Goal: Information Seeking & Learning: Learn about a topic

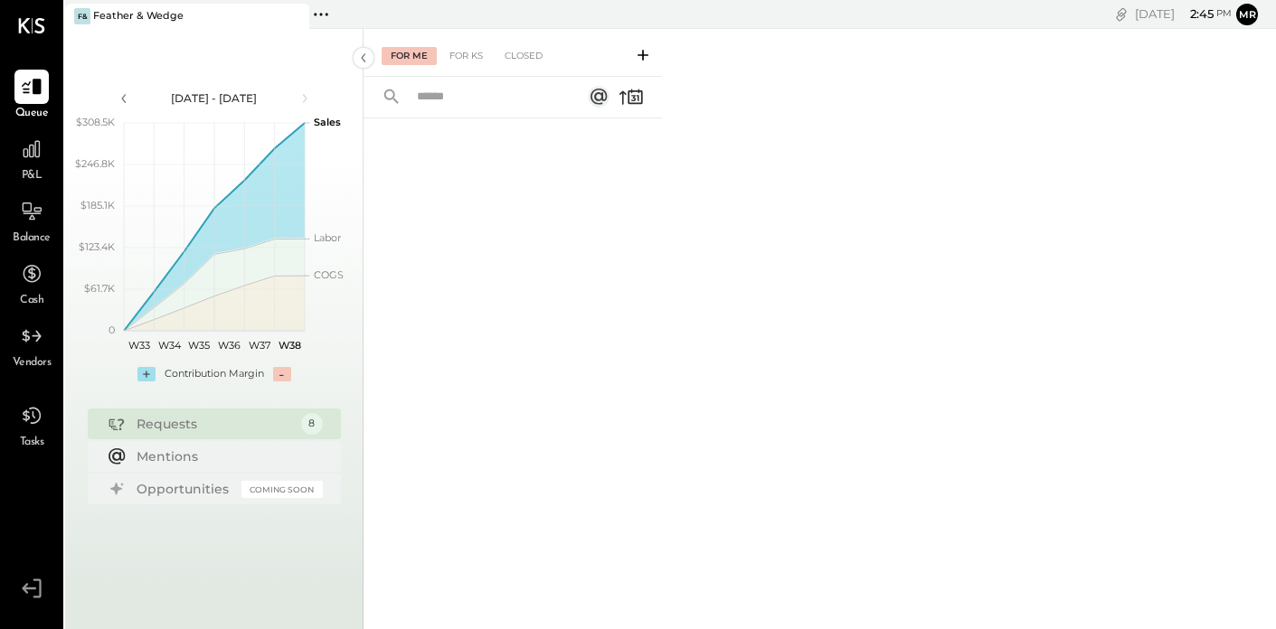
click at [418, 54] on div "For Me" at bounding box center [409, 56] width 55 height 18
click at [38, 151] on icon at bounding box center [32, 149] width 24 height 24
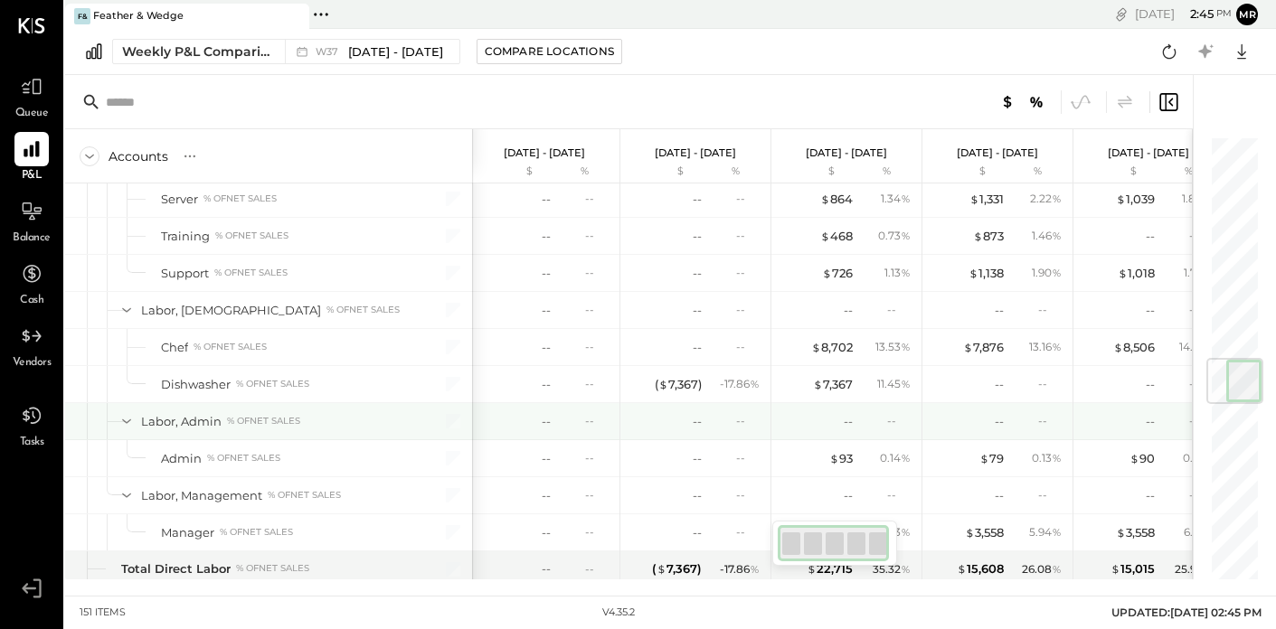
scroll to position [1944, 0]
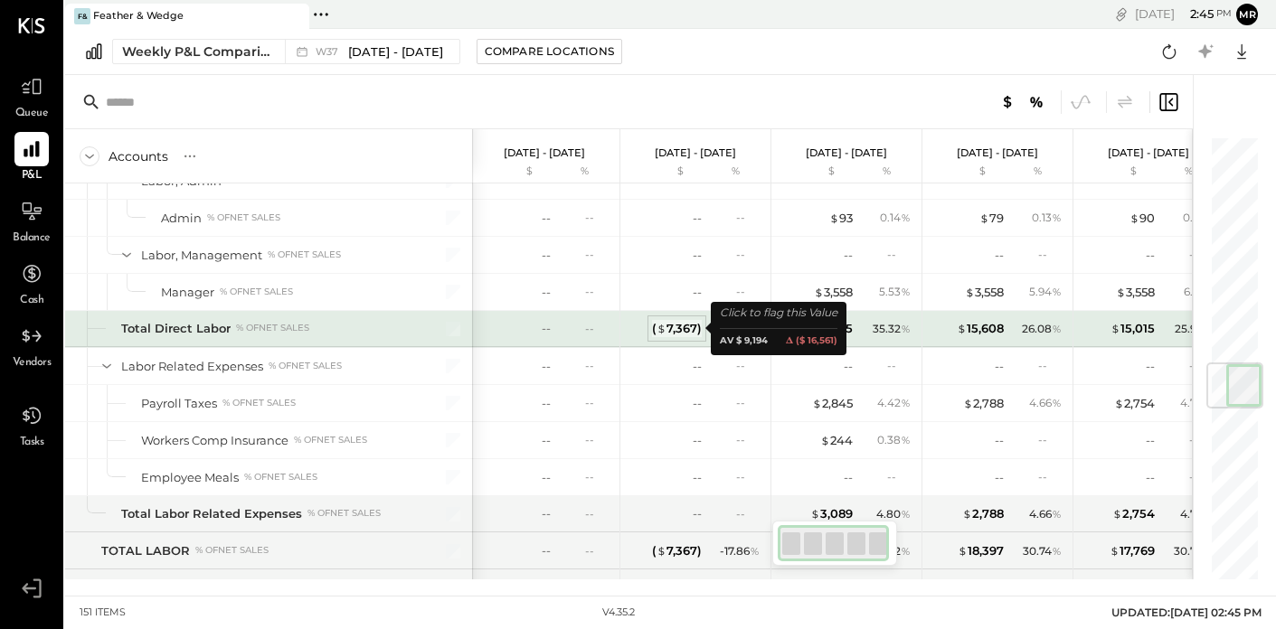
click at [691, 328] on div "( $ 7,367 )" at bounding box center [677, 328] width 50 height 17
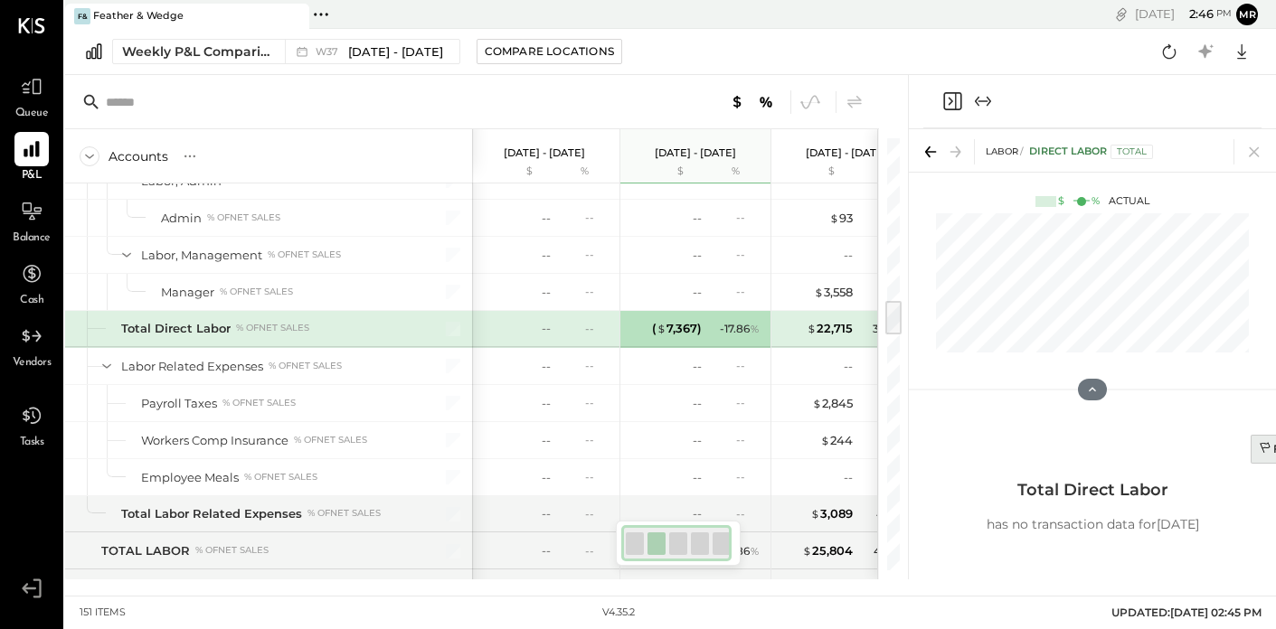
click at [1263, 451] on icon at bounding box center [1266, 447] width 10 height 11
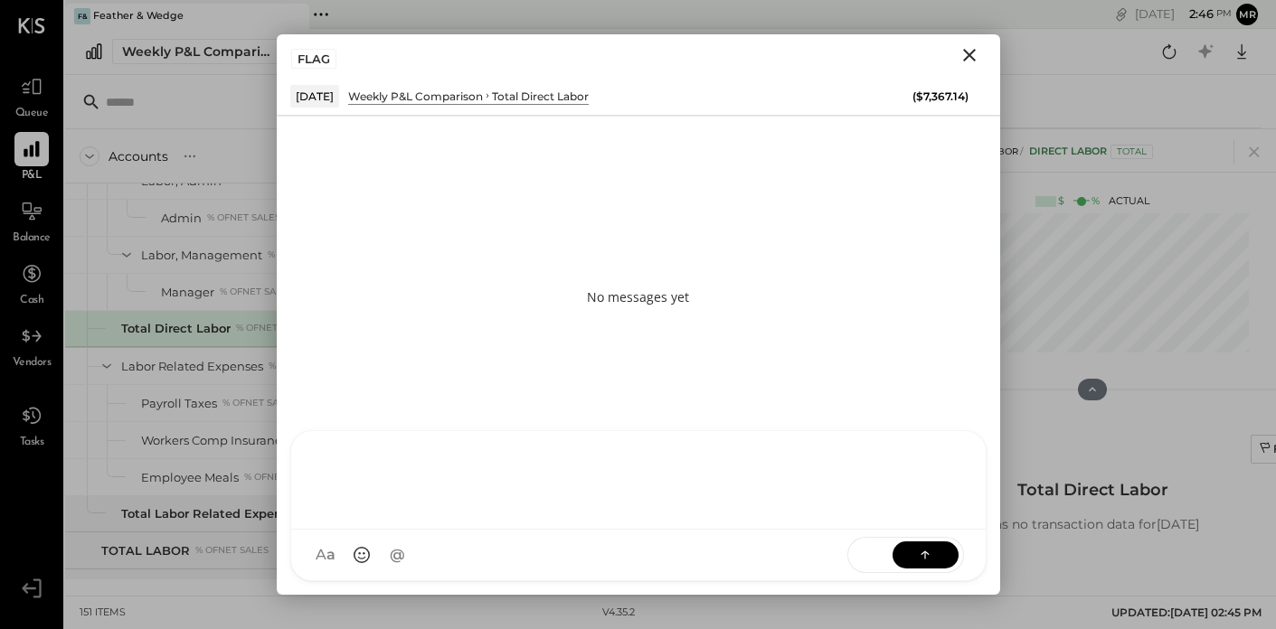
click at [446, 515] on div at bounding box center [638, 478] width 658 height 72
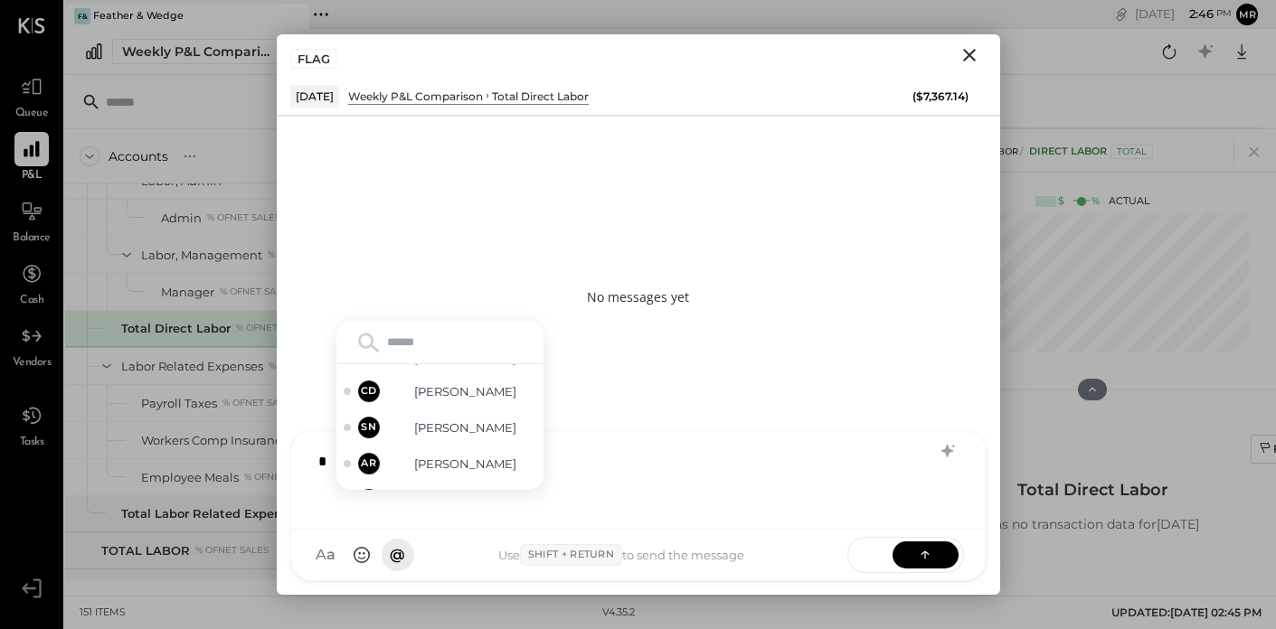
scroll to position [164, 0]
click at [478, 382] on span "[PERSON_NAME]" at bounding box center [465, 387] width 142 height 17
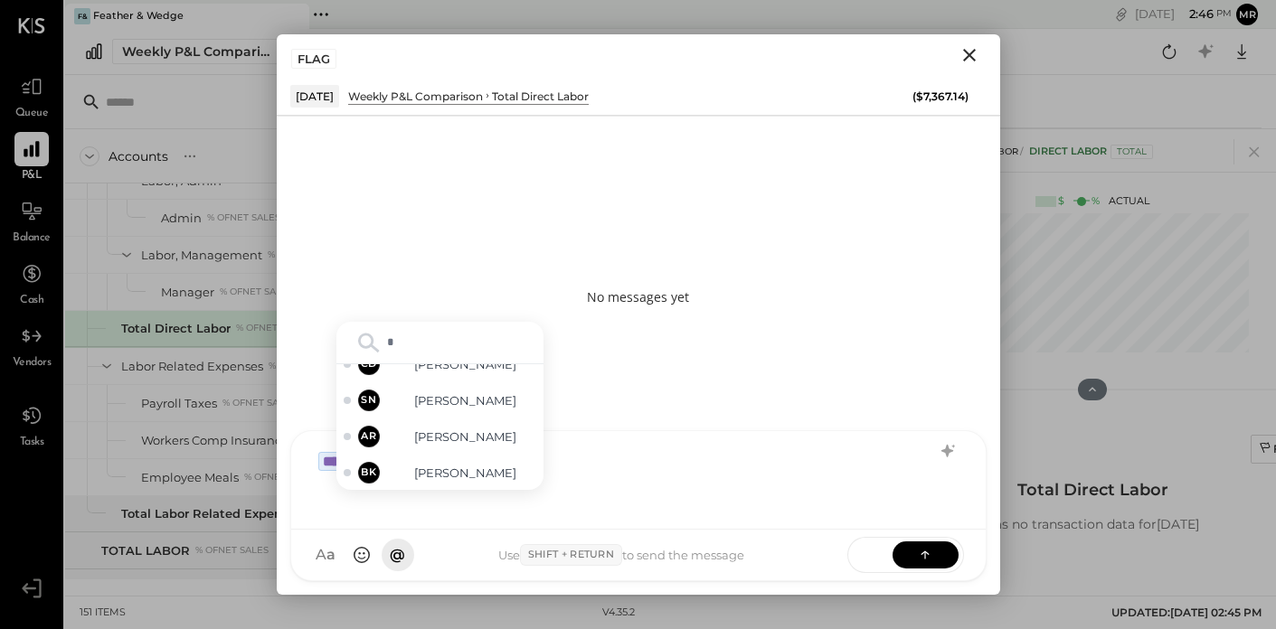
scroll to position [128, 0]
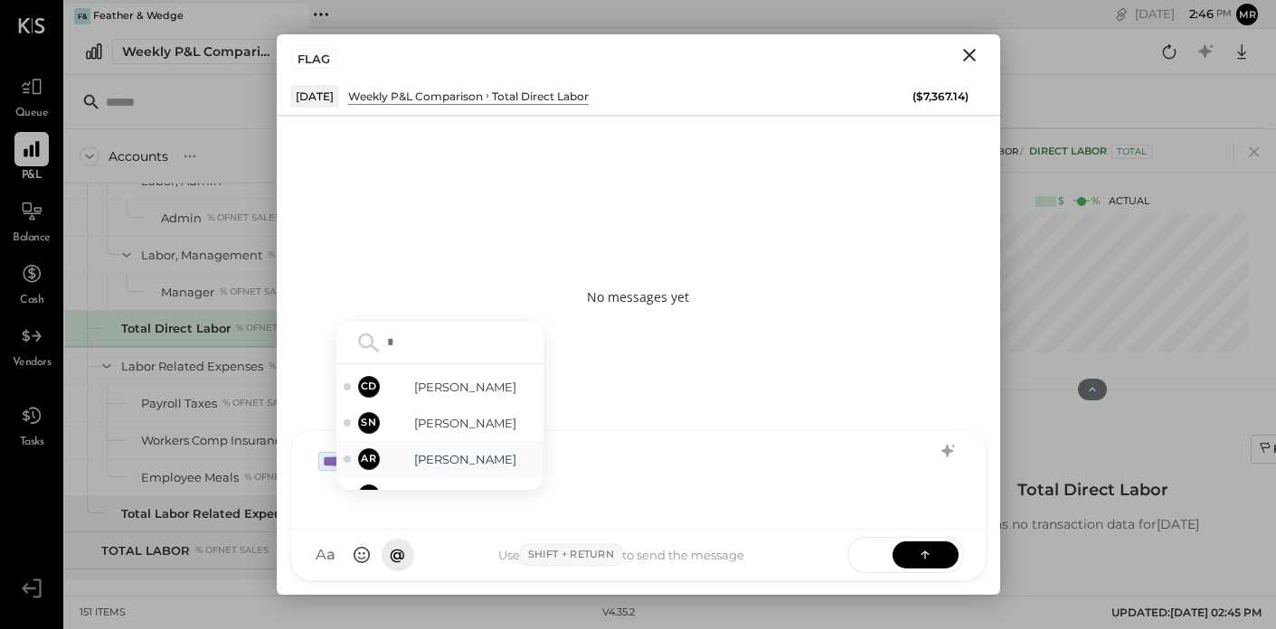
click at [450, 451] on span "[PERSON_NAME]" at bounding box center [465, 459] width 142 height 17
type input "*"
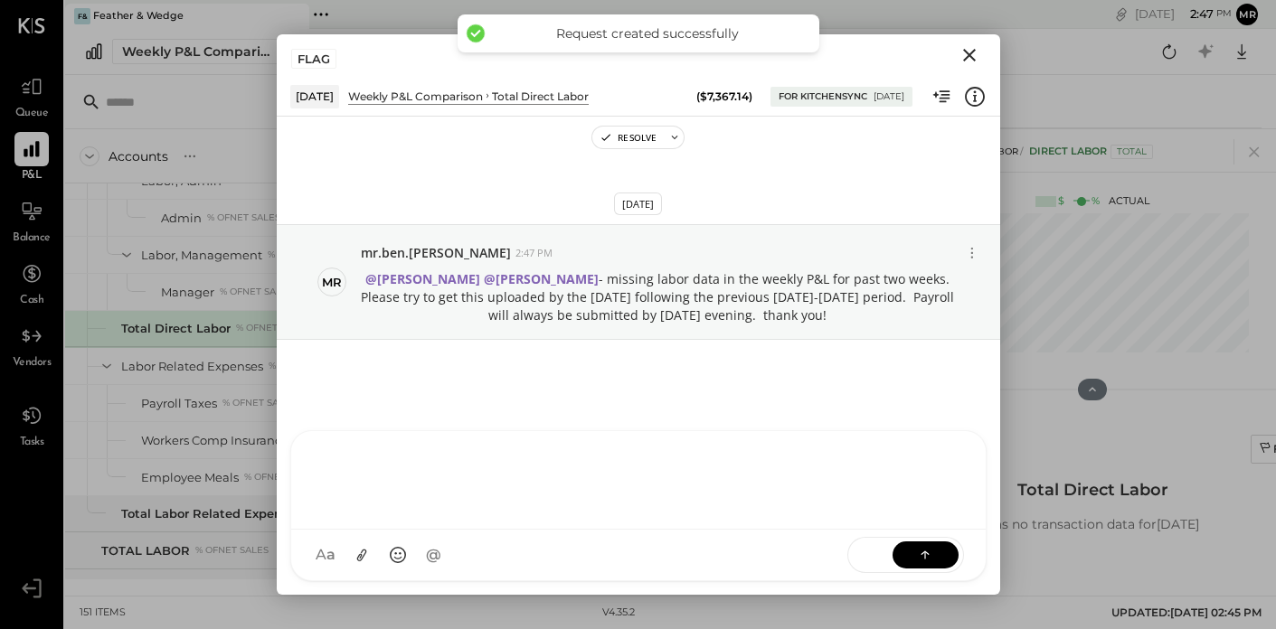
click at [971, 52] on icon "Close" at bounding box center [969, 55] width 13 height 13
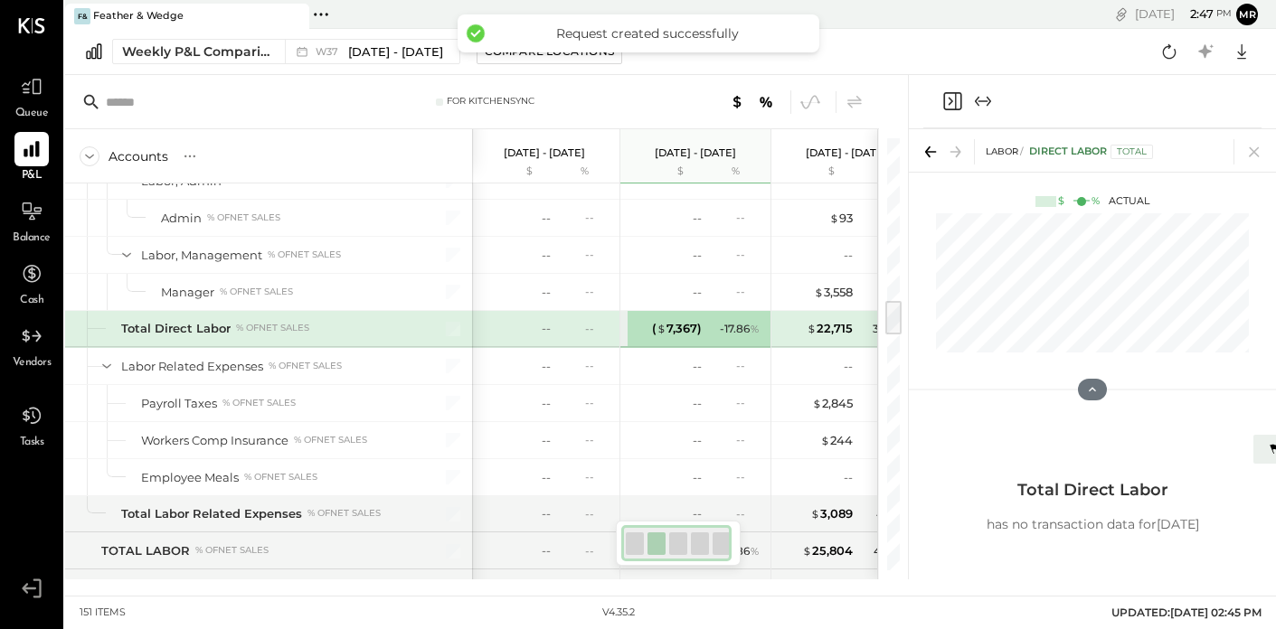
click at [960, 98] on icon "Close panel" at bounding box center [952, 101] width 18 height 18
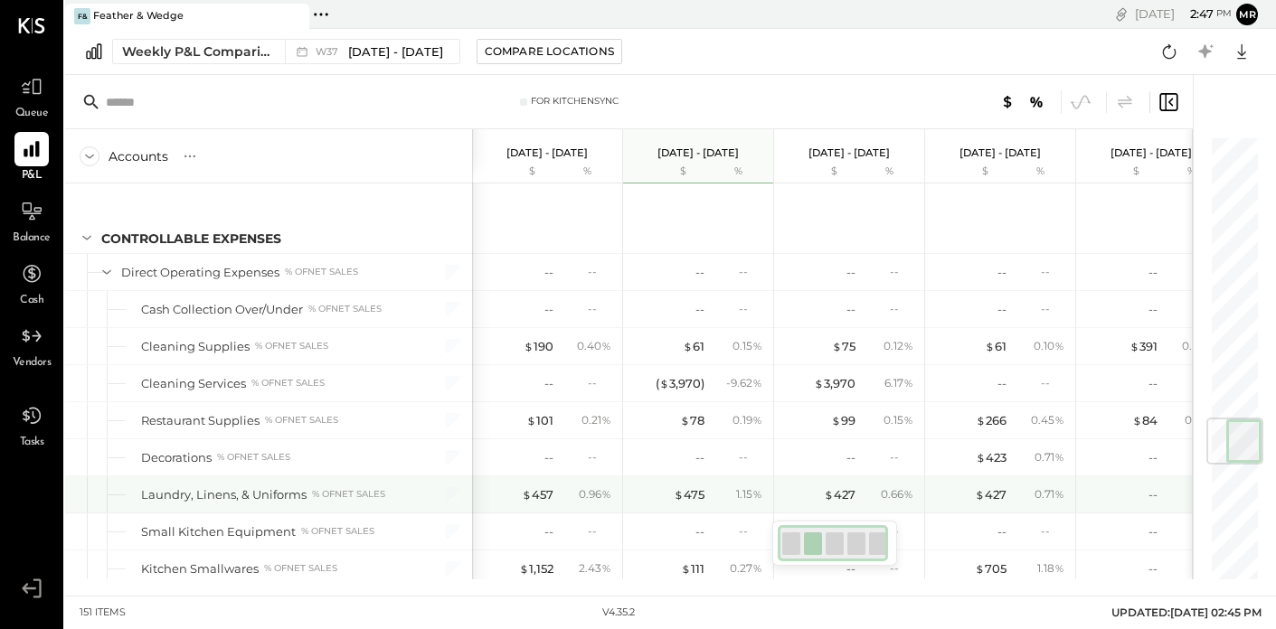
scroll to position [2418, 0]
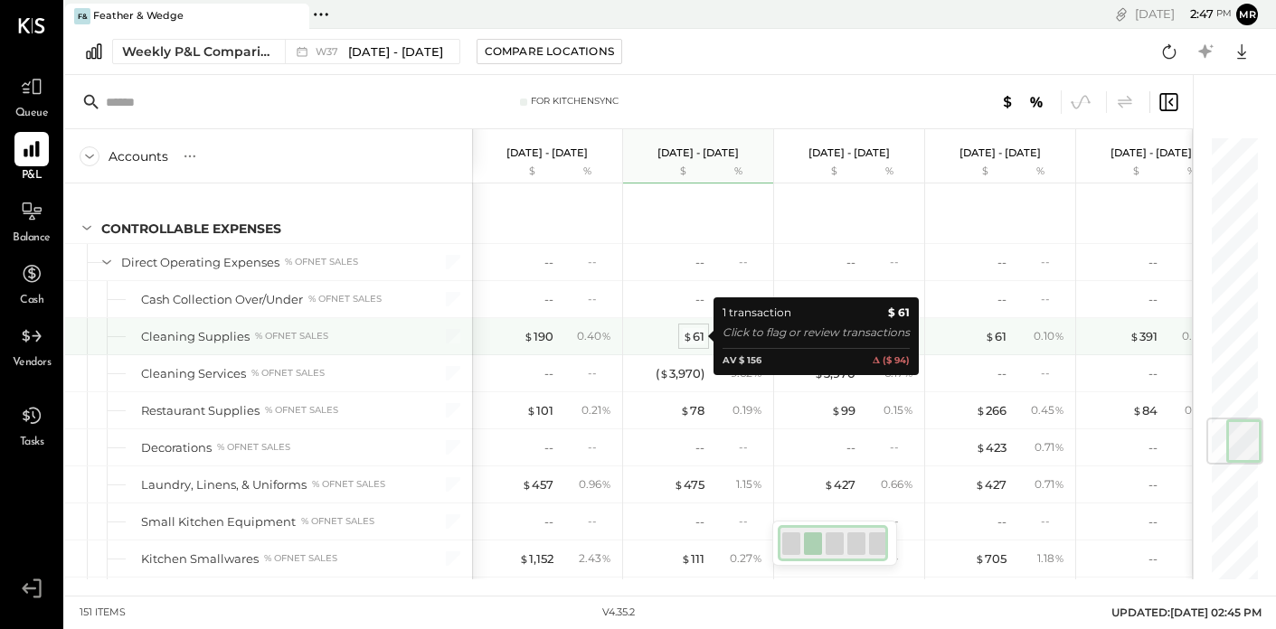
click at [695, 337] on div "$ 61" at bounding box center [694, 336] width 22 height 17
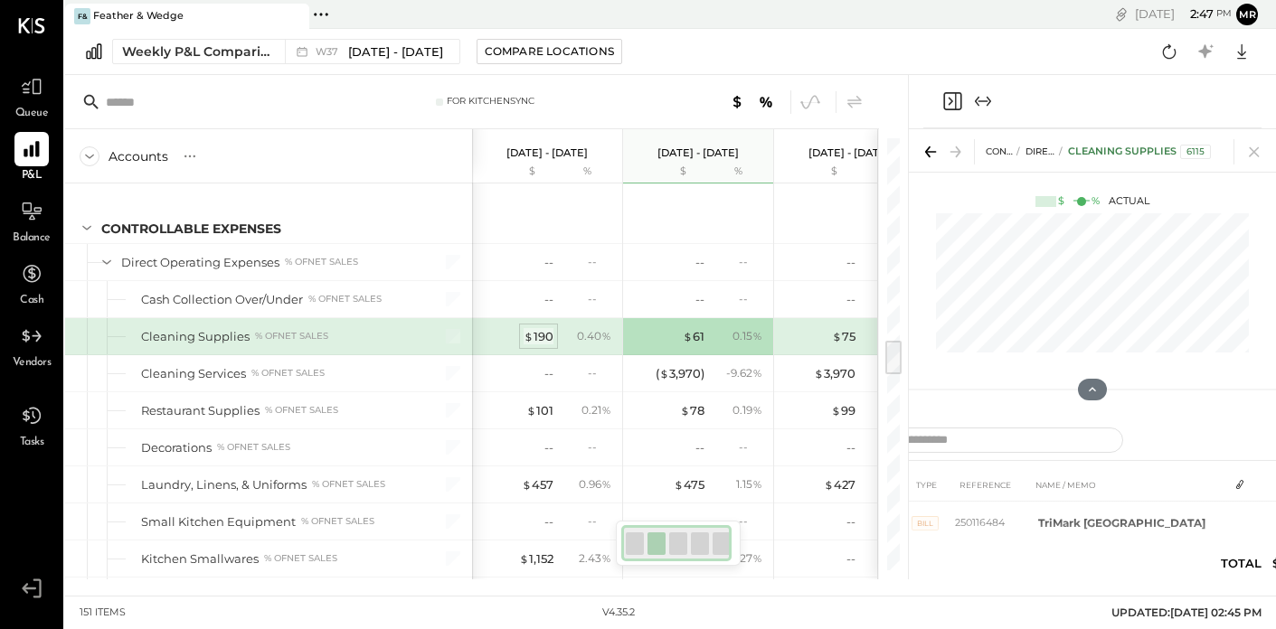
click at [532, 334] on span "$" at bounding box center [529, 336] width 10 height 14
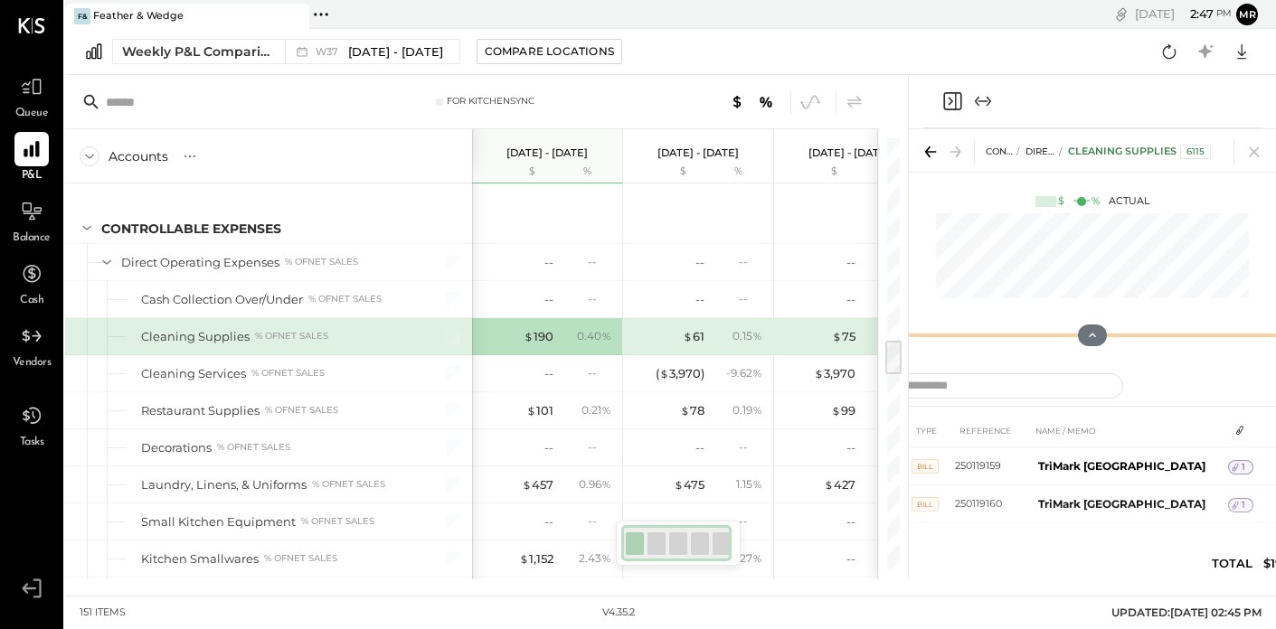
drag, startPoint x: 1101, startPoint y: 383, endPoint x: 1111, endPoint y: 112, distance: 271.5
click at [1111, 112] on div "CONTROLLABLE EXPENSES Direct Operating Expenses Cleaning Supplies 6115 $ % Actu…" at bounding box center [1092, 327] width 367 height 505
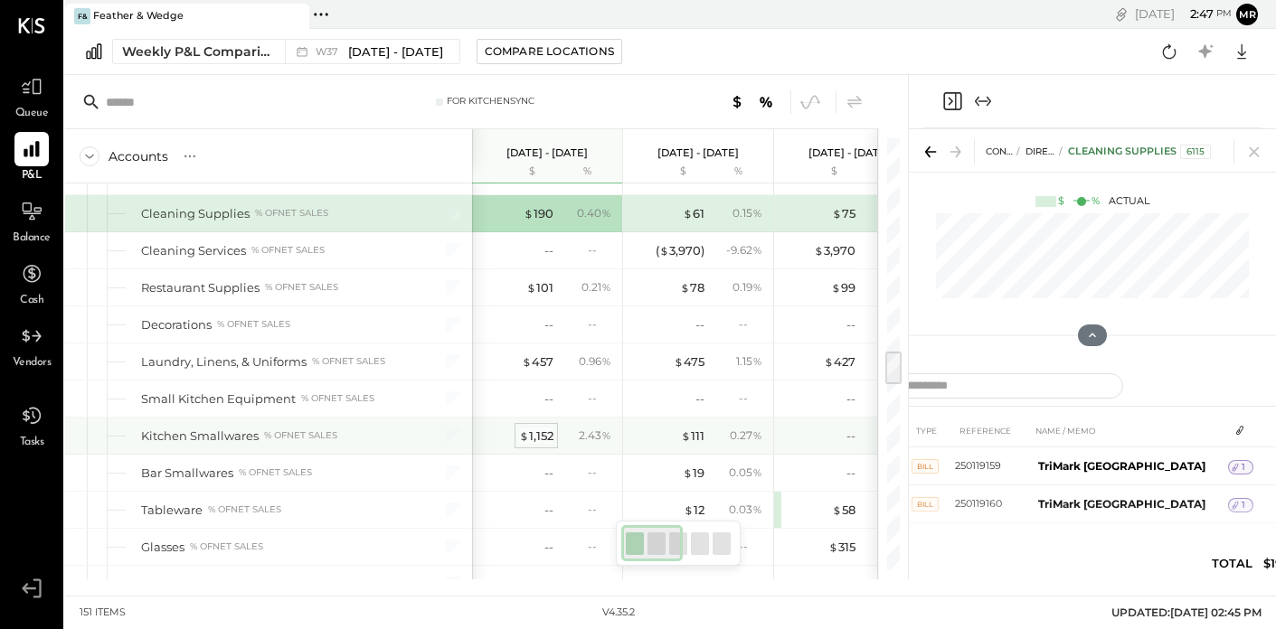
click at [529, 440] on div "$ 1,152" at bounding box center [536, 436] width 34 height 17
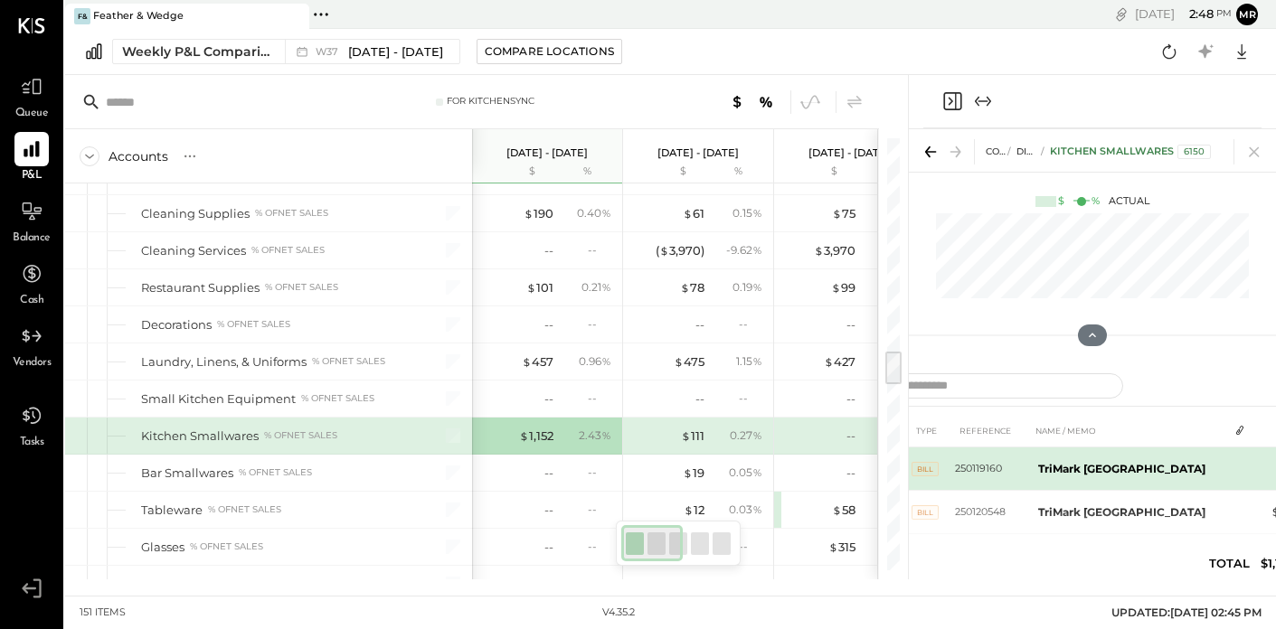
click at [1128, 478] on td "TriMark [GEOGRAPHIC_DATA]" at bounding box center [1129, 469] width 197 height 43
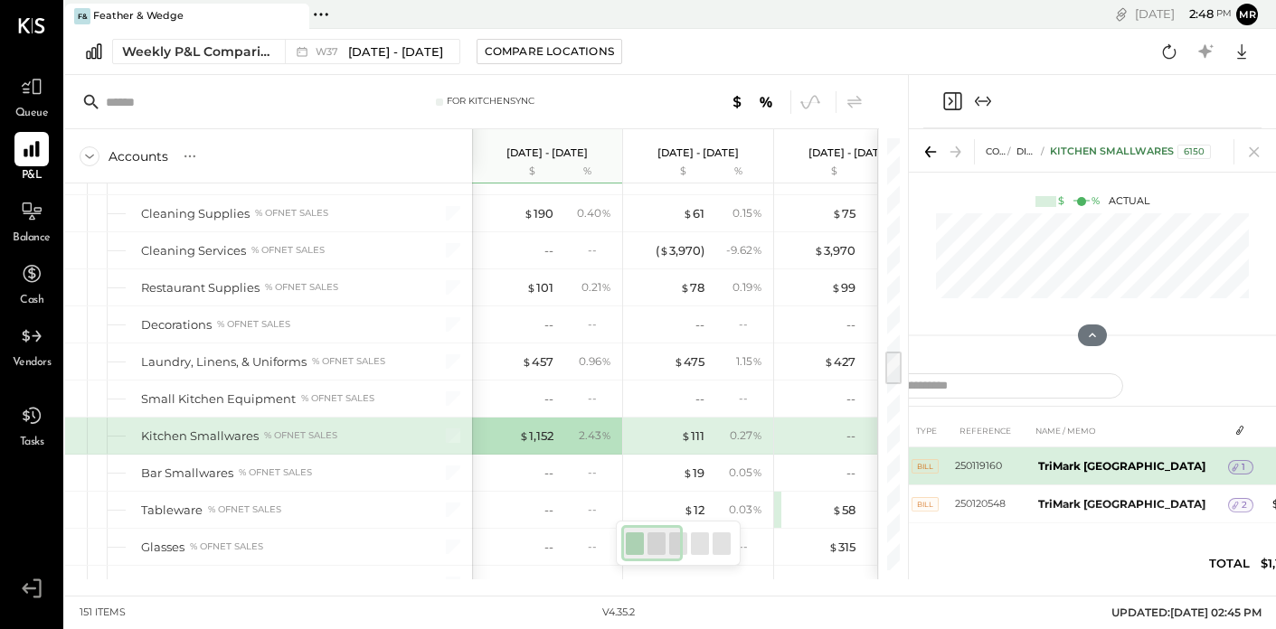
click at [1229, 473] on icon at bounding box center [1235, 467] width 13 height 13
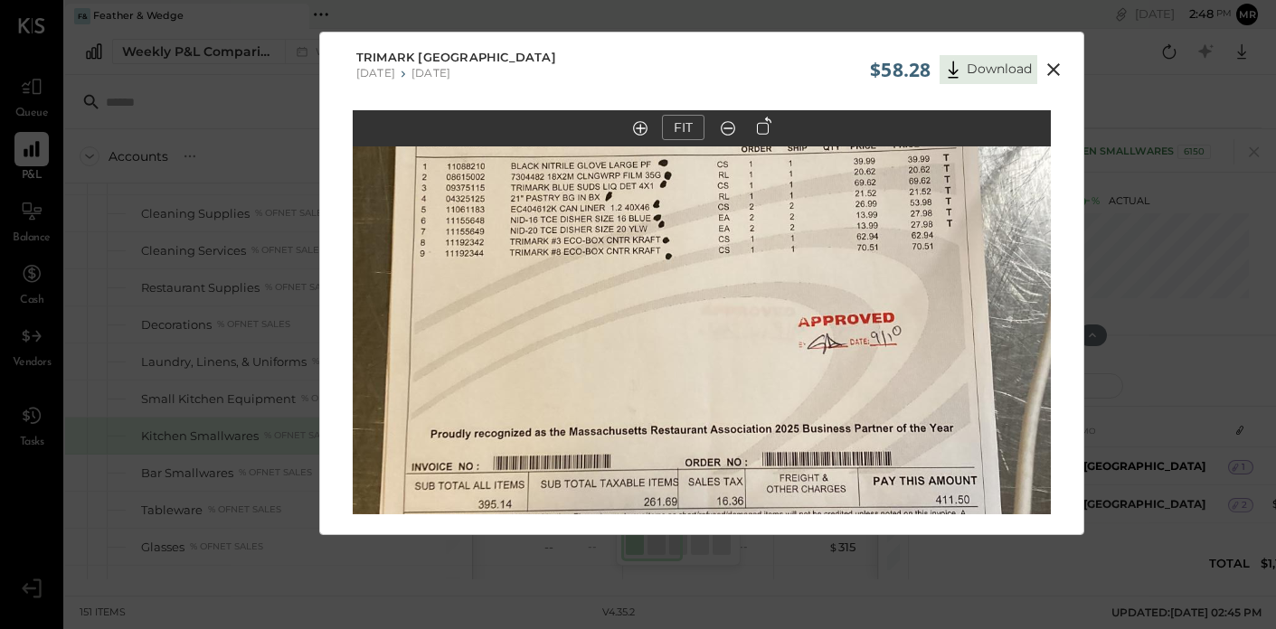
click at [1044, 75] on icon at bounding box center [1054, 70] width 22 height 22
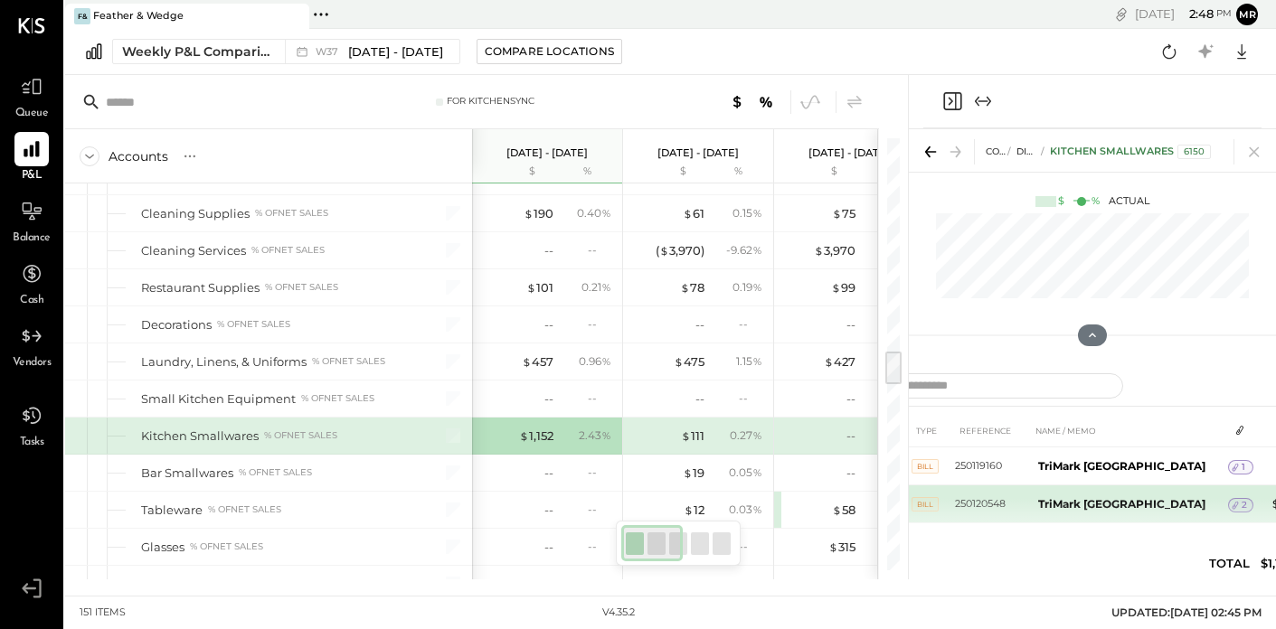
click at [1242, 506] on span "2" at bounding box center [1244, 505] width 5 height 13
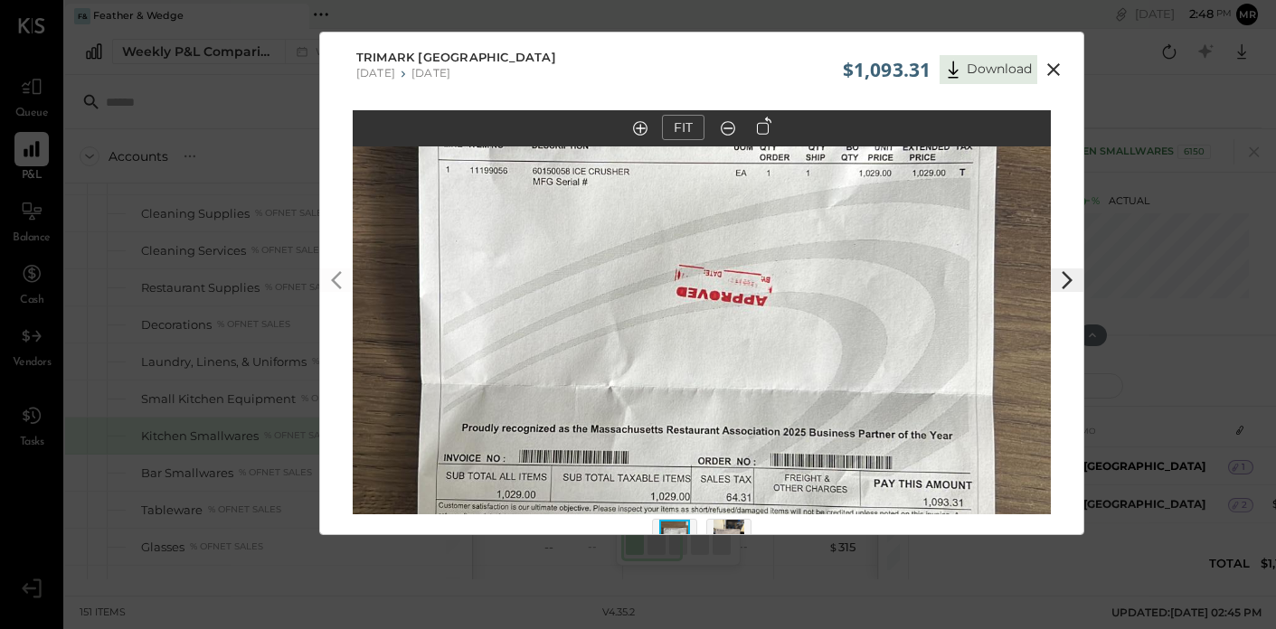
click at [1045, 77] on icon at bounding box center [1054, 70] width 22 height 22
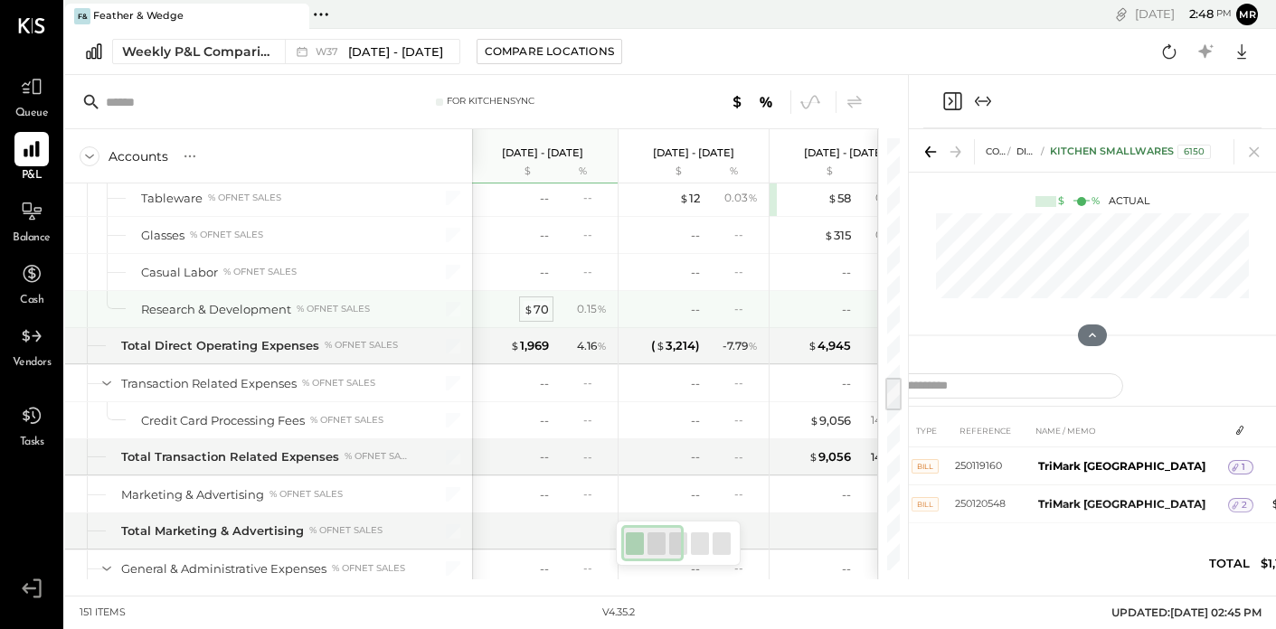
click at [542, 309] on div "$ 70" at bounding box center [536, 309] width 25 height 17
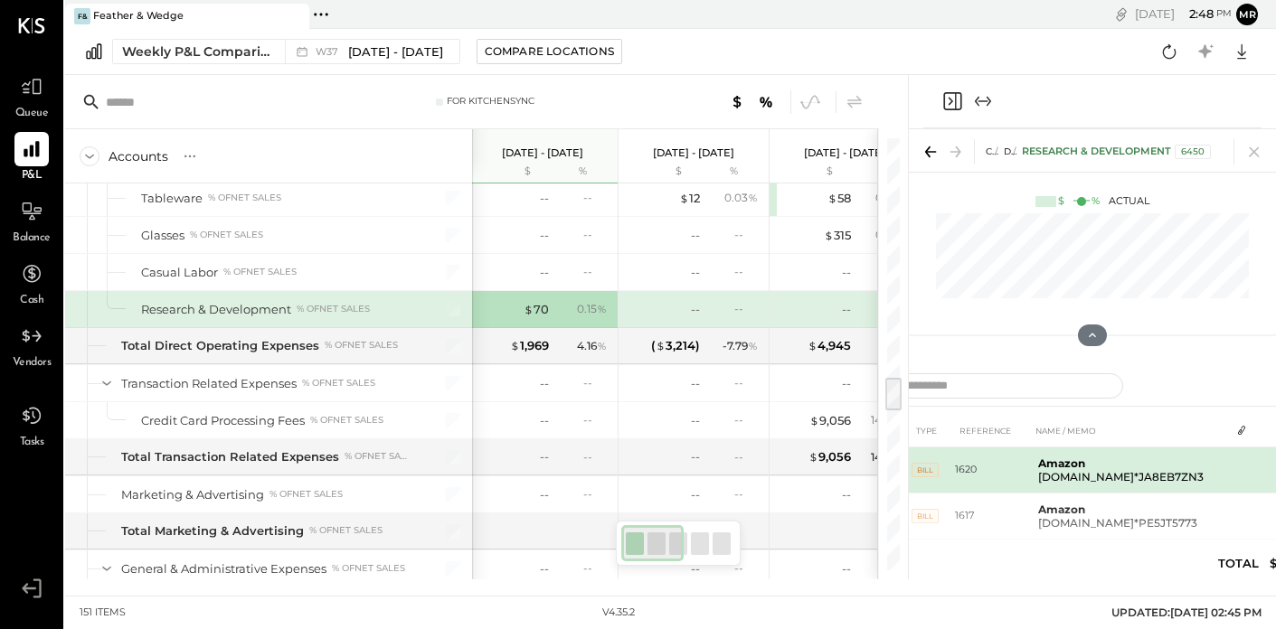
click at [1158, 472] on td "Amazon [DOMAIN_NAME]*JA8EB7ZN3" at bounding box center [1130, 471] width 199 height 46
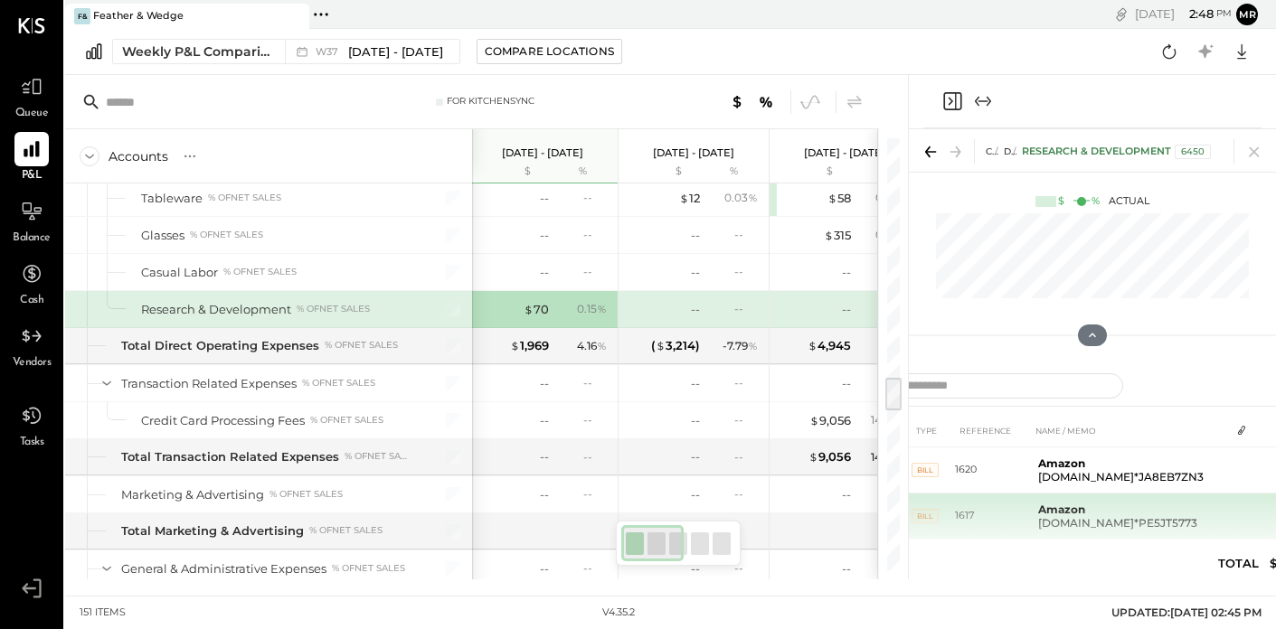
click at [1239, 517] on td at bounding box center [1242, 511] width 25 height 34
click at [1060, 511] on b "Amazon" at bounding box center [1061, 510] width 47 height 14
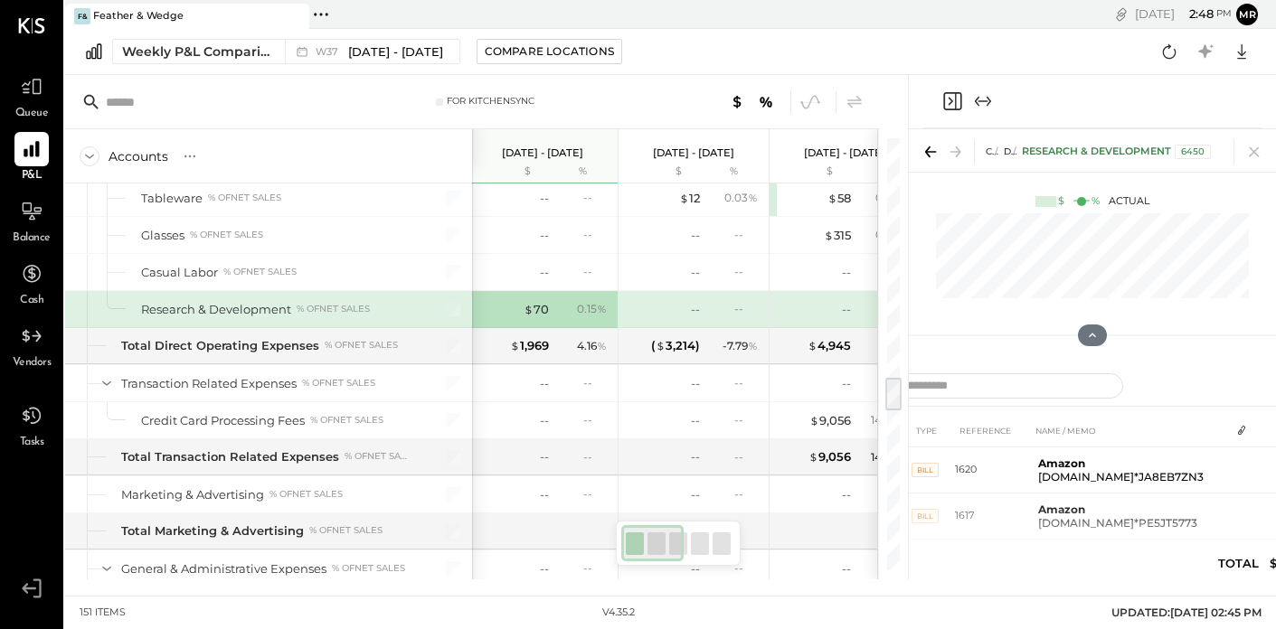
click at [959, 111] on icon "Close panel" at bounding box center [952, 101] width 22 height 22
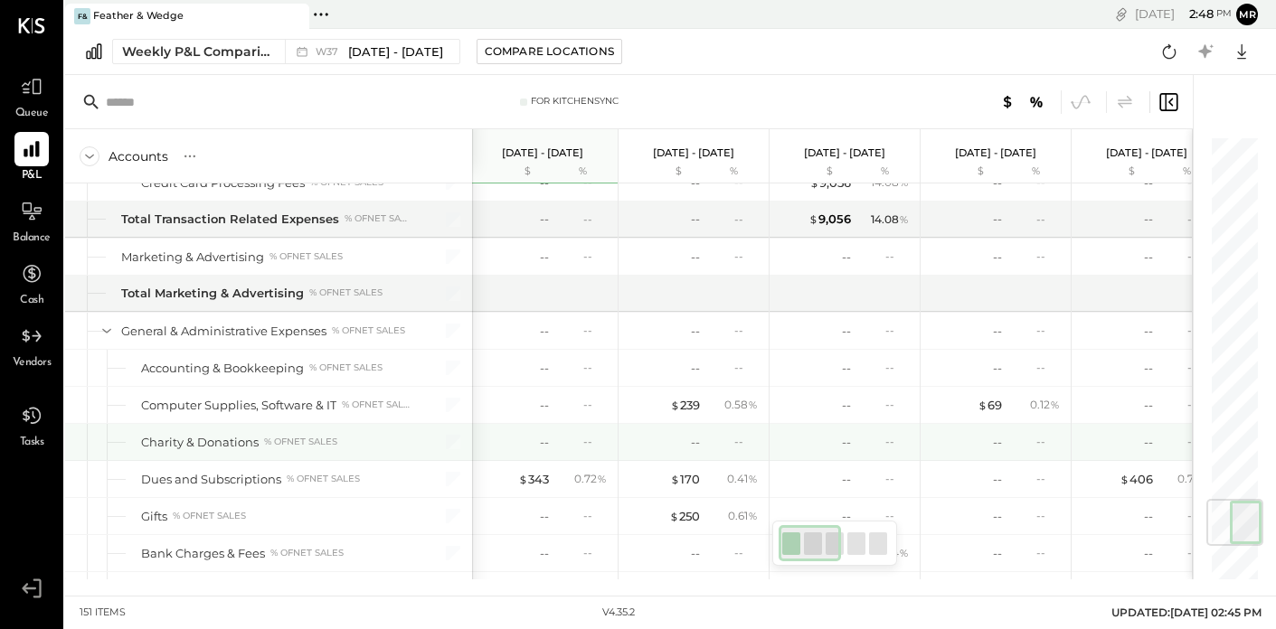
scroll to position [3123, 0]
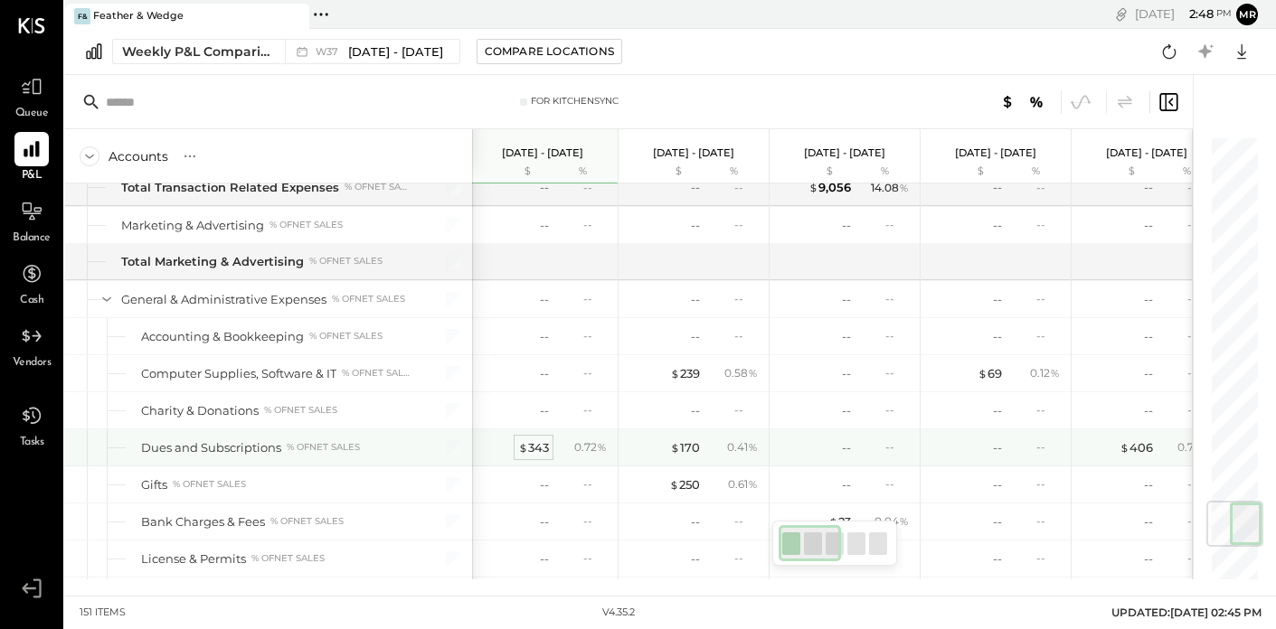
click at [534, 449] on div "$ 343" at bounding box center [533, 448] width 31 height 17
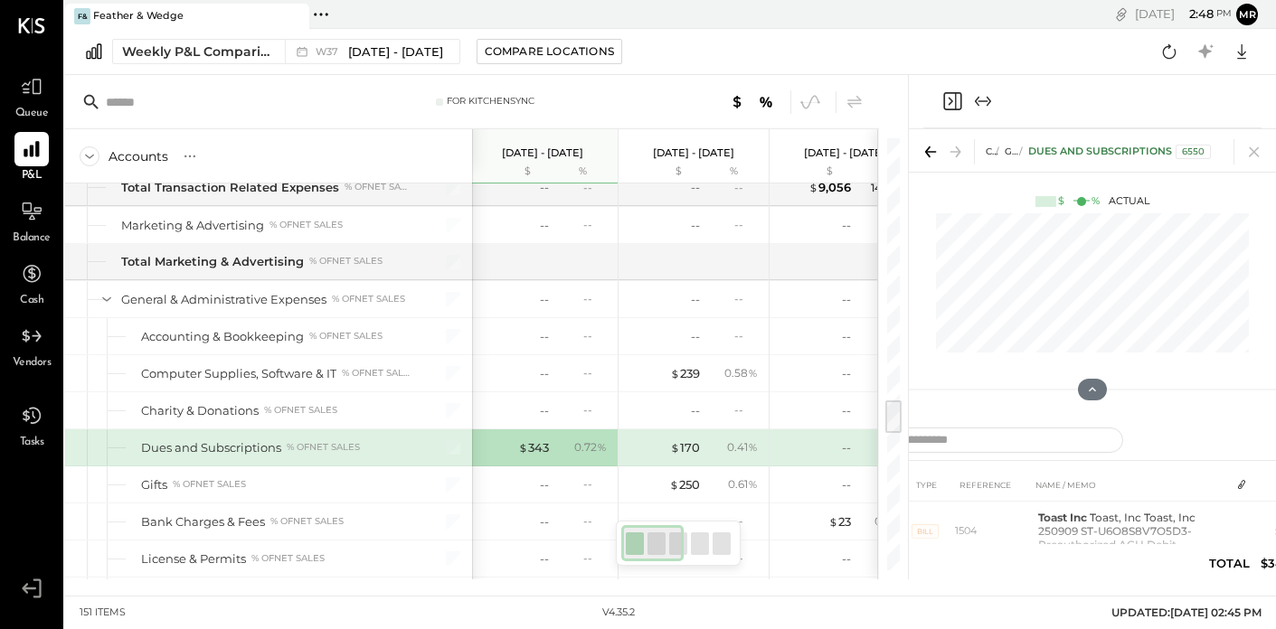
click at [984, 100] on icon "Expand panel (e)" at bounding box center [983, 100] width 10 height 1
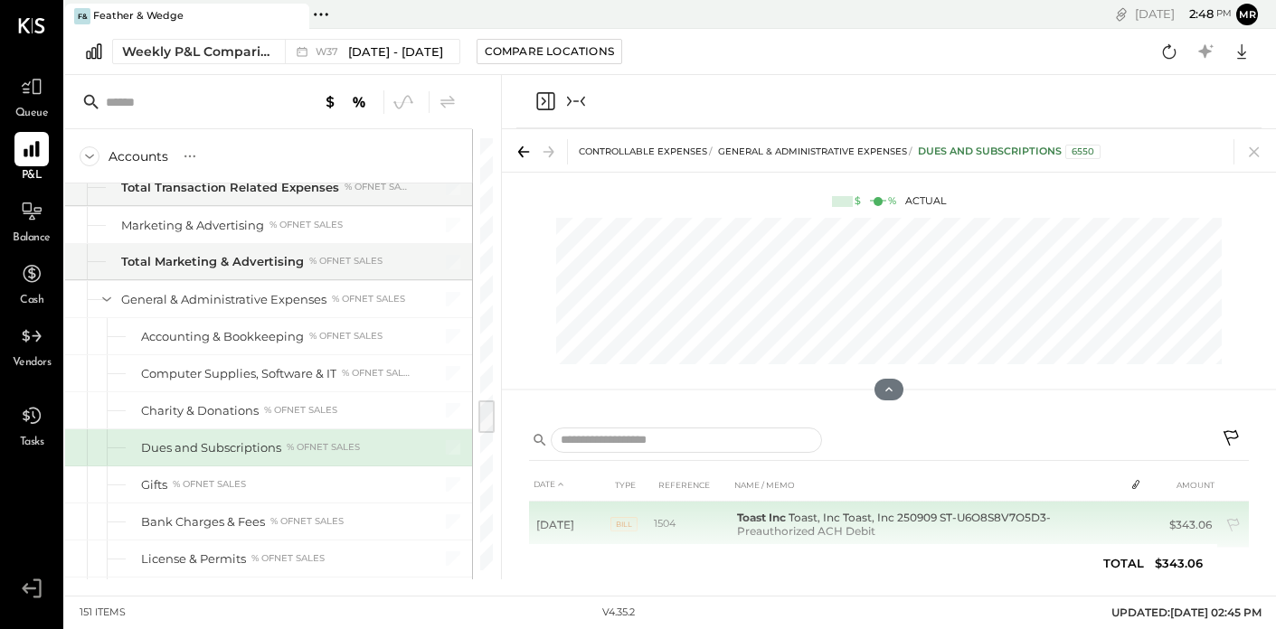
scroll to position [31, 0]
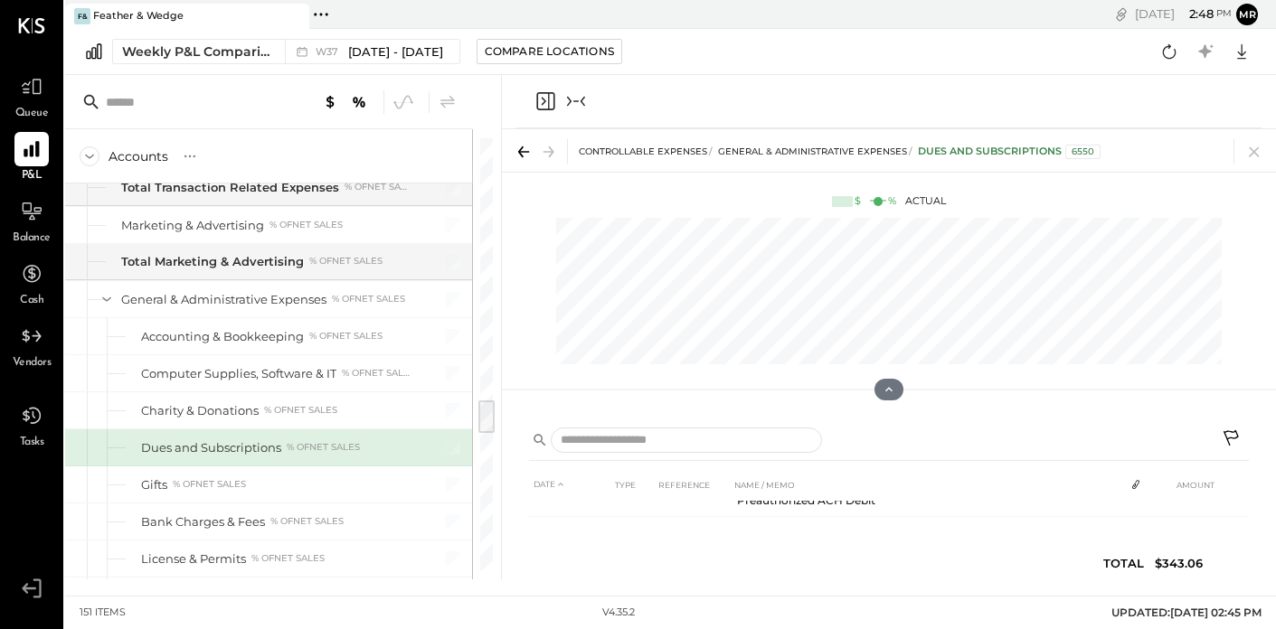
click at [573, 102] on icon "Collapse panel (e)" at bounding box center [576, 101] width 22 height 22
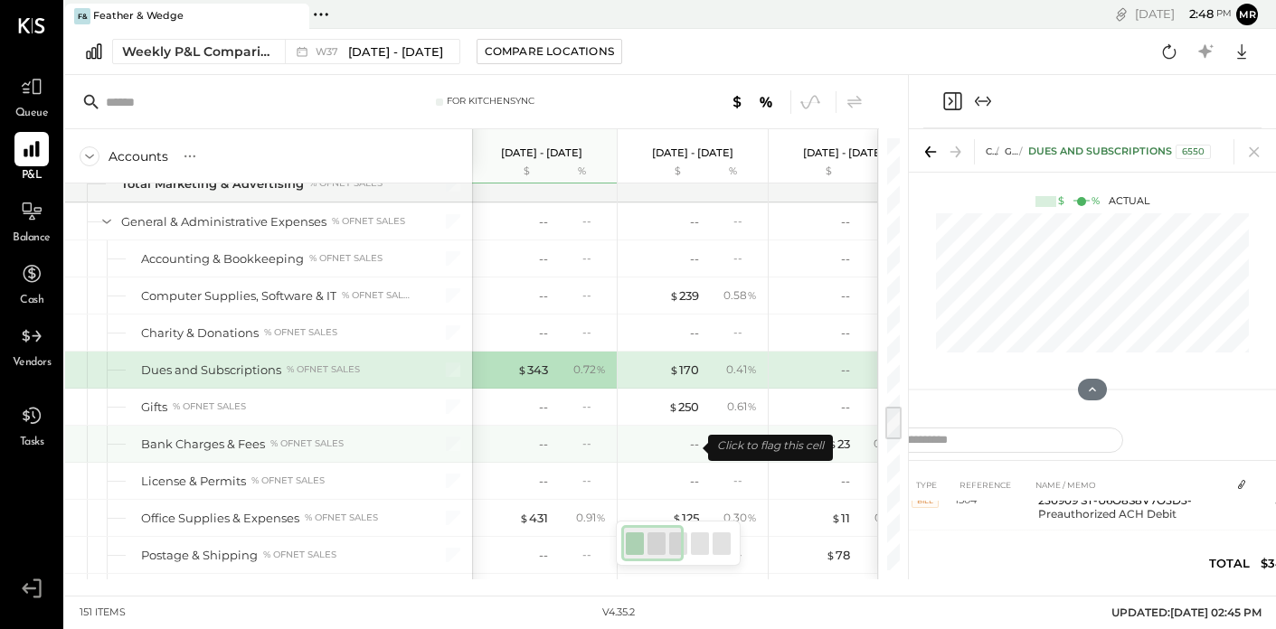
scroll to position [0, 5]
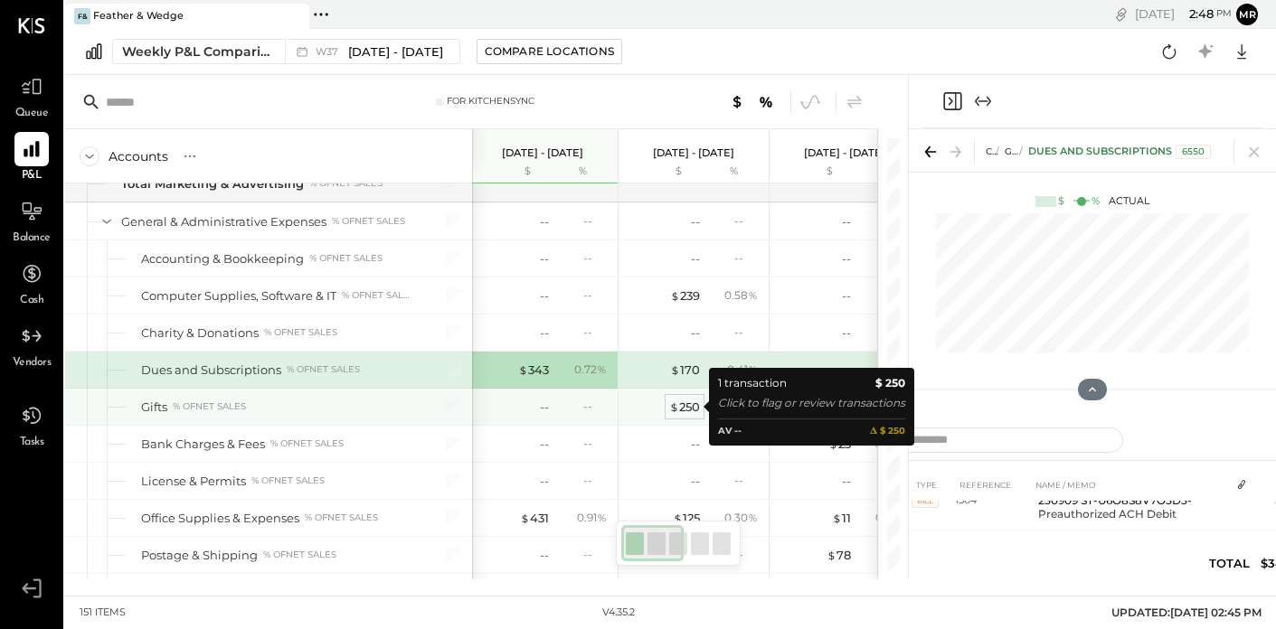
click at [688, 407] on div "$ 250" at bounding box center [684, 407] width 31 height 17
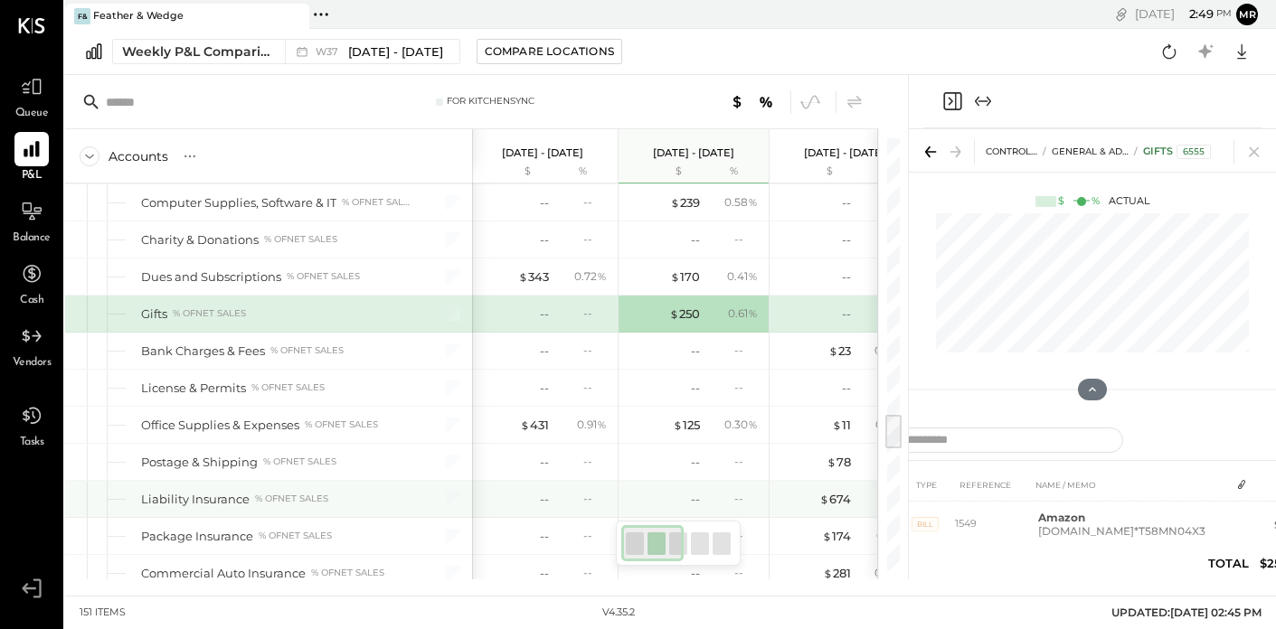
scroll to position [3296, 0]
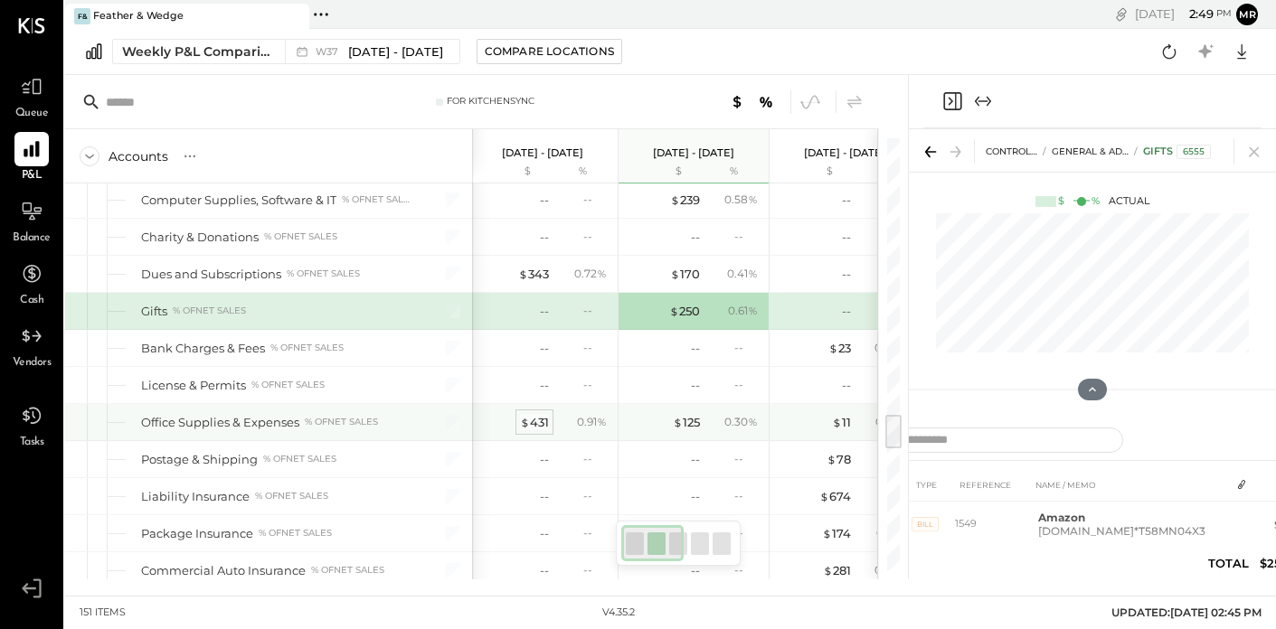
click at [537, 416] on div "$ 431" at bounding box center [534, 422] width 29 height 17
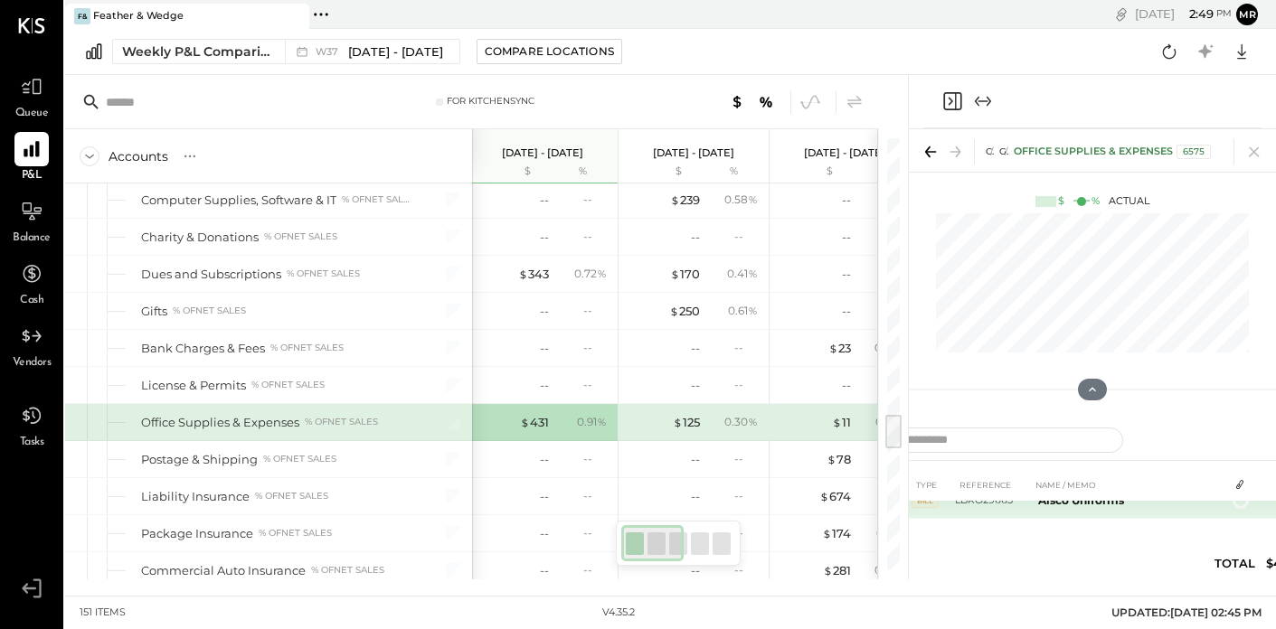
click at [1082, 513] on td "Alsco Uniforms" at bounding box center [1129, 501] width 197 height 36
click at [1229, 511] on td "1" at bounding box center [1240, 504] width 25 height 34
click at [1242, 506] on span "1" at bounding box center [1244, 503] width 4 height 13
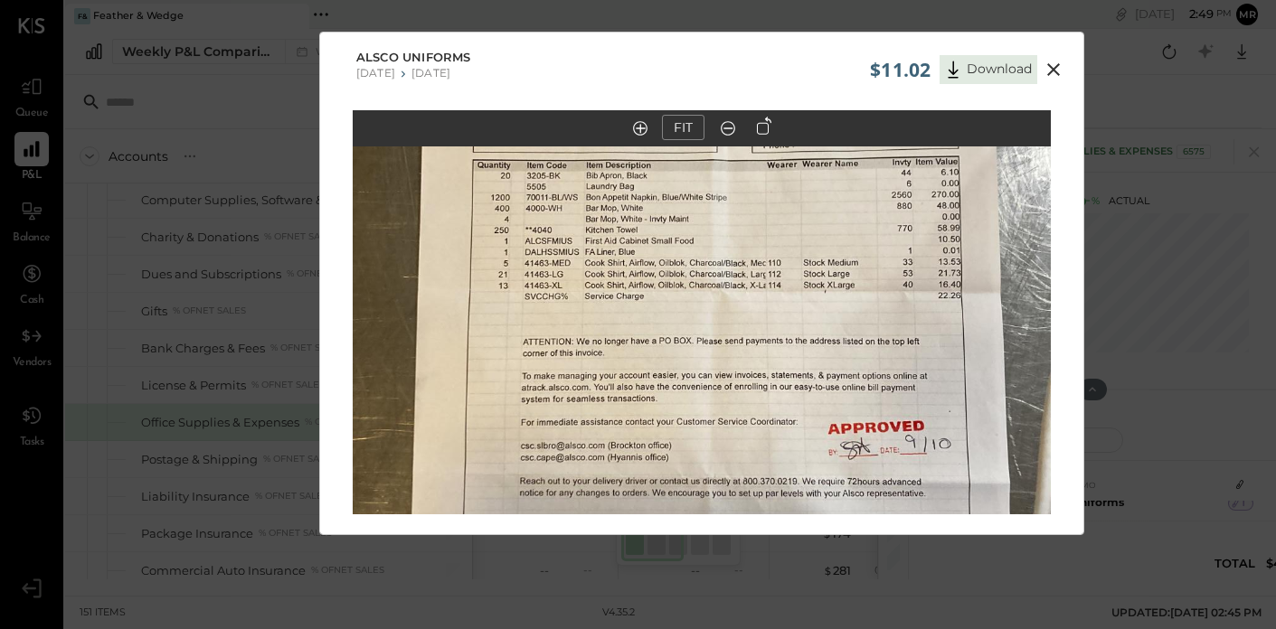
click at [1053, 64] on icon at bounding box center [1054, 70] width 22 height 22
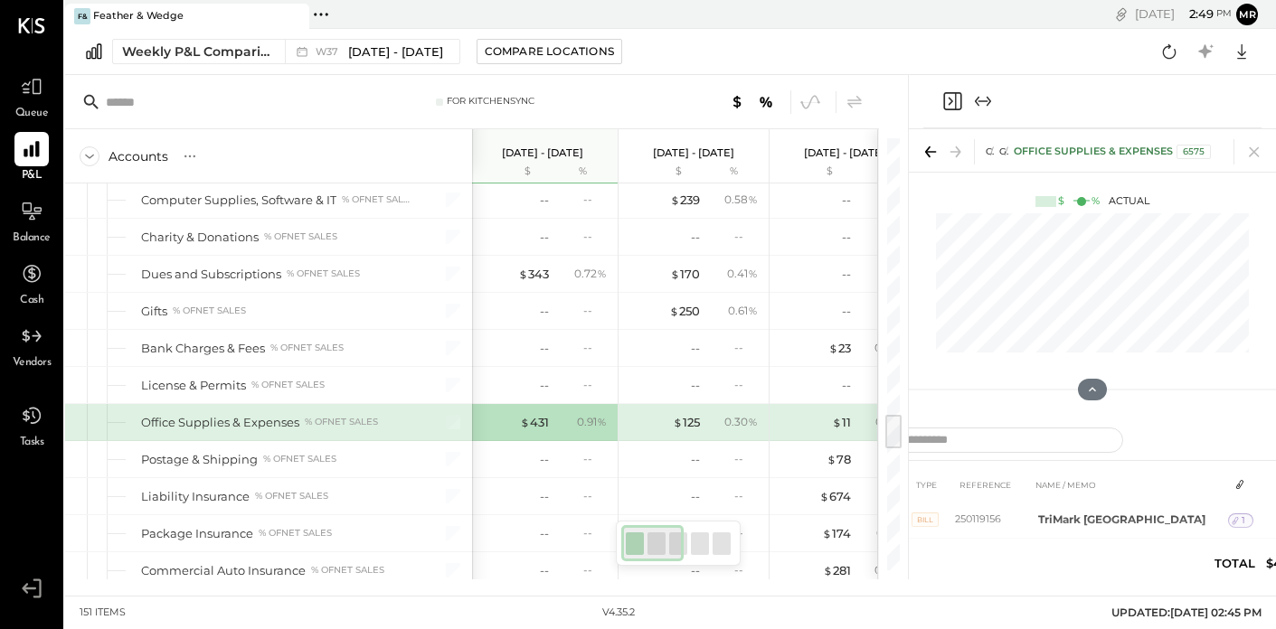
scroll to position [0, 0]
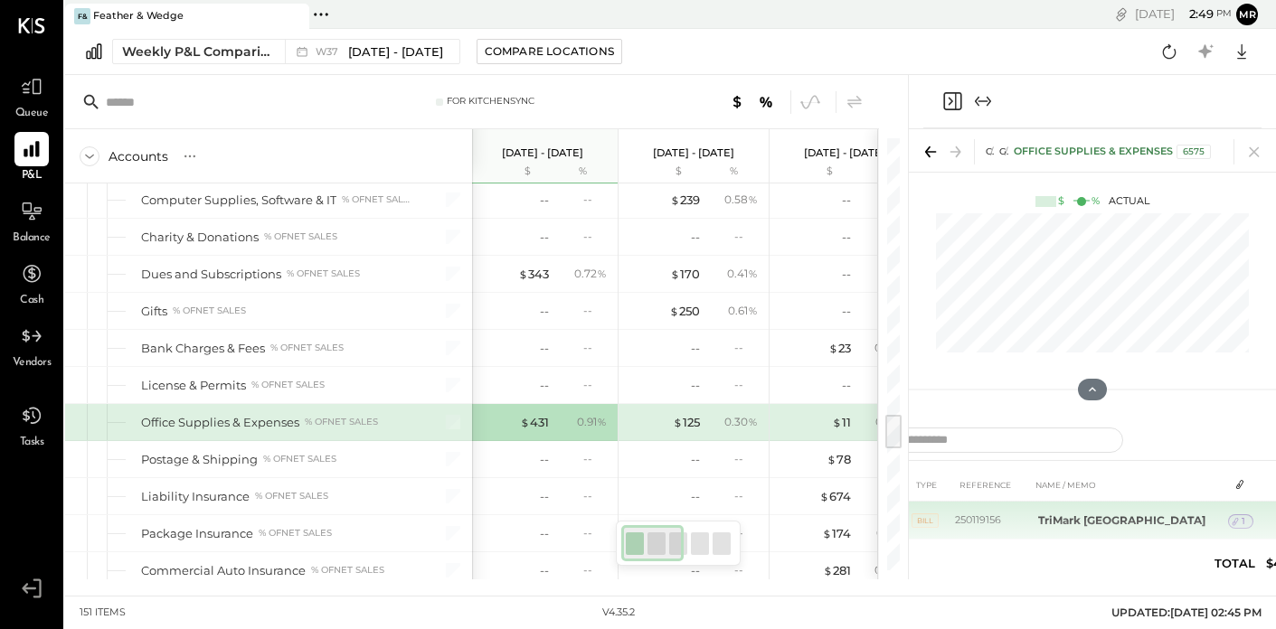
click at [1234, 517] on div "1" at bounding box center [1240, 522] width 25 height 14
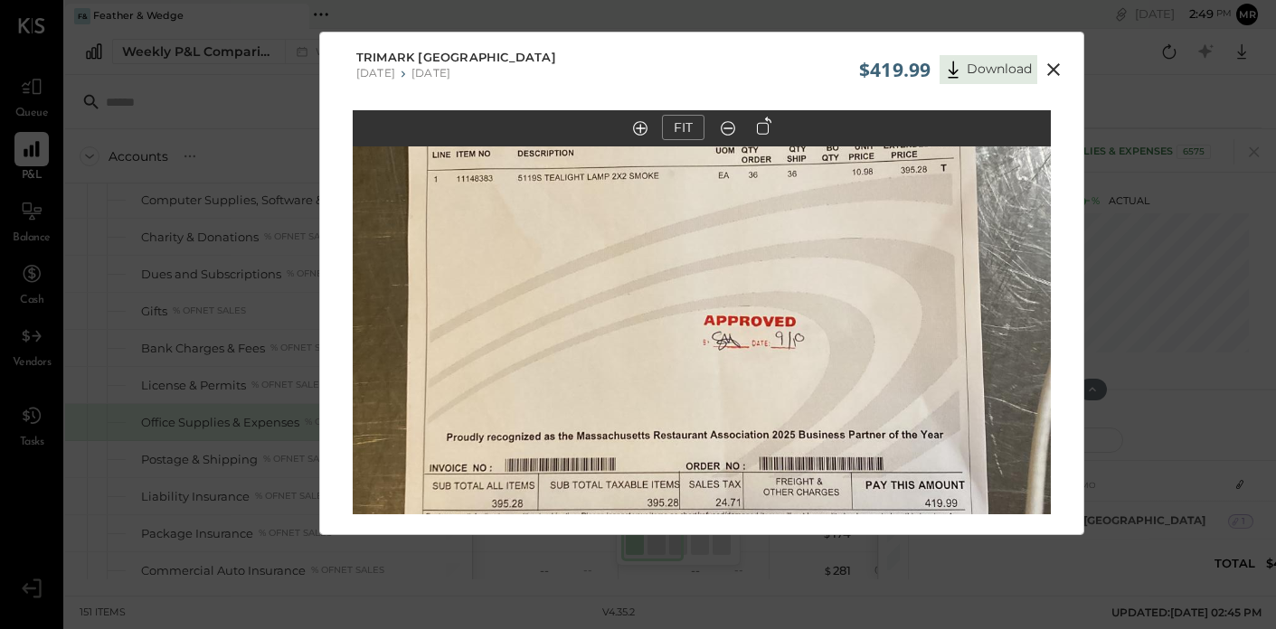
click at [1057, 63] on icon at bounding box center [1054, 70] width 22 height 22
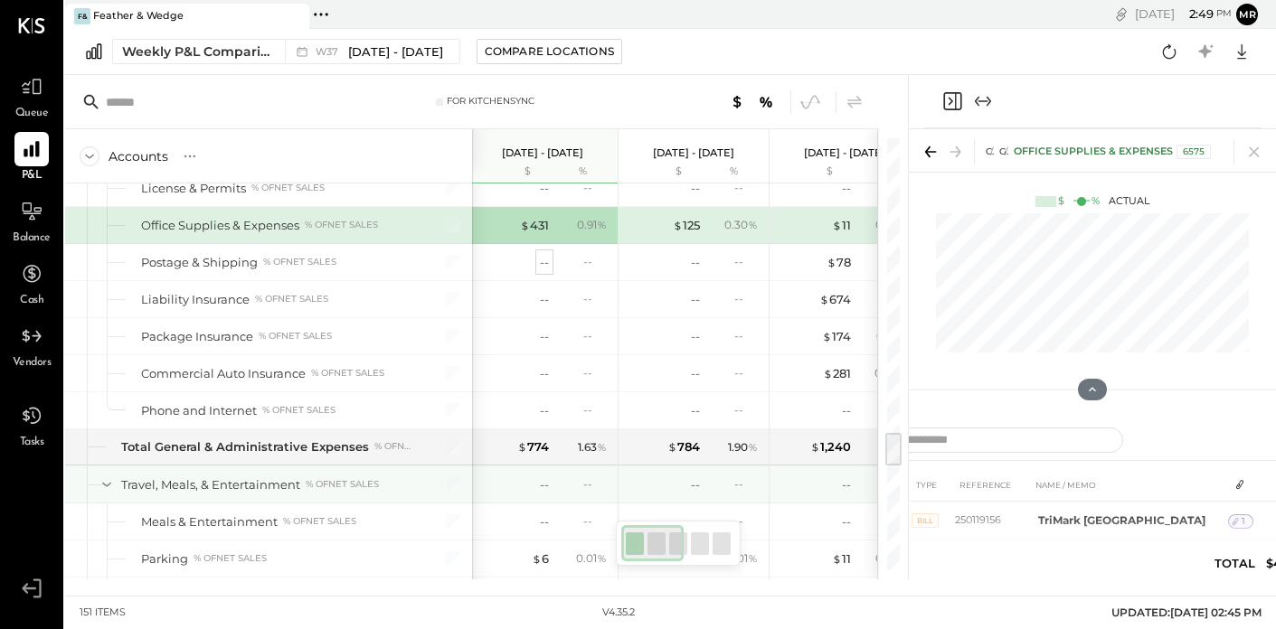
scroll to position [3521, 0]
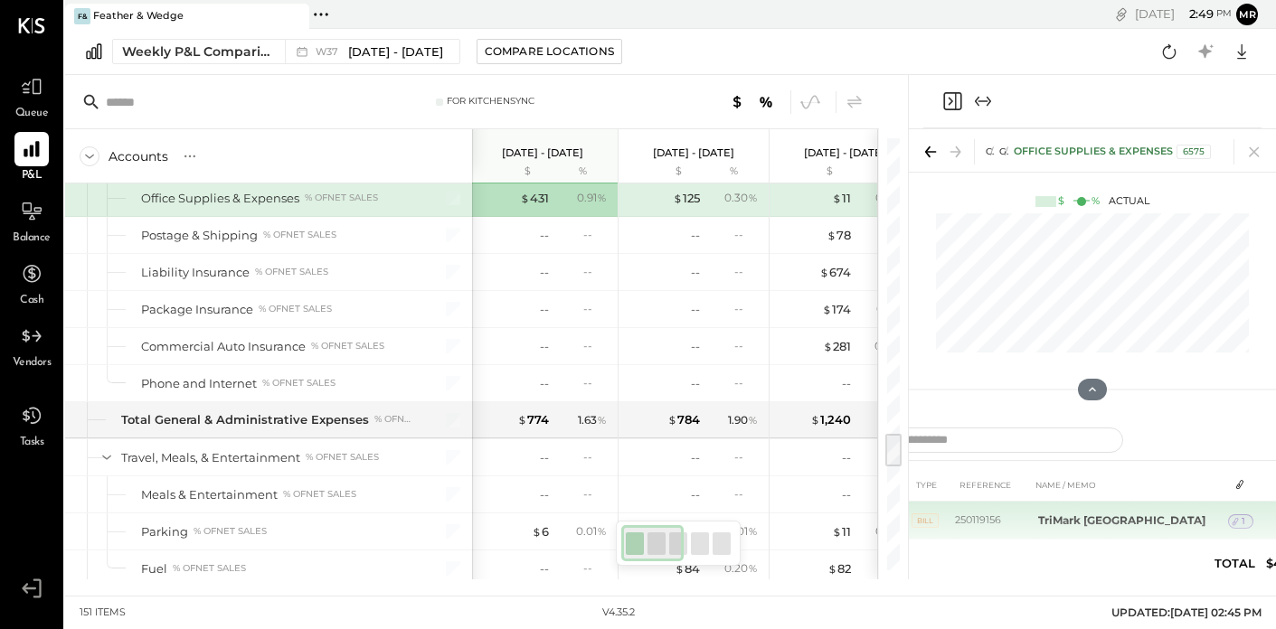
click at [1171, 525] on td "TriMark [GEOGRAPHIC_DATA]" at bounding box center [1129, 521] width 197 height 38
click at [1121, 509] on td "TriMark [GEOGRAPHIC_DATA]" at bounding box center [1129, 521] width 197 height 38
click at [1229, 521] on icon at bounding box center [1235, 521] width 13 height 13
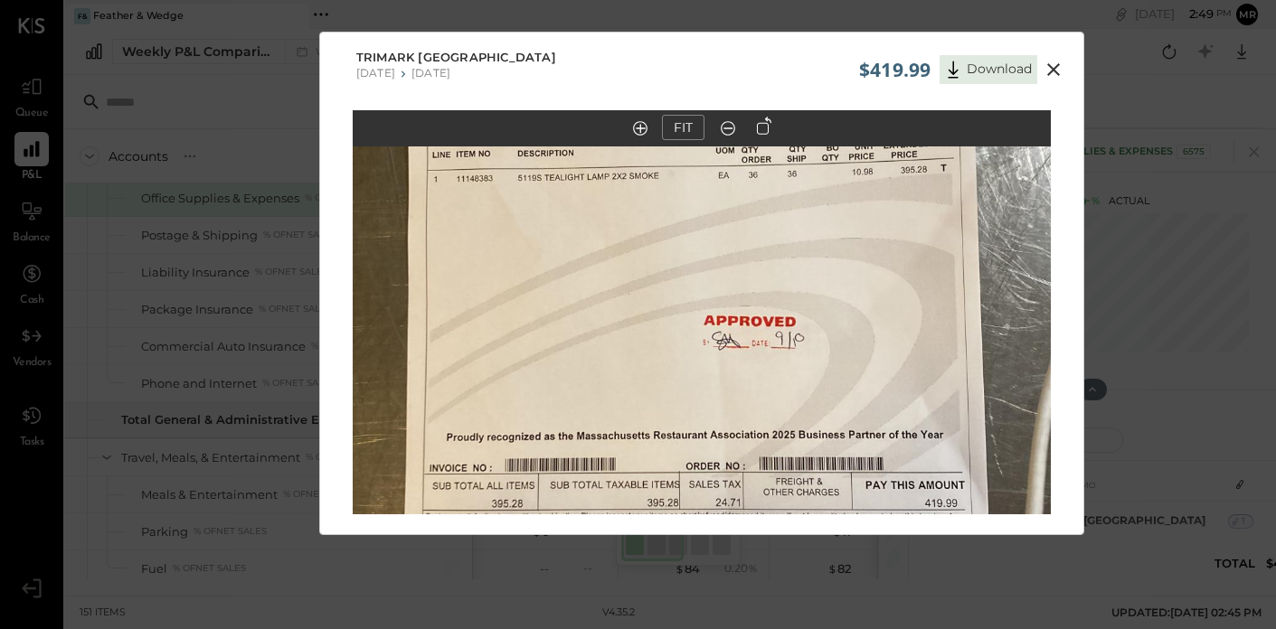
click at [1058, 61] on icon at bounding box center [1054, 70] width 22 height 22
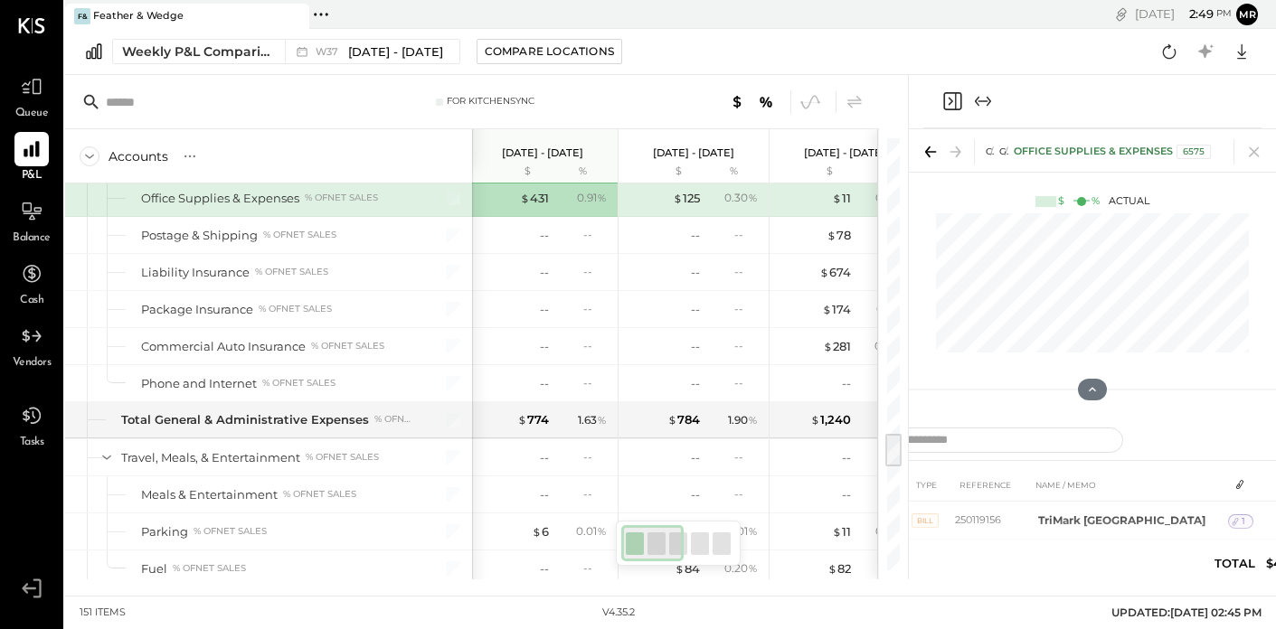
click at [976, 93] on icon "Expand panel (e)" at bounding box center [983, 101] width 22 height 22
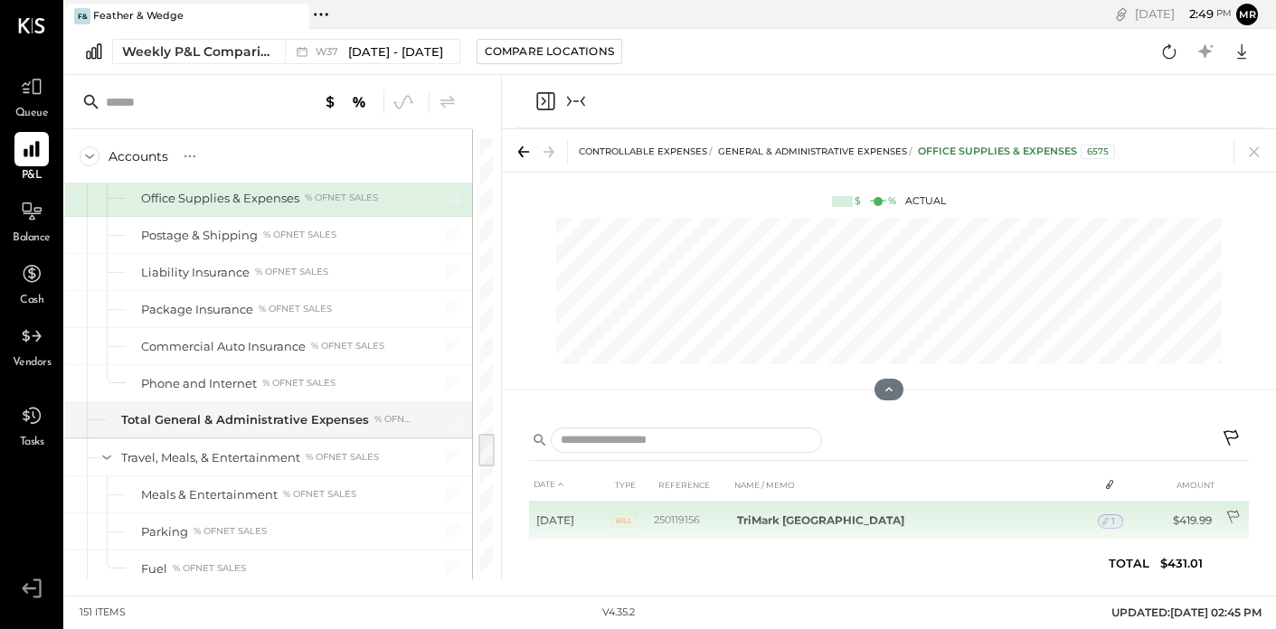
click at [1230, 518] on icon at bounding box center [1234, 519] width 18 height 18
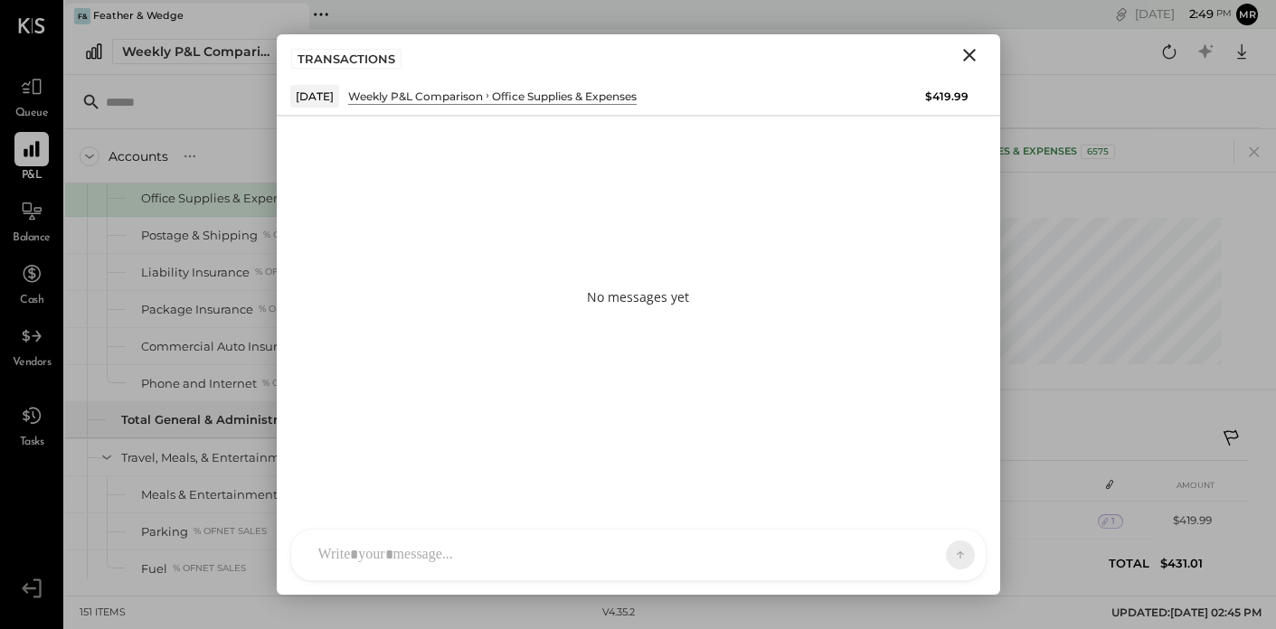
click at [468, 535] on div at bounding box center [622, 555] width 626 height 40
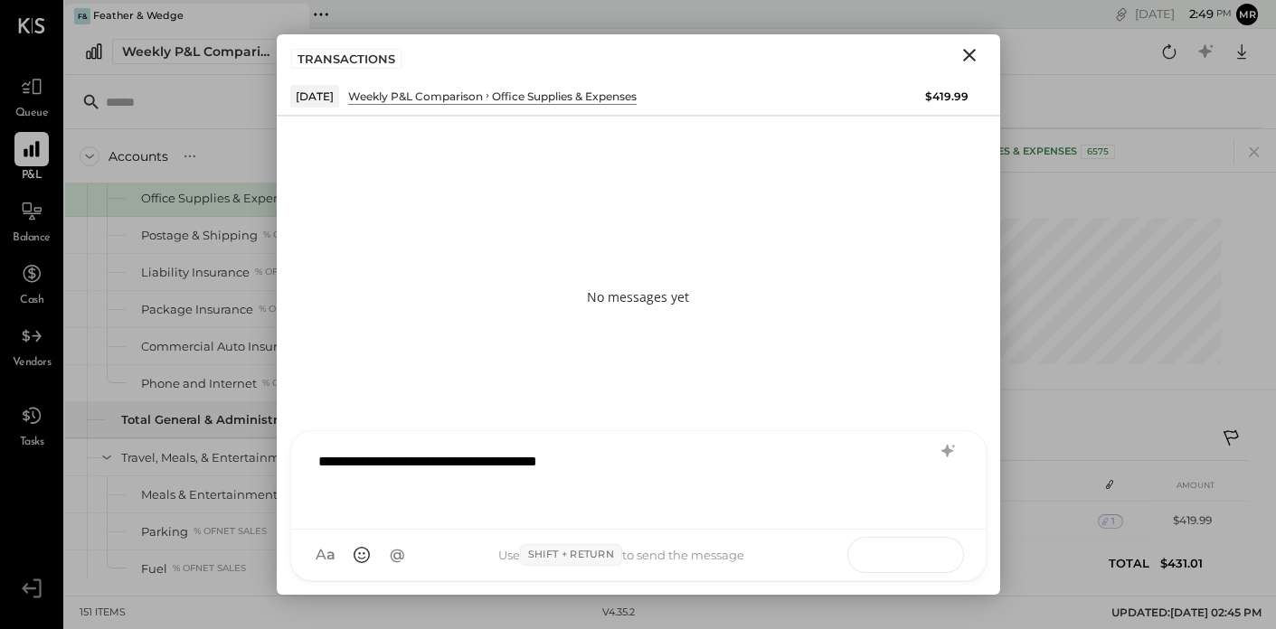
click at [923, 547] on icon at bounding box center [925, 554] width 18 height 18
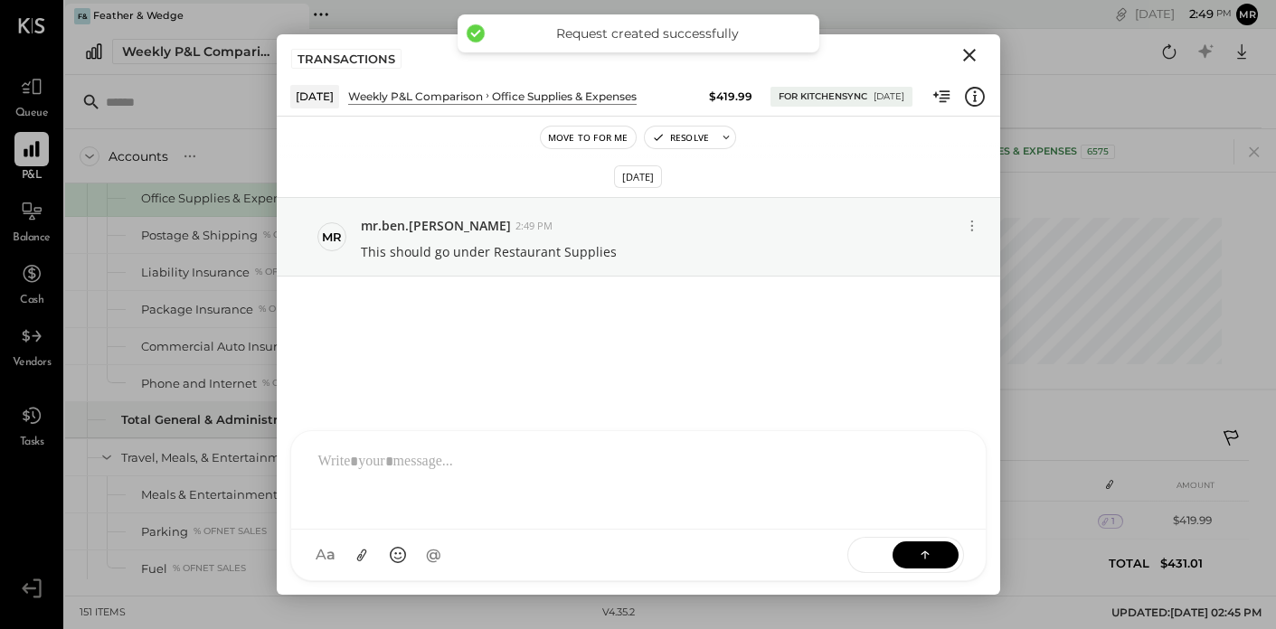
click at [966, 61] on icon "Close" at bounding box center [970, 55] width 22 height 22
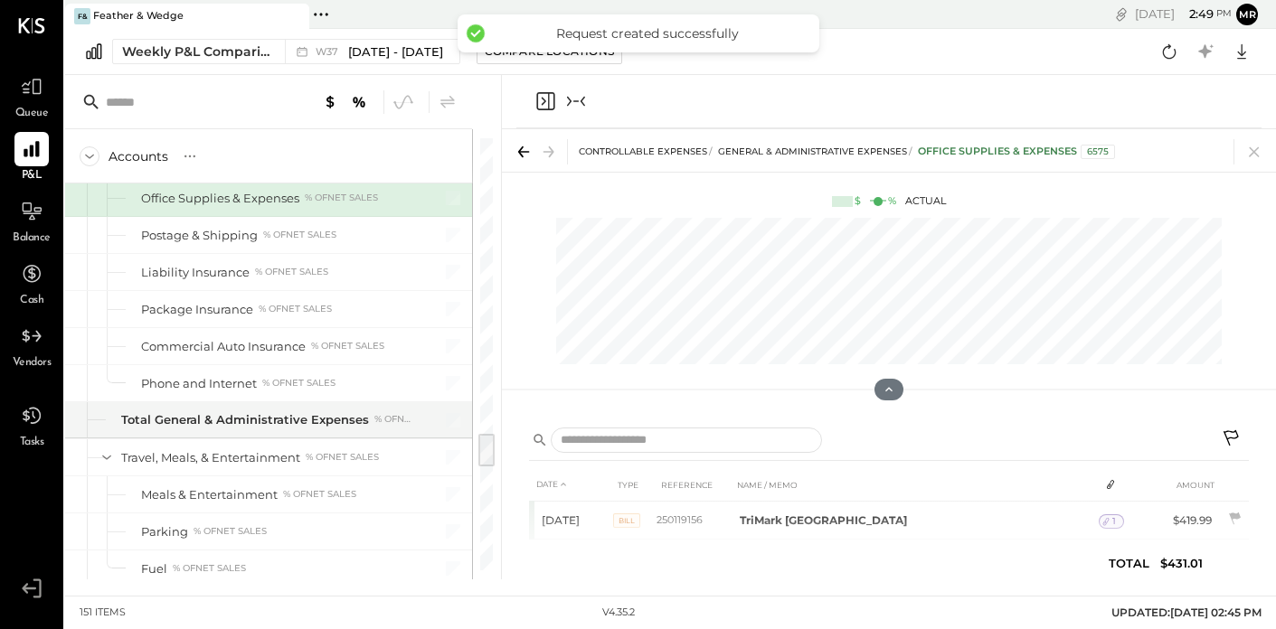
click at [541, 102] on icon "Close panel" at bounding box center [545, 101] width 22 height 22
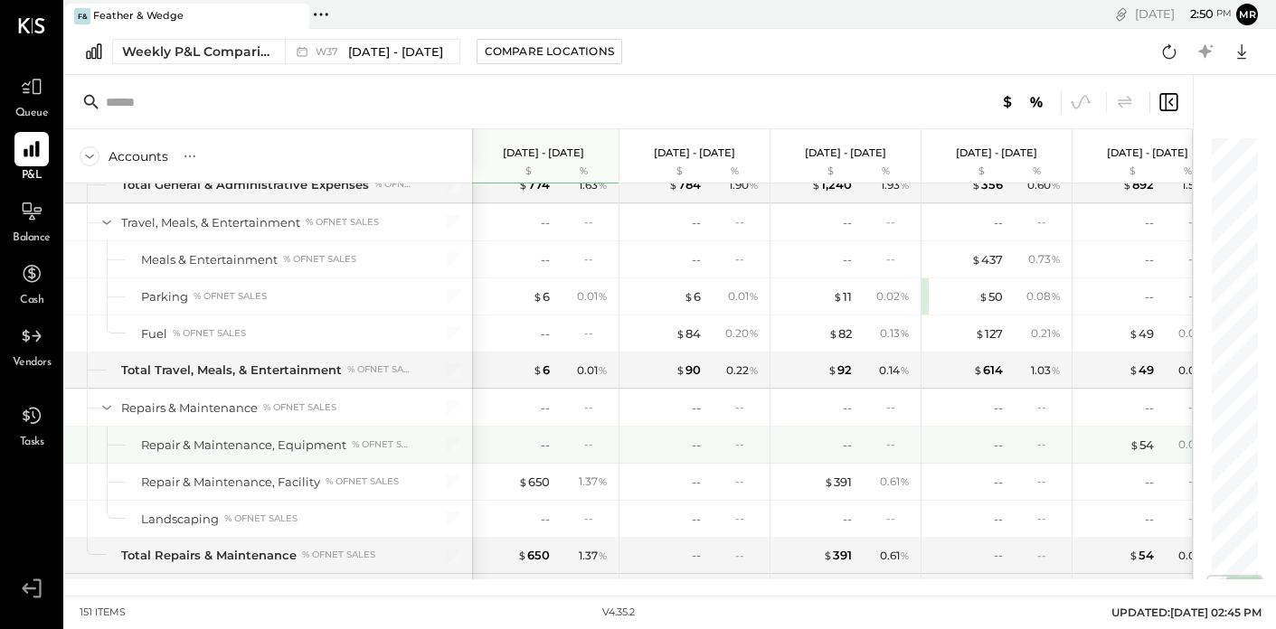
scroll to position [3768, 0]
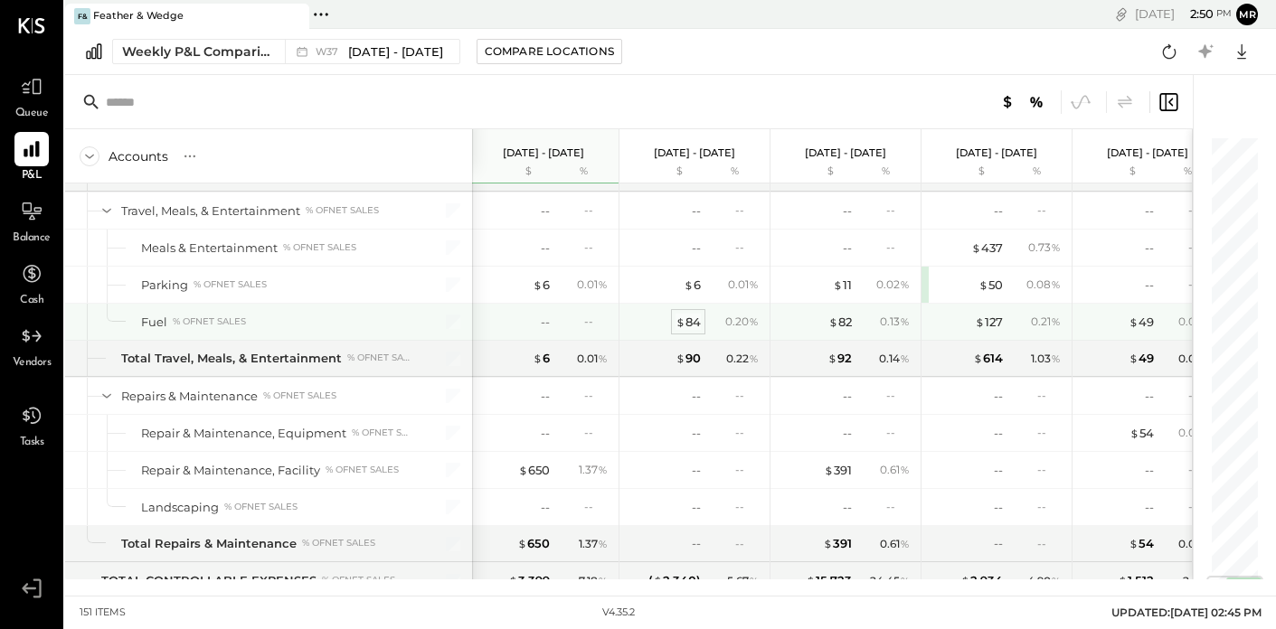
click at [692, 314] on div "$ 84" at bounding box center [688, 322] width 25 height 17
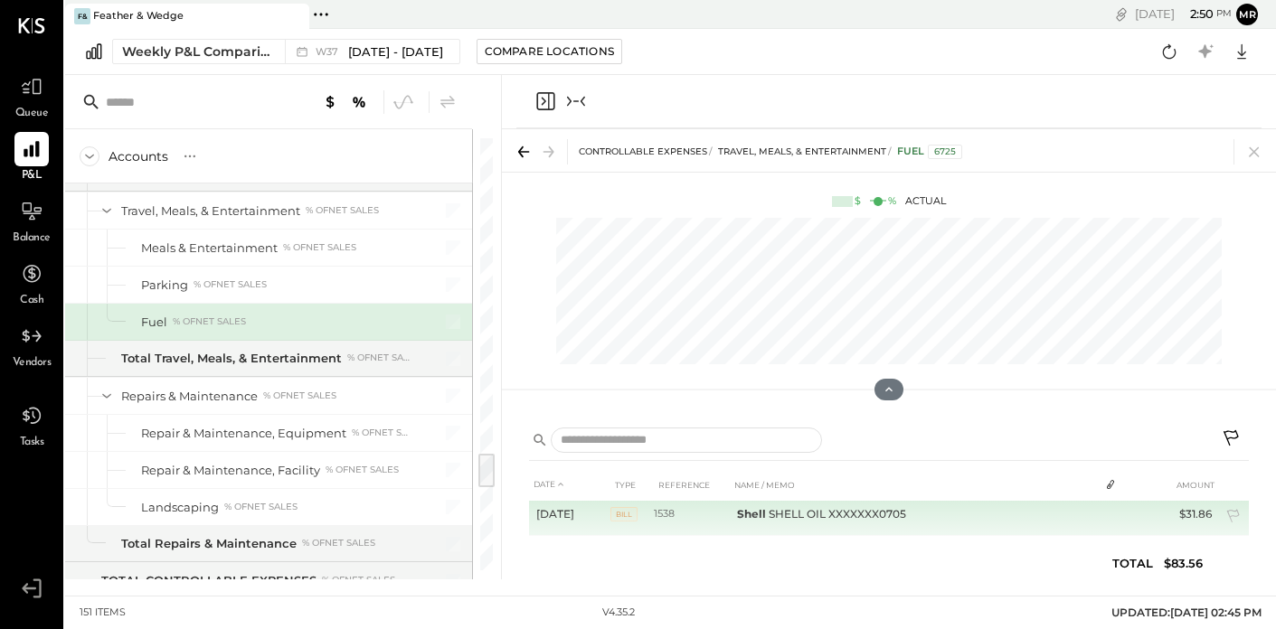
scroll to position [38, 0]
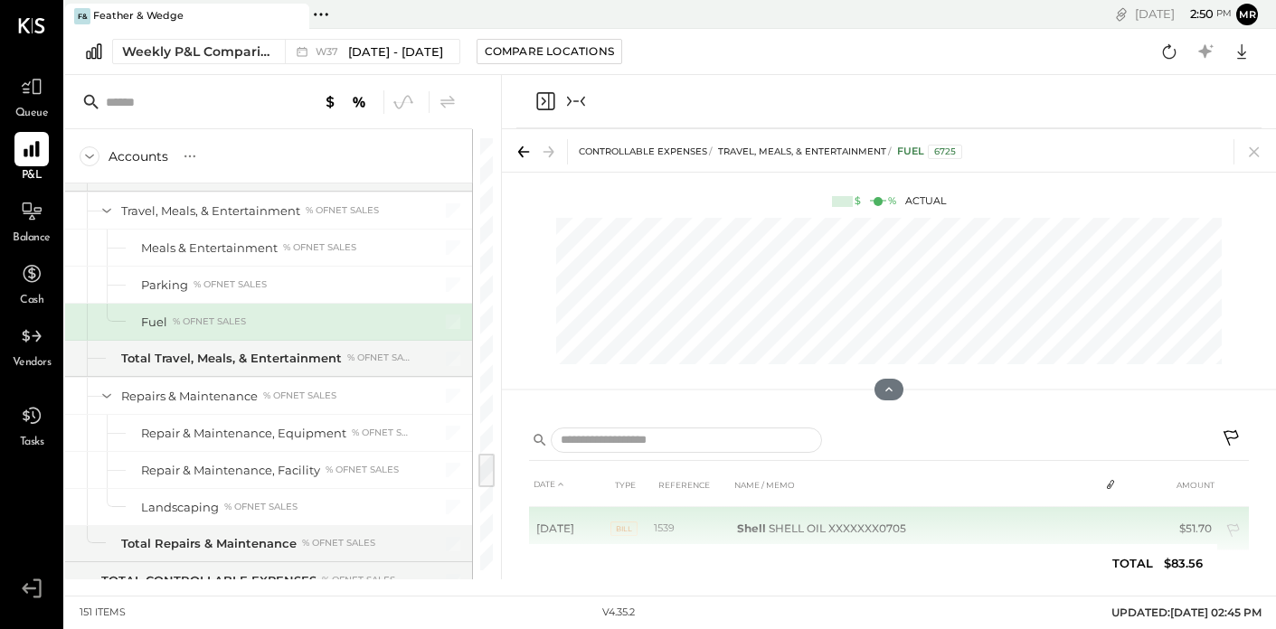
click at [1201, 525] on td "$51.70" at bounding box center [1184, 528] width 70 height 43
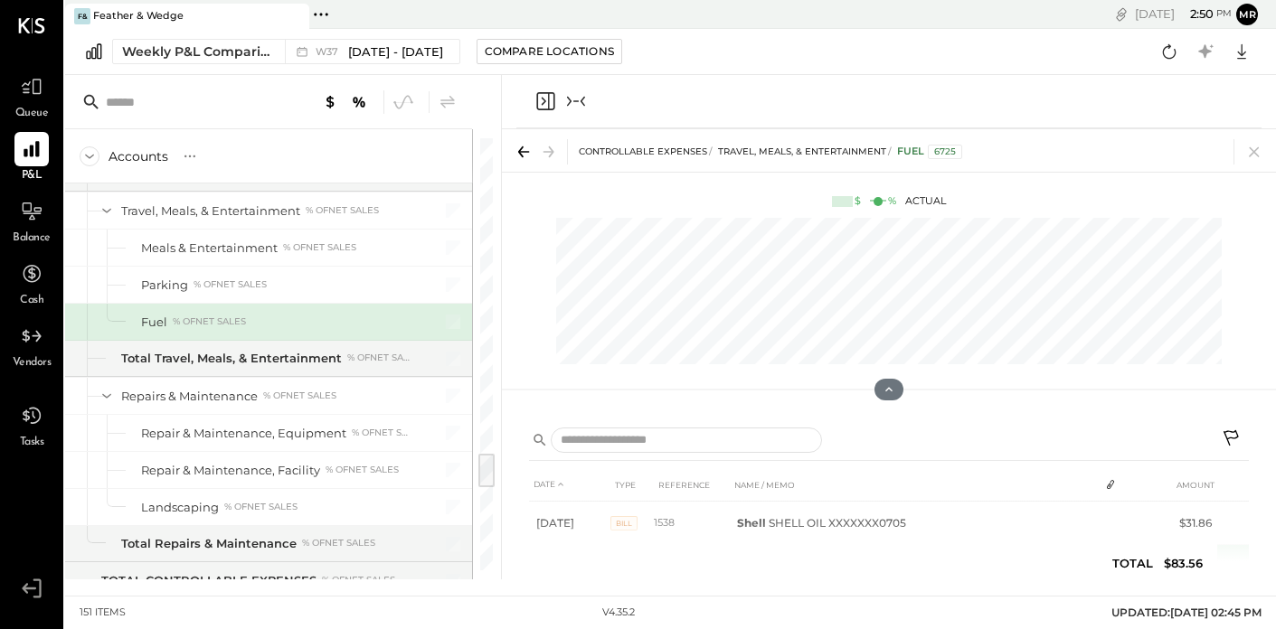
scroll to position [1, 0]
click at [548, 100] on icon "Close panel" at bounding box center [545, 101] width 18 height 18
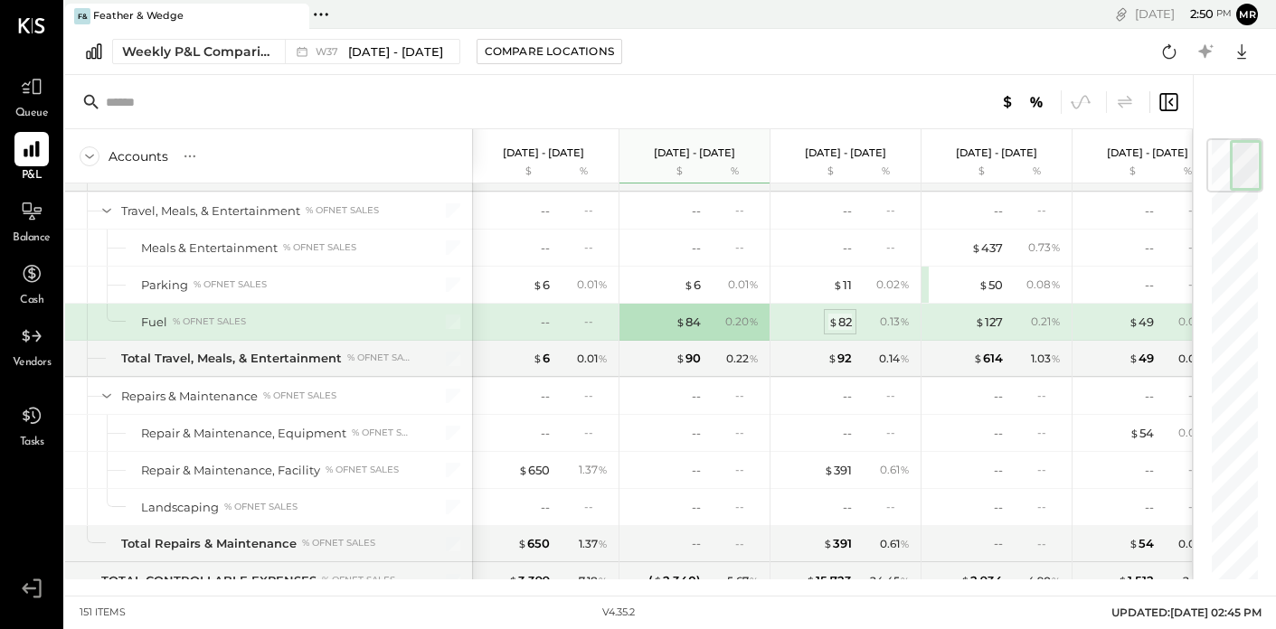
click at [845, 326] on div "$ 82" at bounding box center [840, 322] width 24 height 17
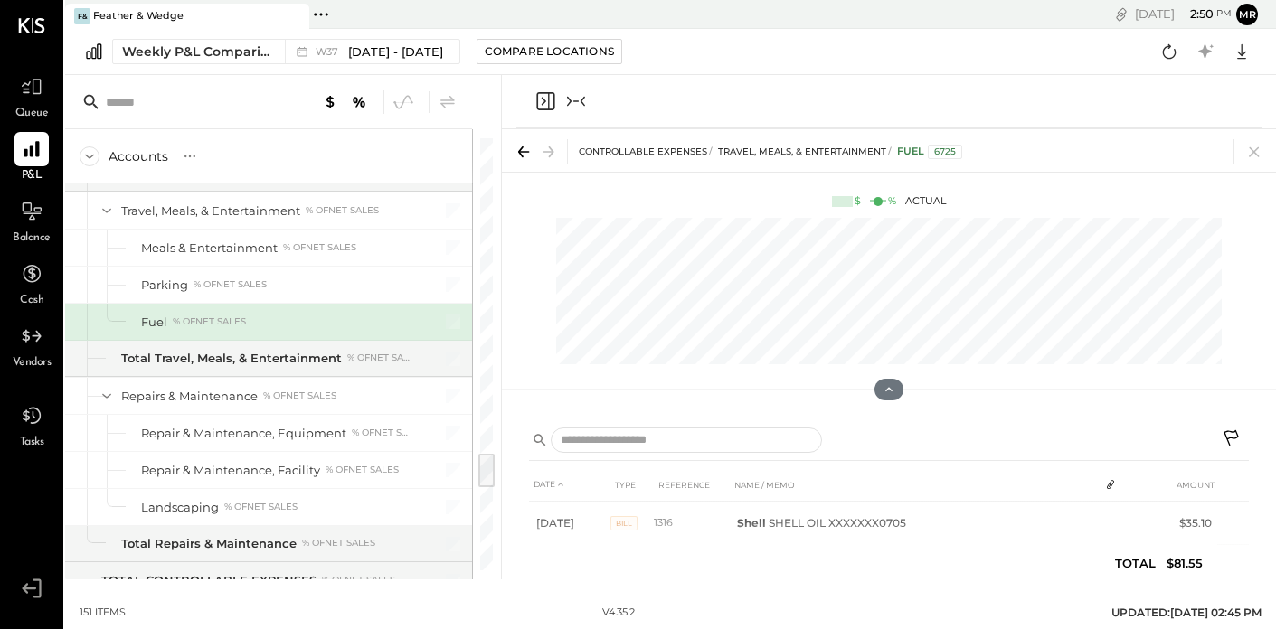
click at [547, 103] on icon "Close panel" at bounding box center [545, 101] width 22 height 22
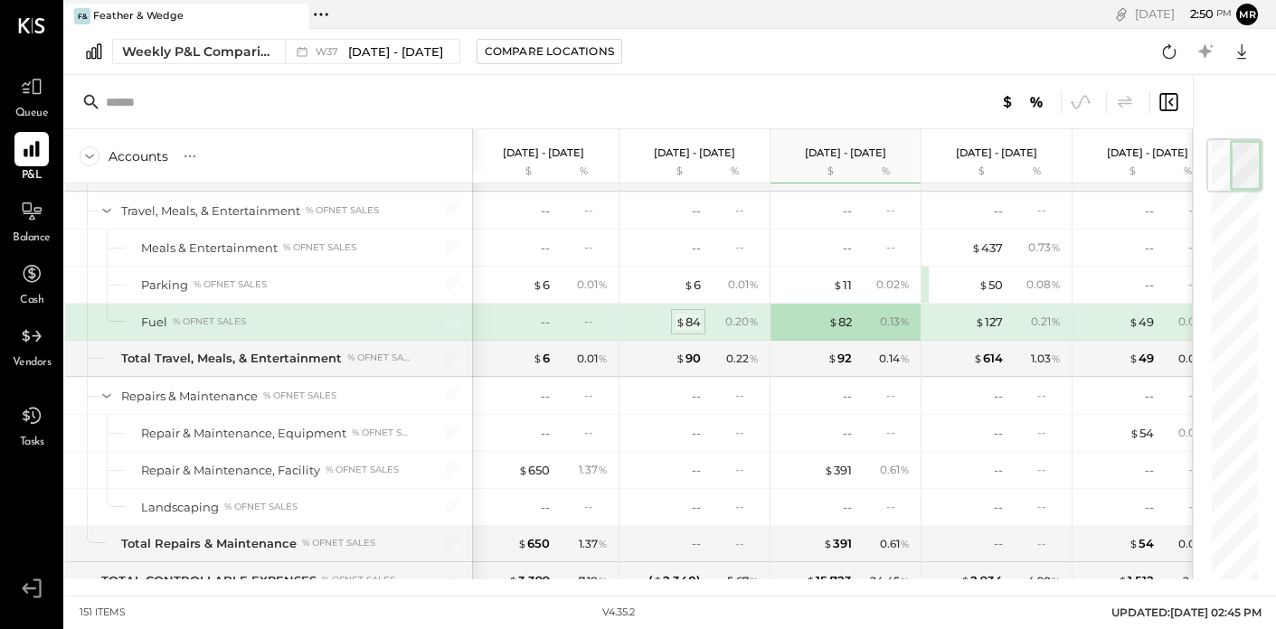
click at [695, 319] on div "$ 84" at bounding box center [688, 322] width 25 height 17
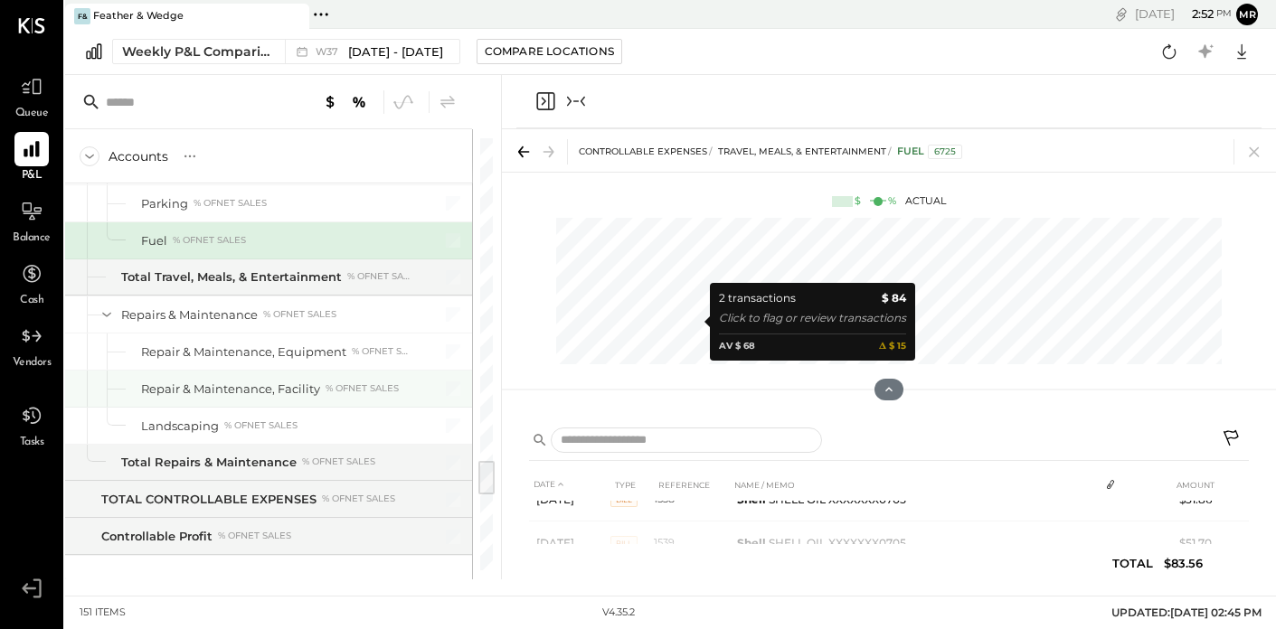
scroll to position [3850, 0]
click at [551, 95] on icon "Close panel" at bounding box center [545, 101] width 22 height 22
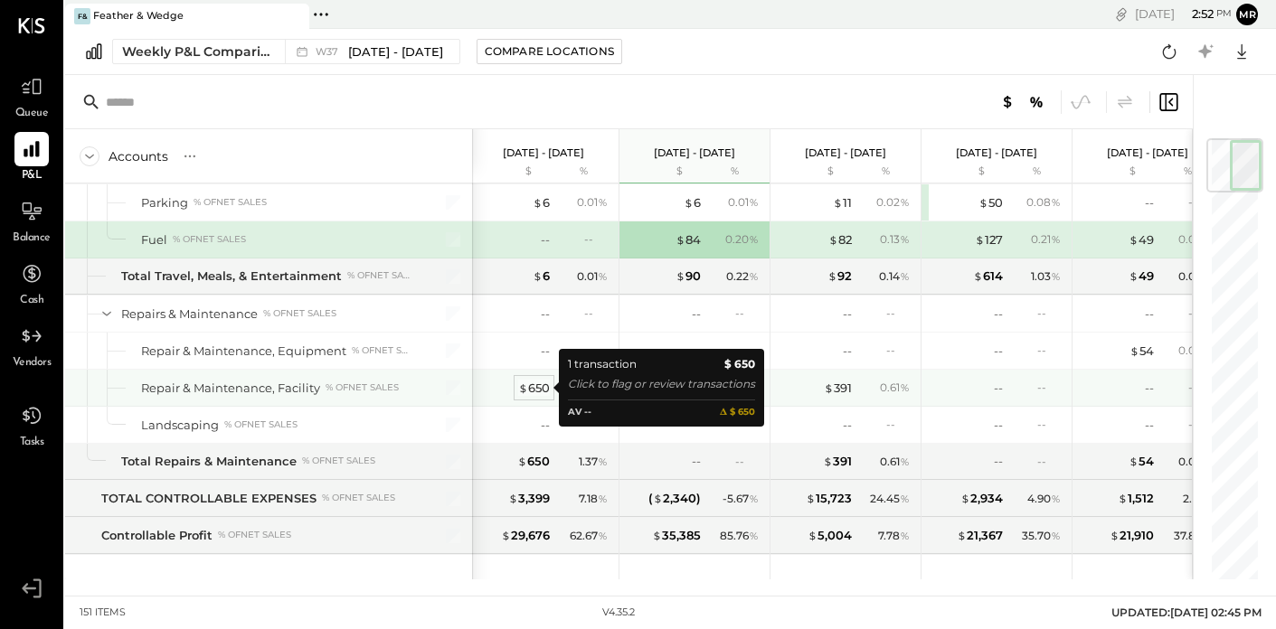
click at [534, 388] on div "$ 650" at bounding box center [534, 388] width 32 height 17
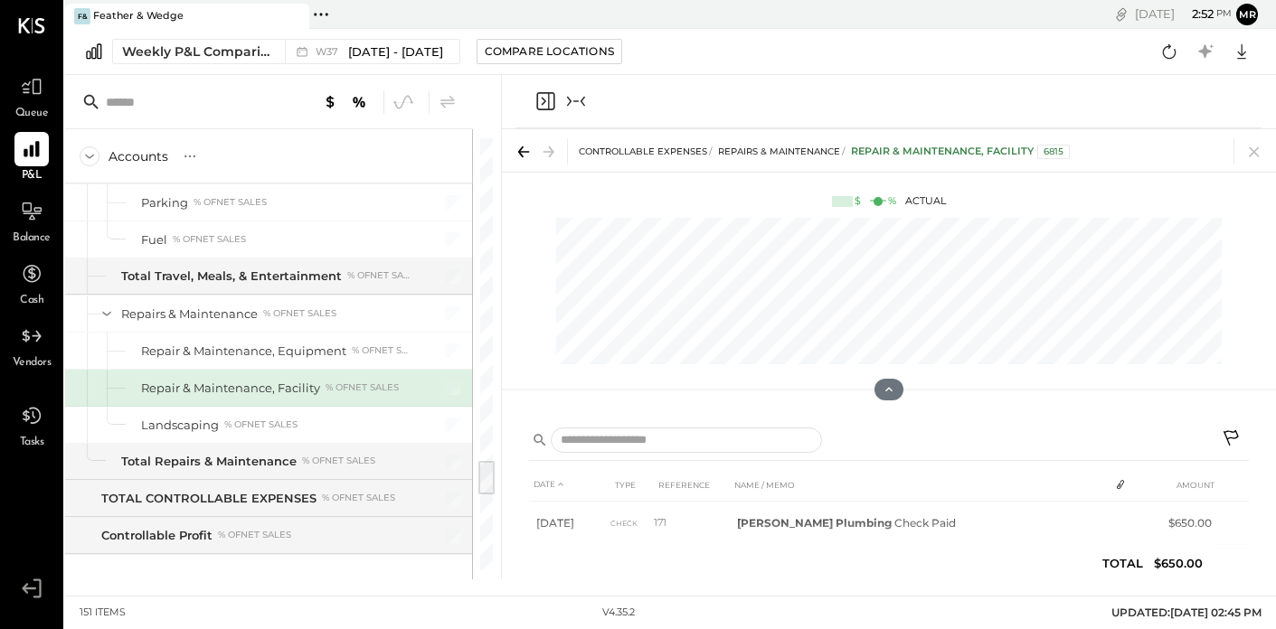
click at [543, 101] on icon "Close panel" at bounding box center [545, 101] width 22 height 22
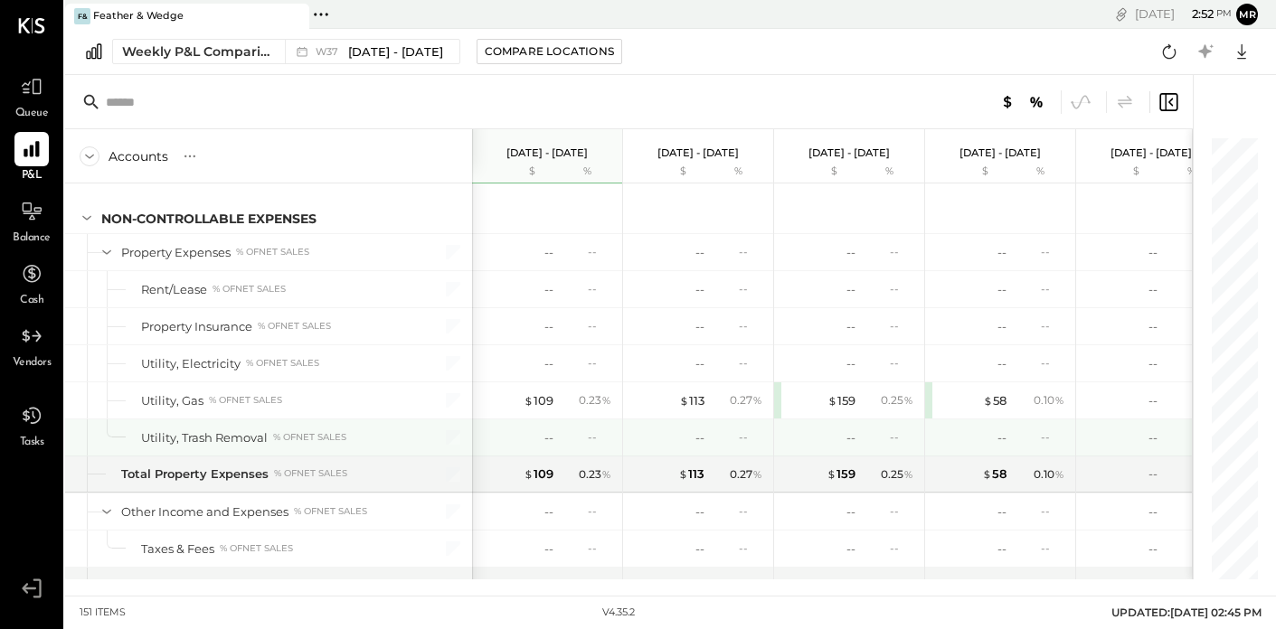
scroll to position [4249, 0]
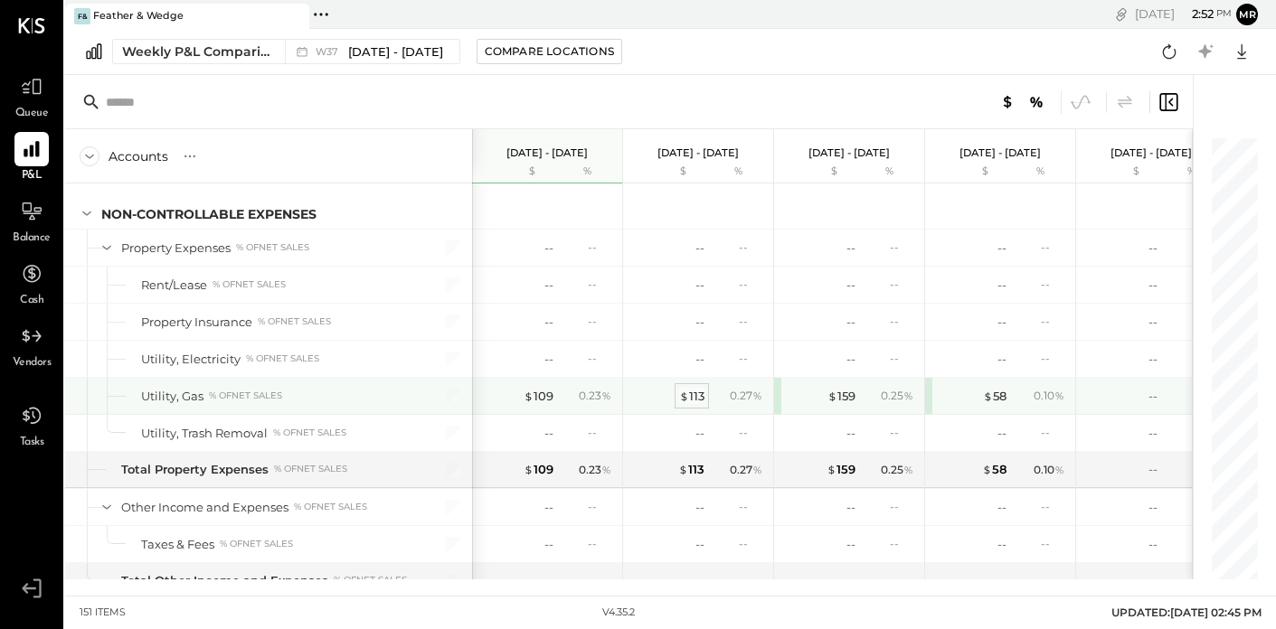
click at [686, 399] on span "$" at bounding box center [684, 396] width 10 height 14
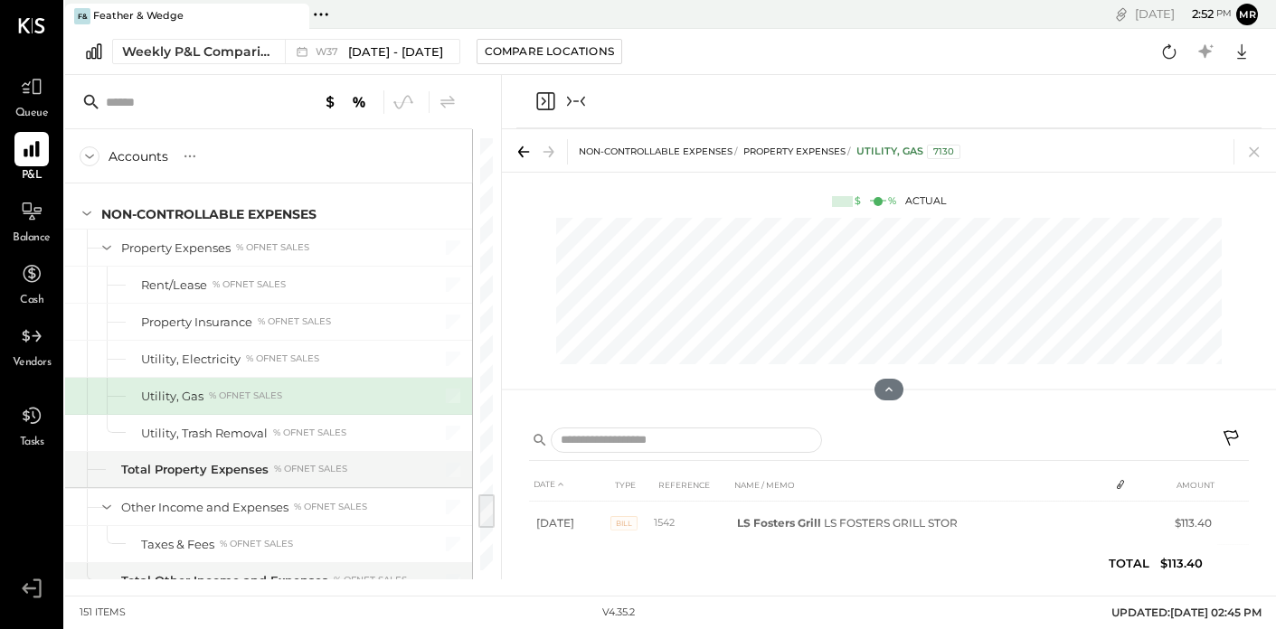
click at [544, 105] on icon "Close panel" at bounding box center [545, 101] width 22 height 22
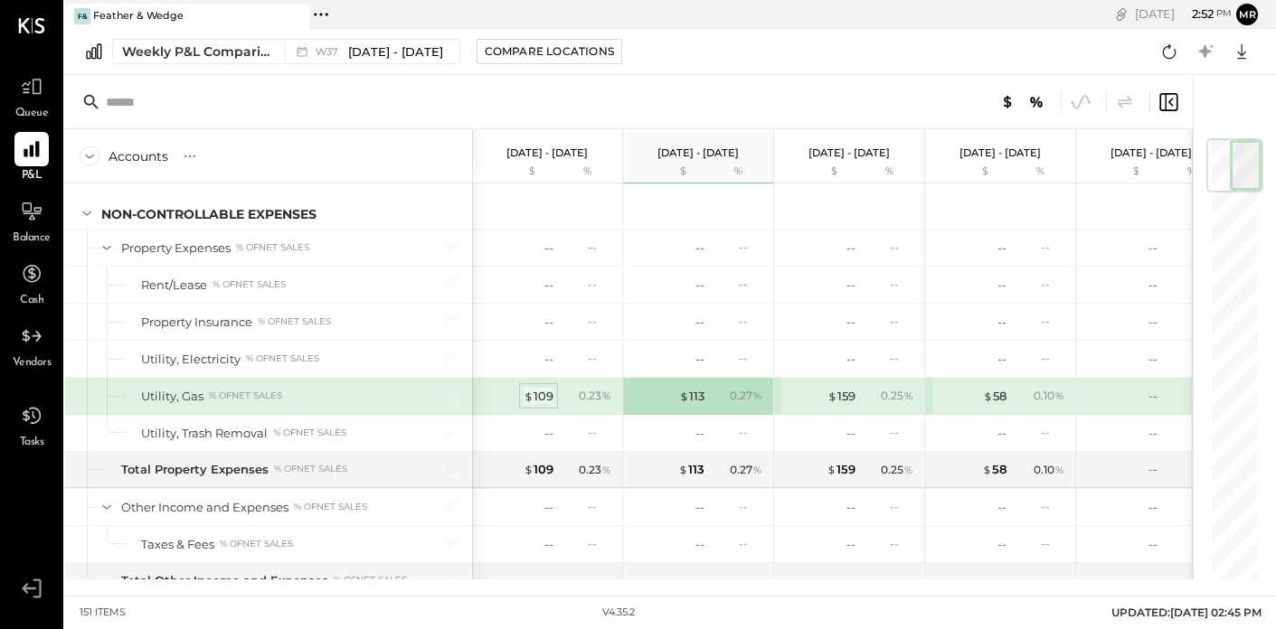
click at [535, 395] on div "$ 109" at bounding box center [539, 396] width 30 height 17
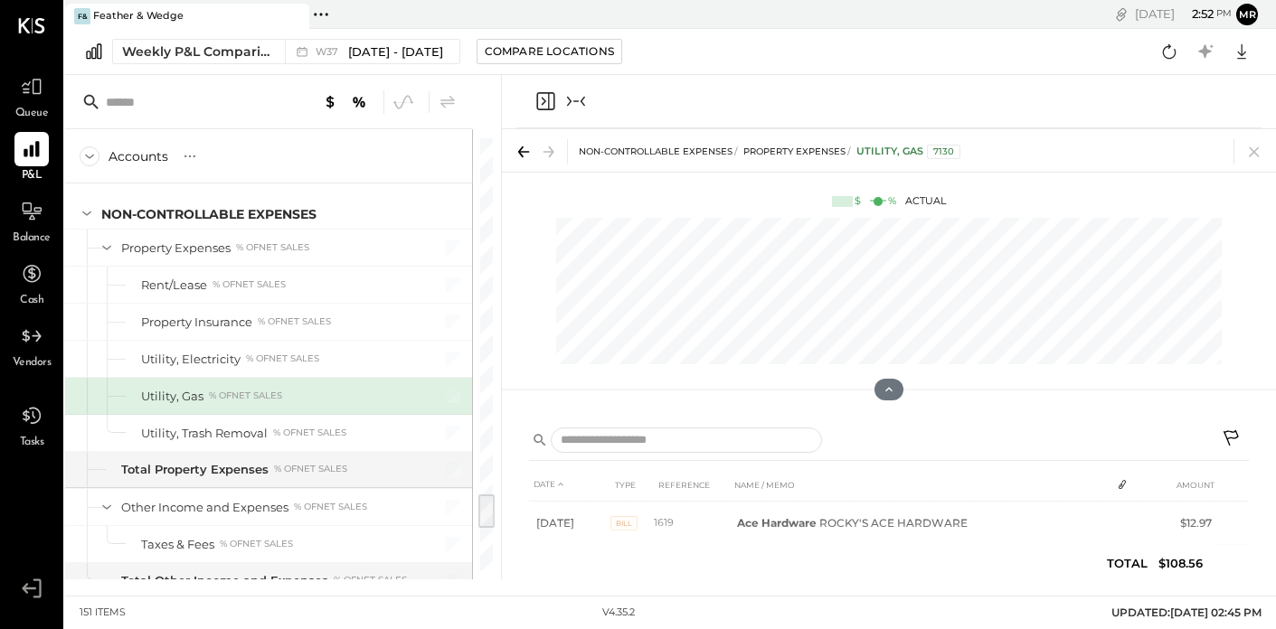
click at [544, 93] on icon "Close panel" at bounding box center [545, 101] width 18 height 18
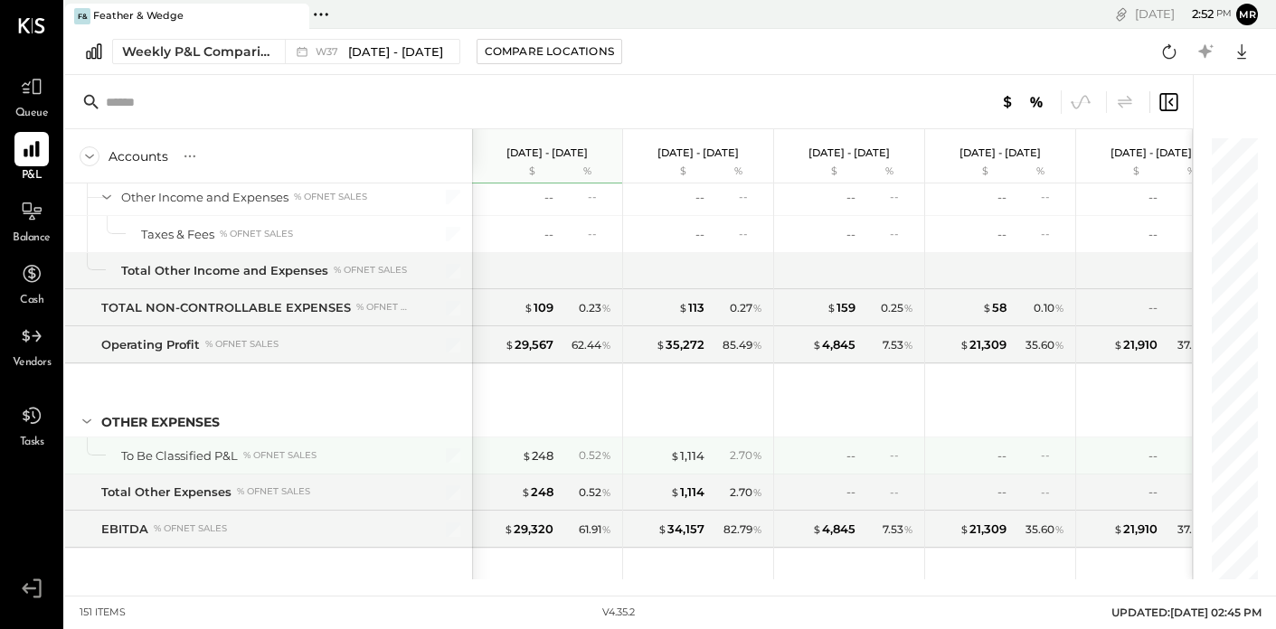
scroll to position [4561, 0]
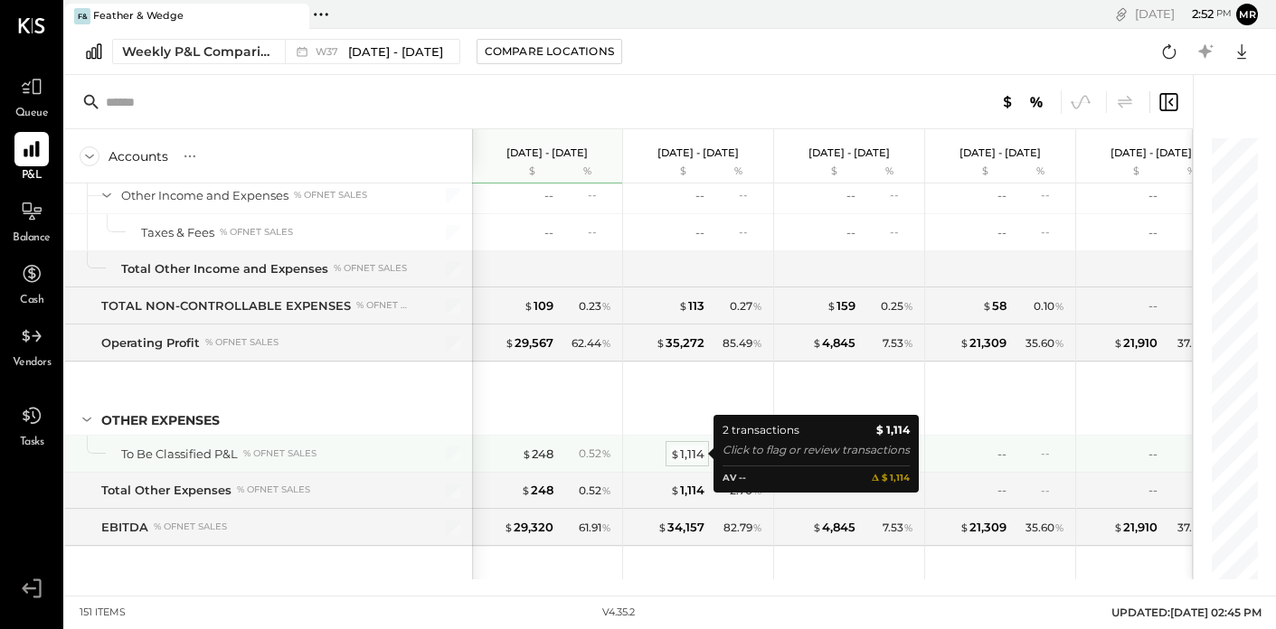
click at [689, 453] on div "$ 1,114" at bounding box center [687, 454] width 34 height 17
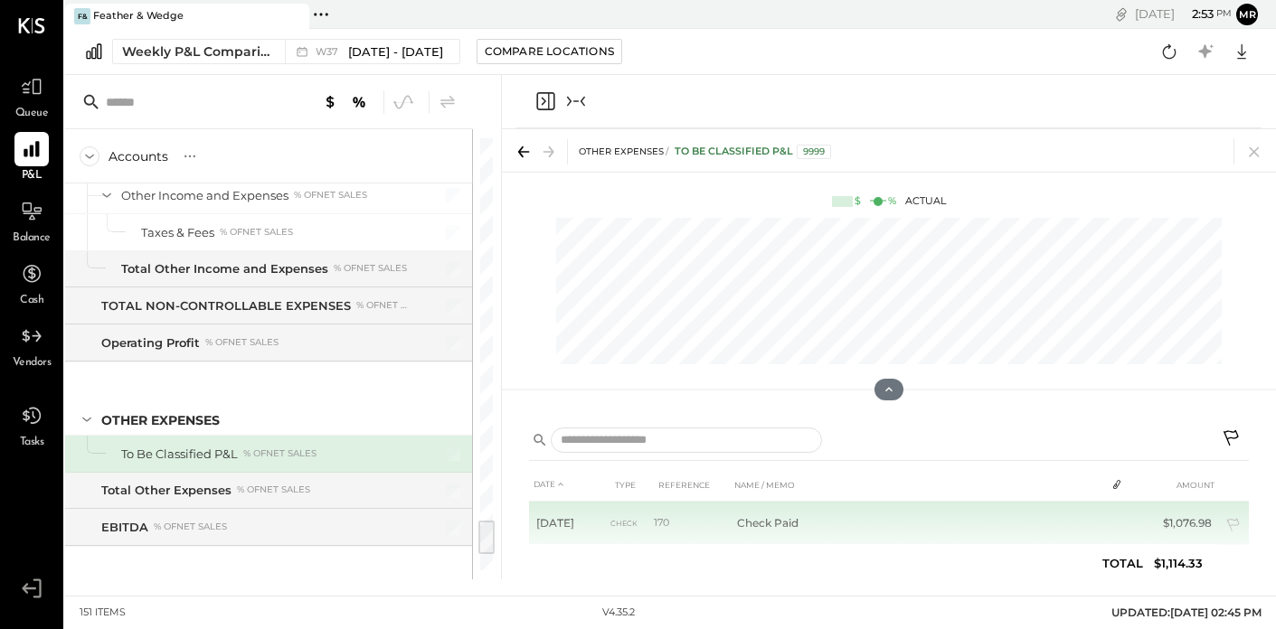
scroll to position [1, 0]
click at [752, 526] on td "Check Paid" at bounding box center [917, 522] width 375 height 43
click at [1188, 535] on td "$1,076.98" at bounding box center [1184, 522] width 70 height 43
click at [1196, 520] on td "$1,076.98" at bounding box center [1184, 522] width 70 height 43
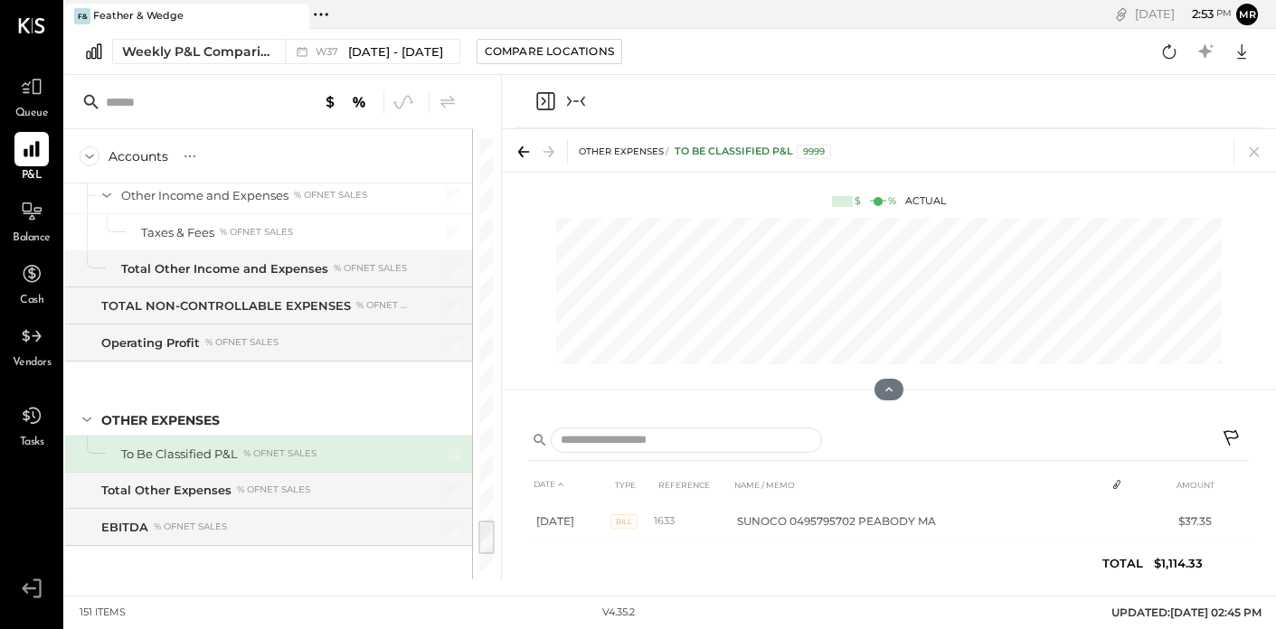
scroll to position [47, 0]
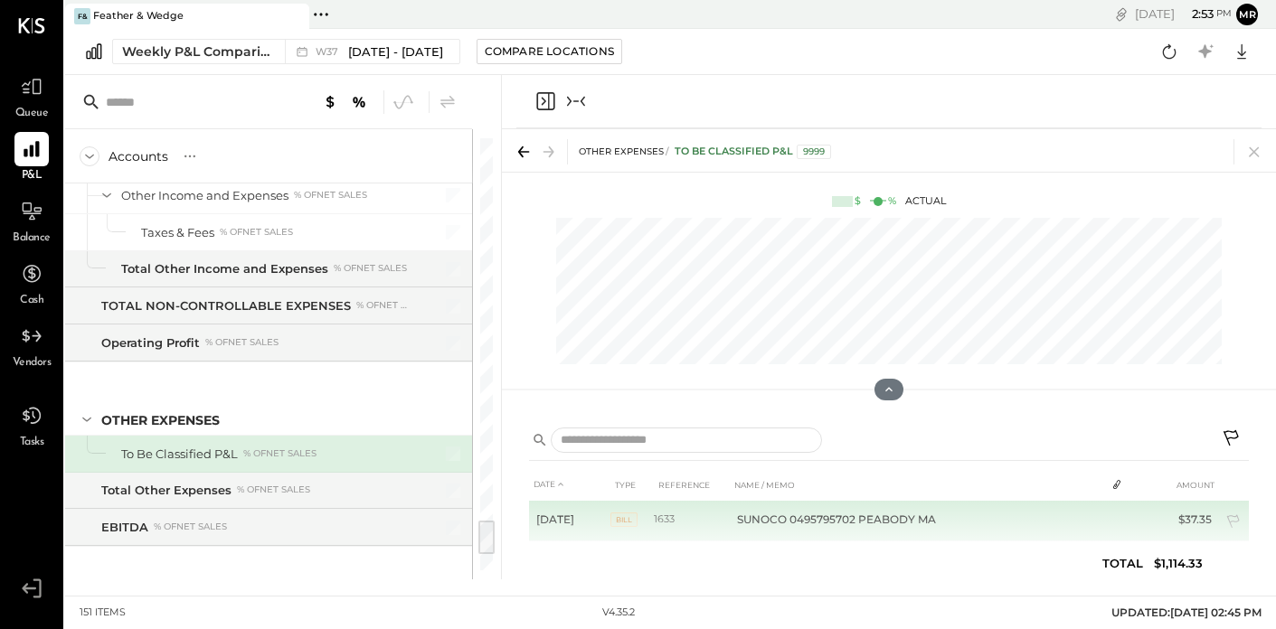
click at [840, 521] on td "SUNOCO 0495795702 PEABODY MA" at bounding box center [917, 519] width 375 height 43
click at [1230, 524] on icon at bounding box center [1234, 524] width 18 height 18
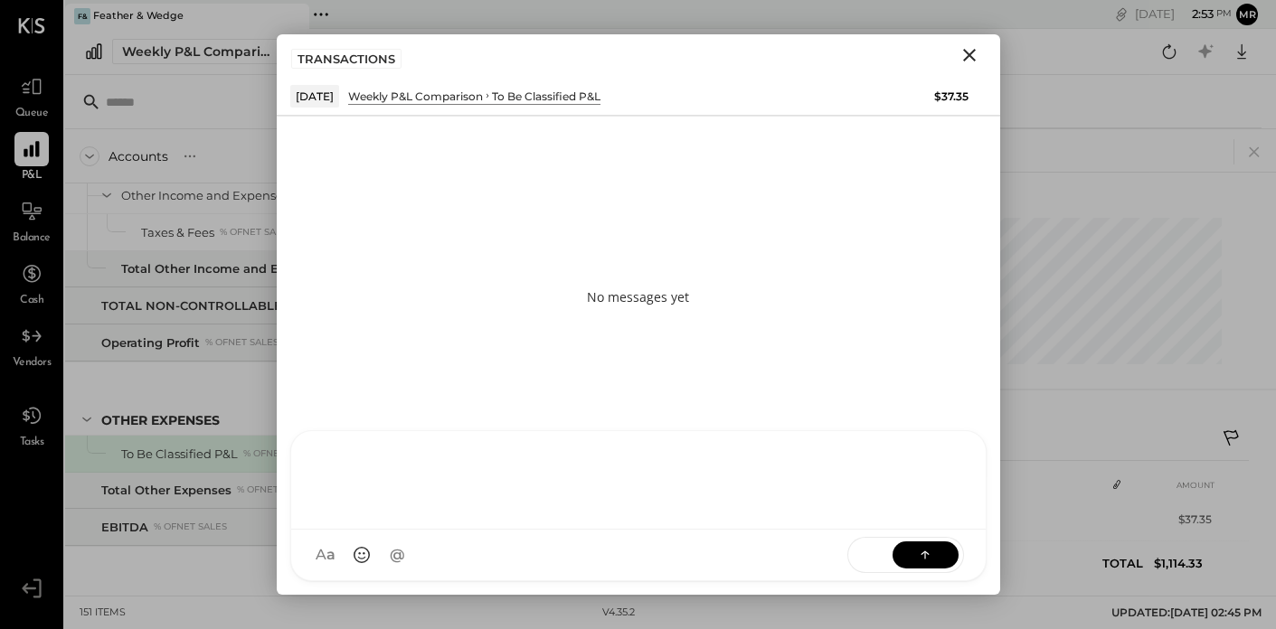
click at [387, 554] on div "RS [PERSON_NAME] TM [PERSON_NAME] ID [PERSON_NAME] Del [PERSON_NAME] M mr.[PERS…" at bounding box center [638, 505] width 696 height 151
click at [922, 555] on icon at bounding box center [925, 554] width 18 height 18
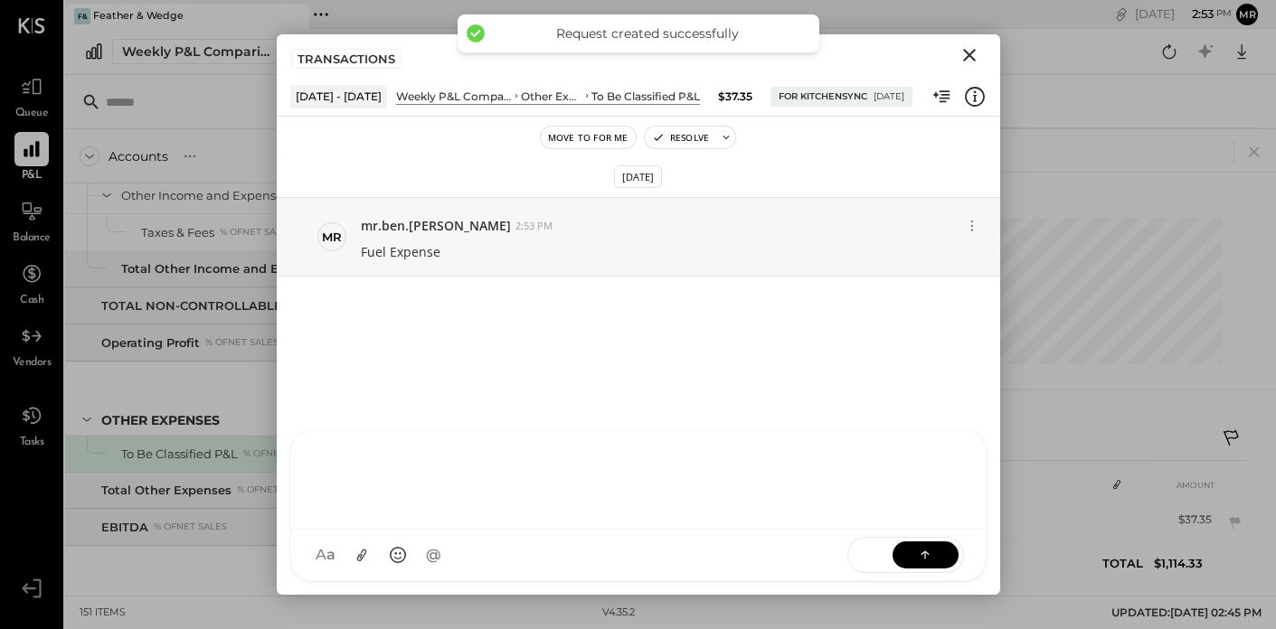
click at [970, 57] on icon "Close" at bounding box center [969, 55] width 13 height 13
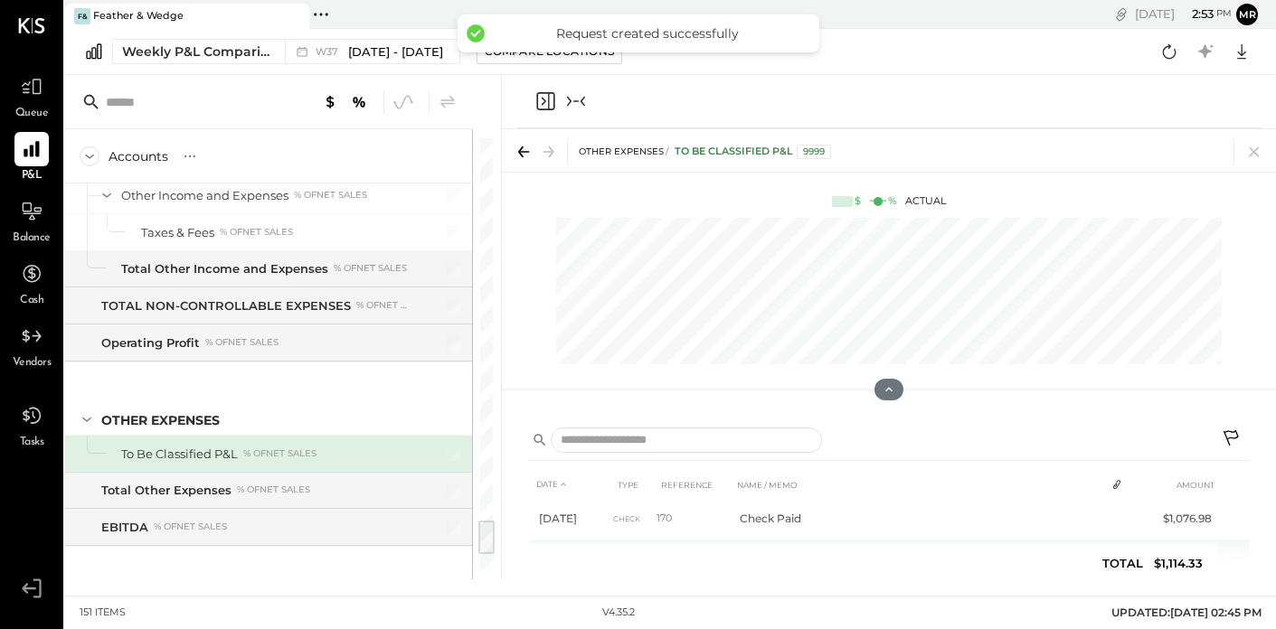
scroll to position [0, 0]
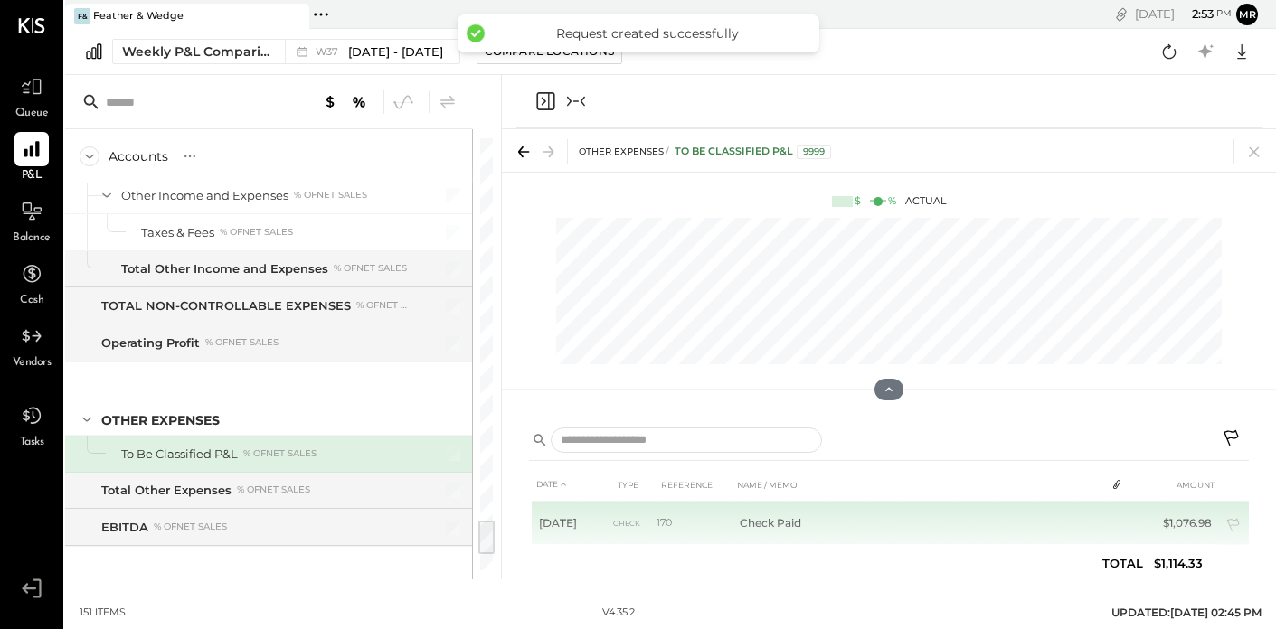
click at [910, 523] on td "Check Paid" at bounding box center [919, 523] width 373 height 43
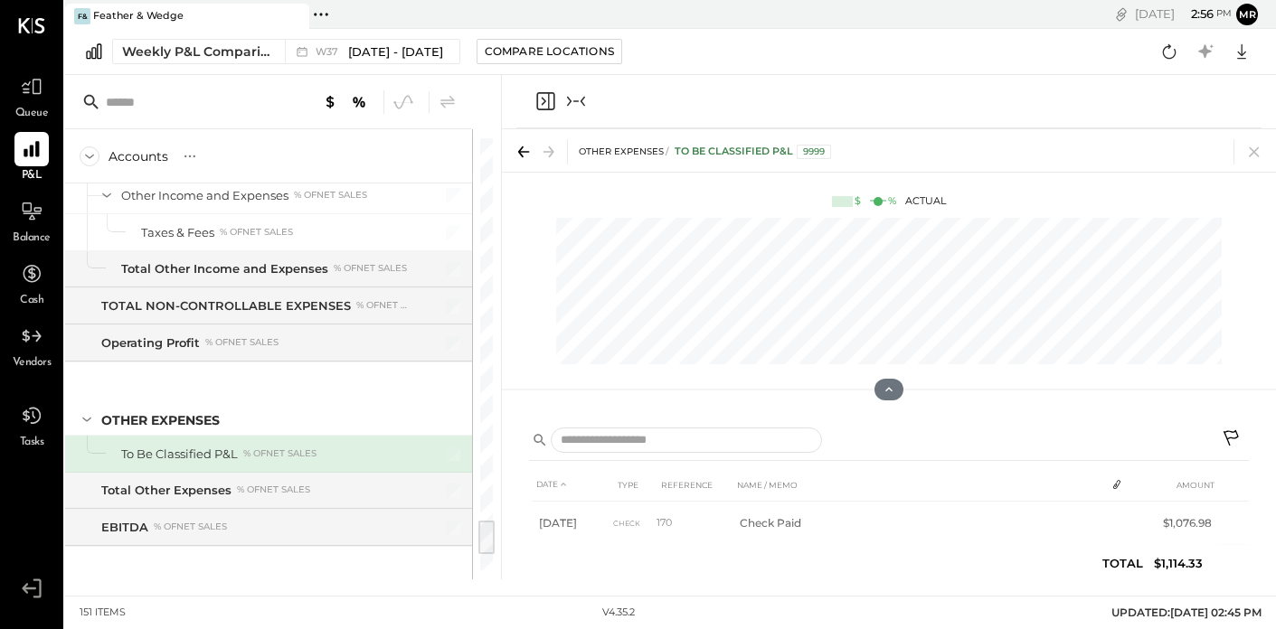
click at [543, 115] on div at bounding box center [888, 101] width 745 height 53
click at [545, 106] on icon "Close panel" at bounding box center [545, 101] width 22 height 22
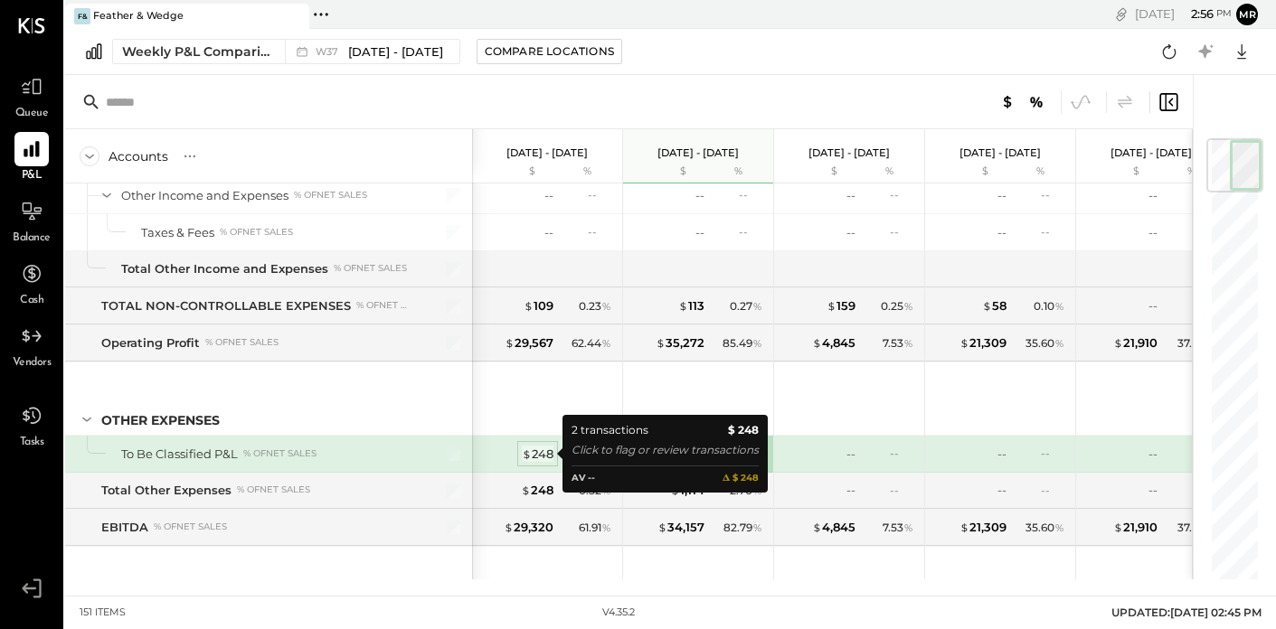
click at [546, 455] on div "$ 248" at bounding box center [538, 454] width 32 height 17
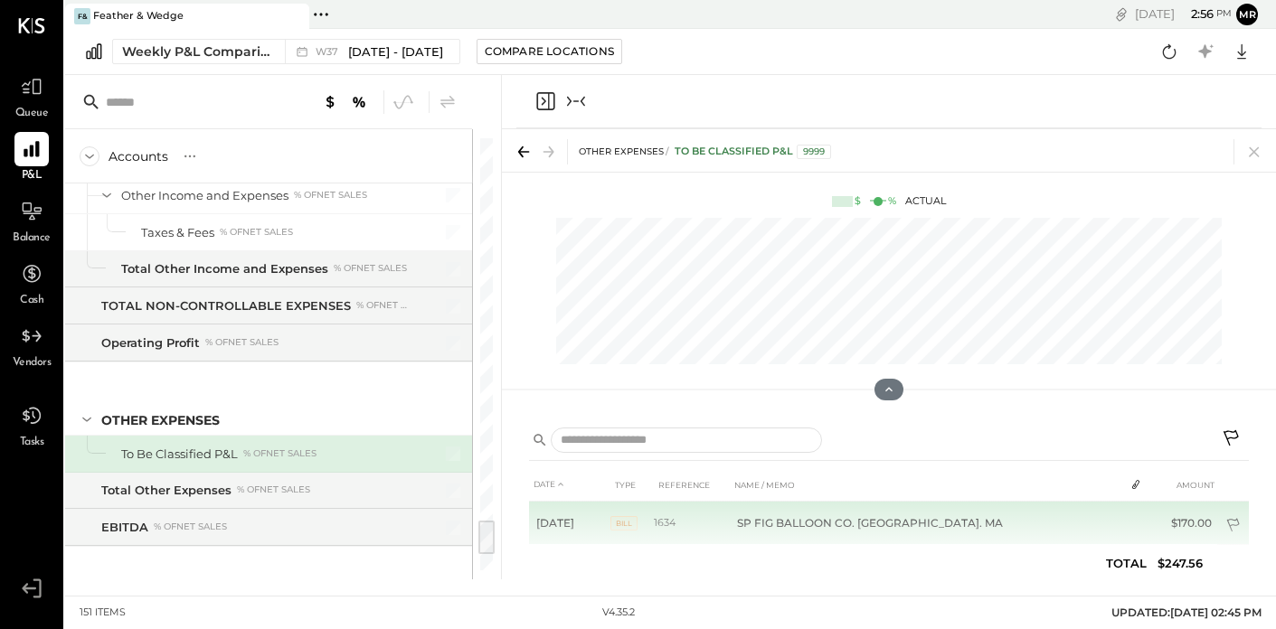
click at [1232, 525] on icon at bounding box center [1234, 527] width 18 height 18
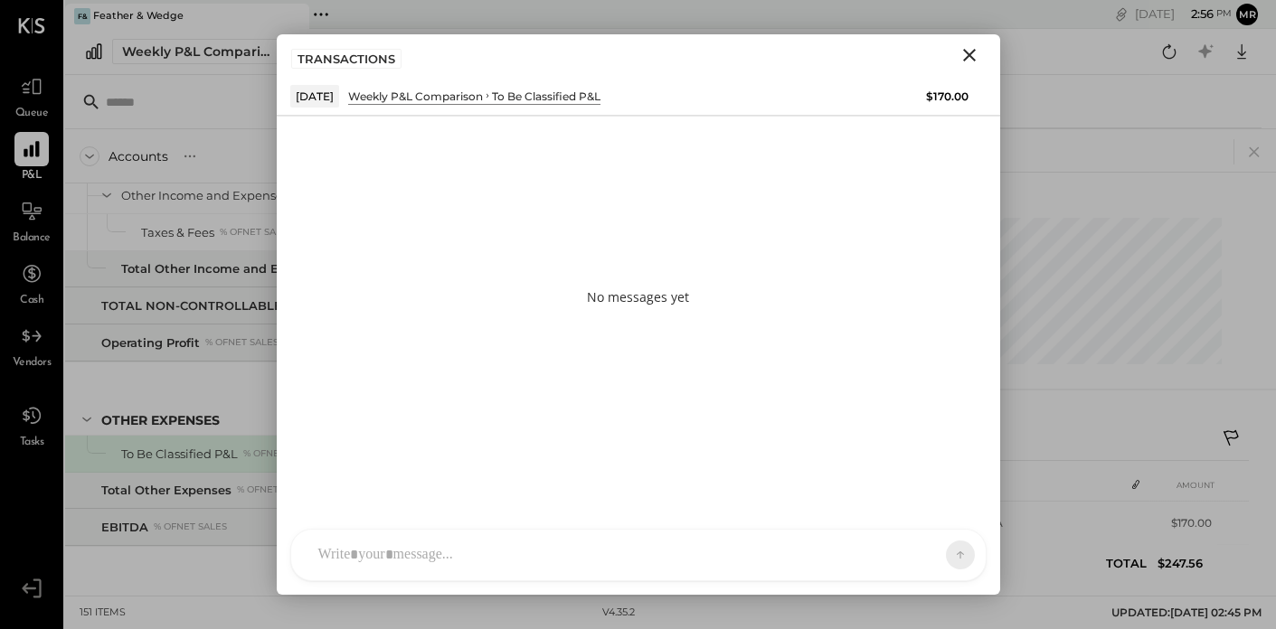
click at [528, 556] on div "RS [PERSON_NAME] TM [PERSON_NAME] ID [PERSON_NAME] Del [PERSON_NAME] M mr.[PERS…" at bounding box center [638, 555] width 696 height 52
click at [906, 557] on button at bounding box center [926, 554] width 66 height 27
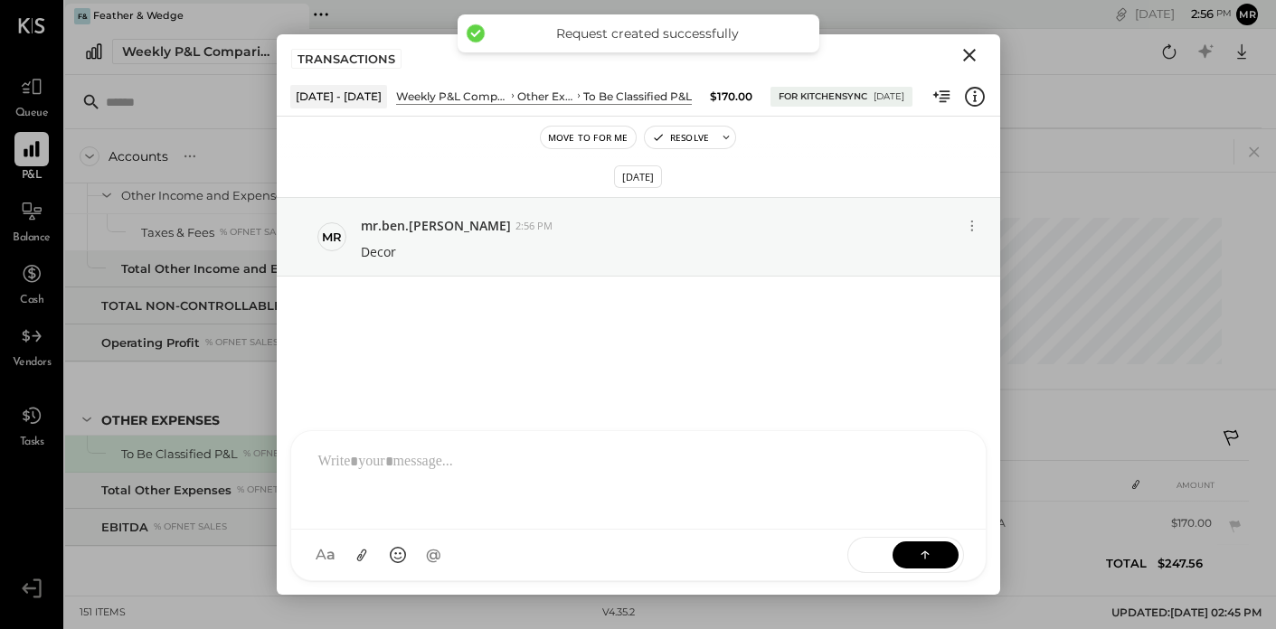
click at [973, 55] on icon "Close" at bounding box center [970, 55] width 22 height 22
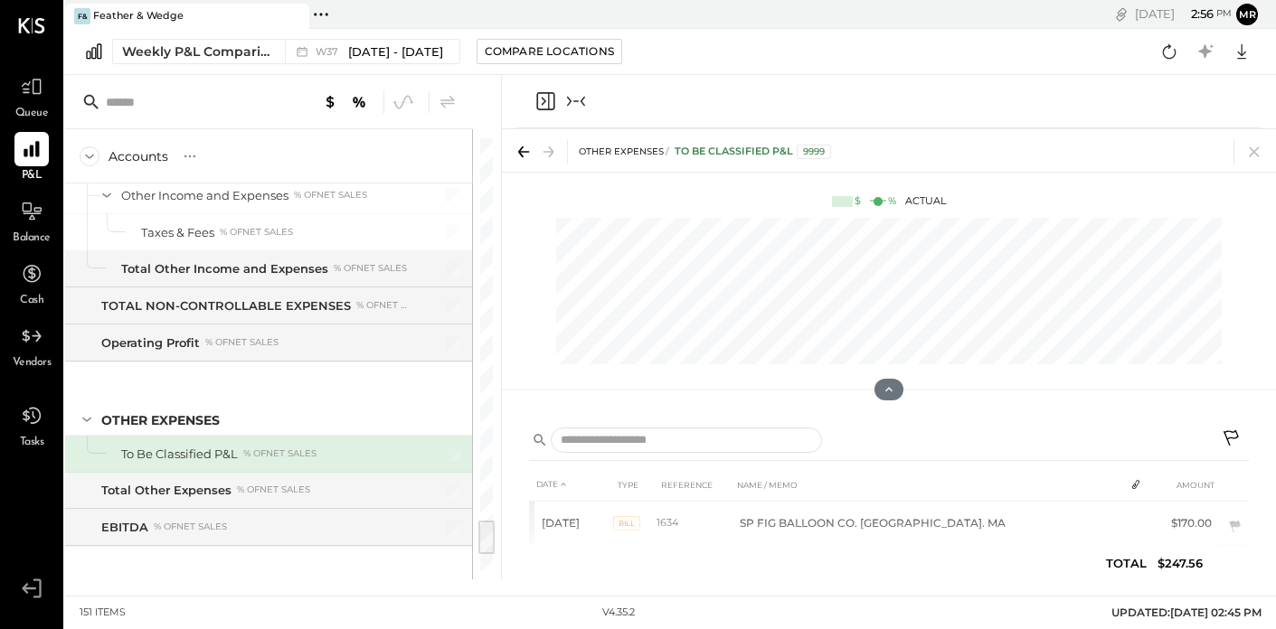
click at [544, 105] on icon "Close panel" at bounding box center [545, 101] width 22 height 22
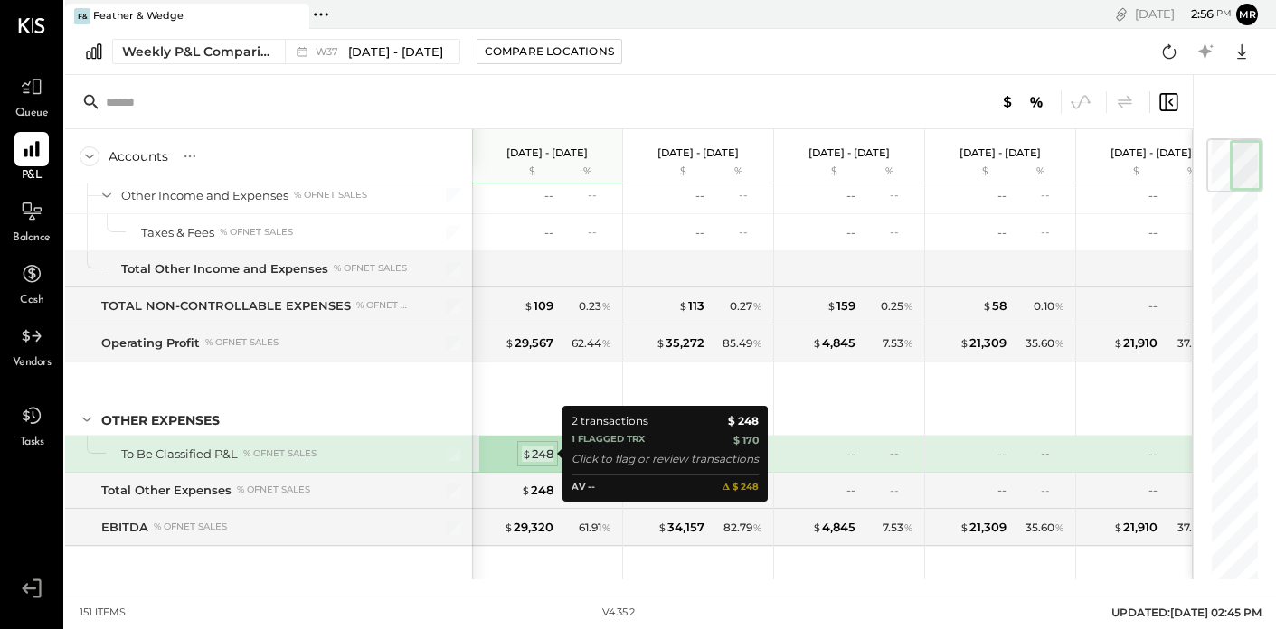
click at [536, 456] on div "$ 248" at bounding box center [538, 454] width 32 height 17
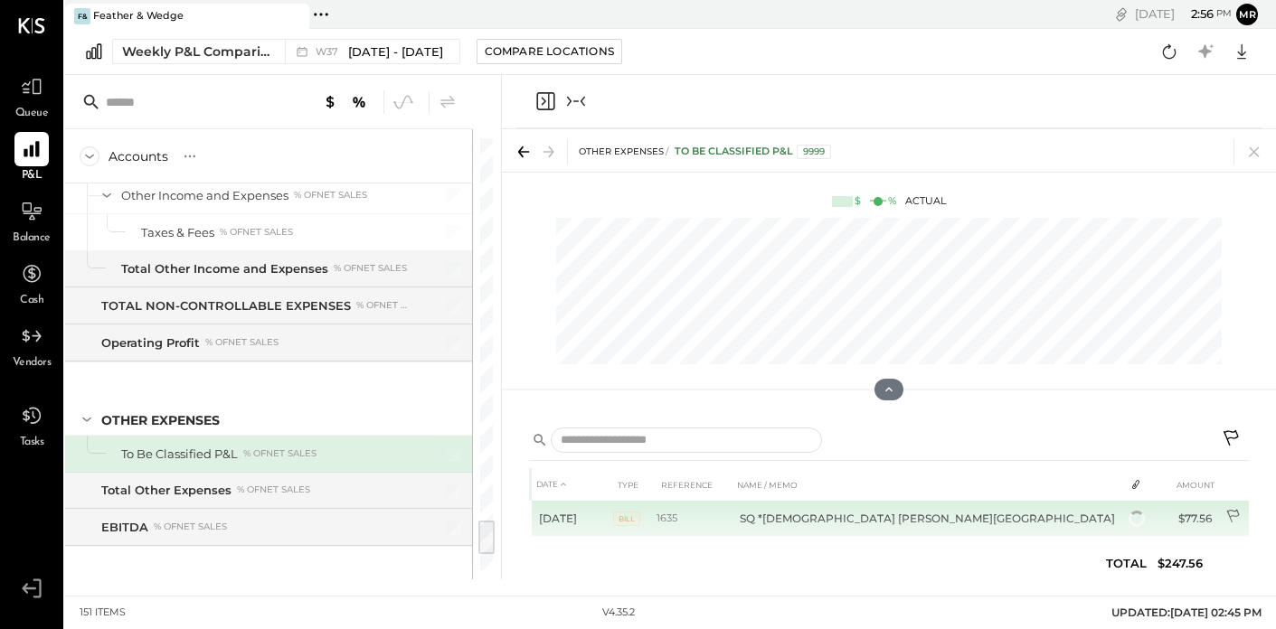
scroll to position [41, 0]
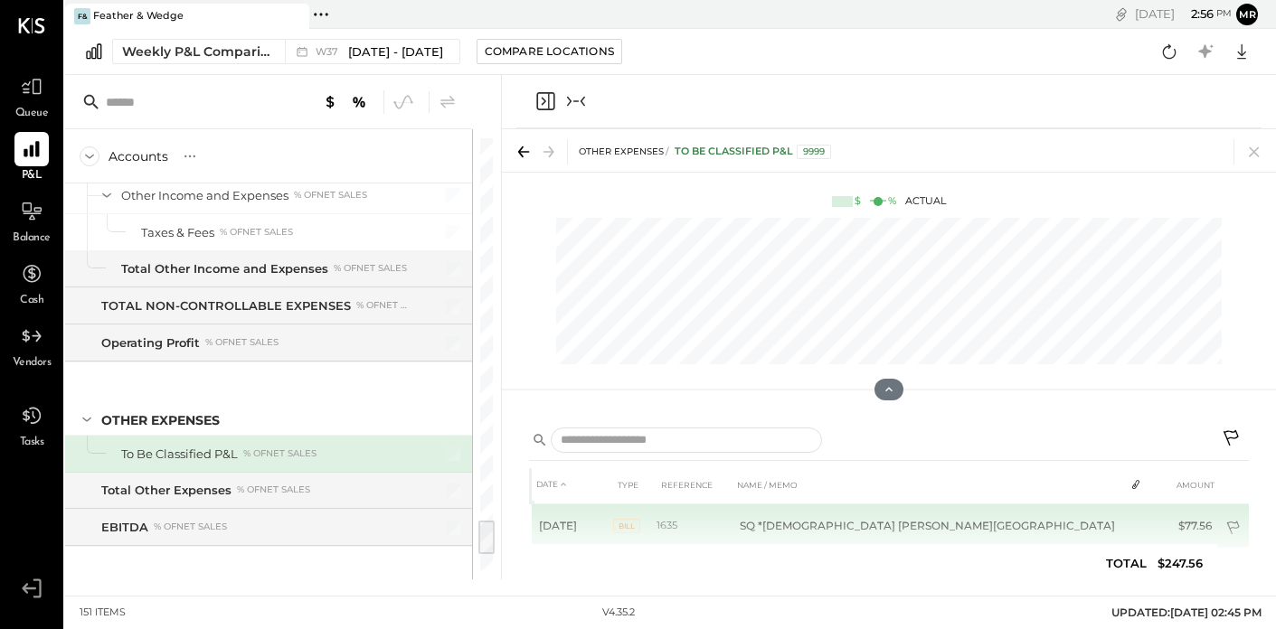
click at [1228, 525] on icon at bounding box center [1234, 530] width 18 height 18
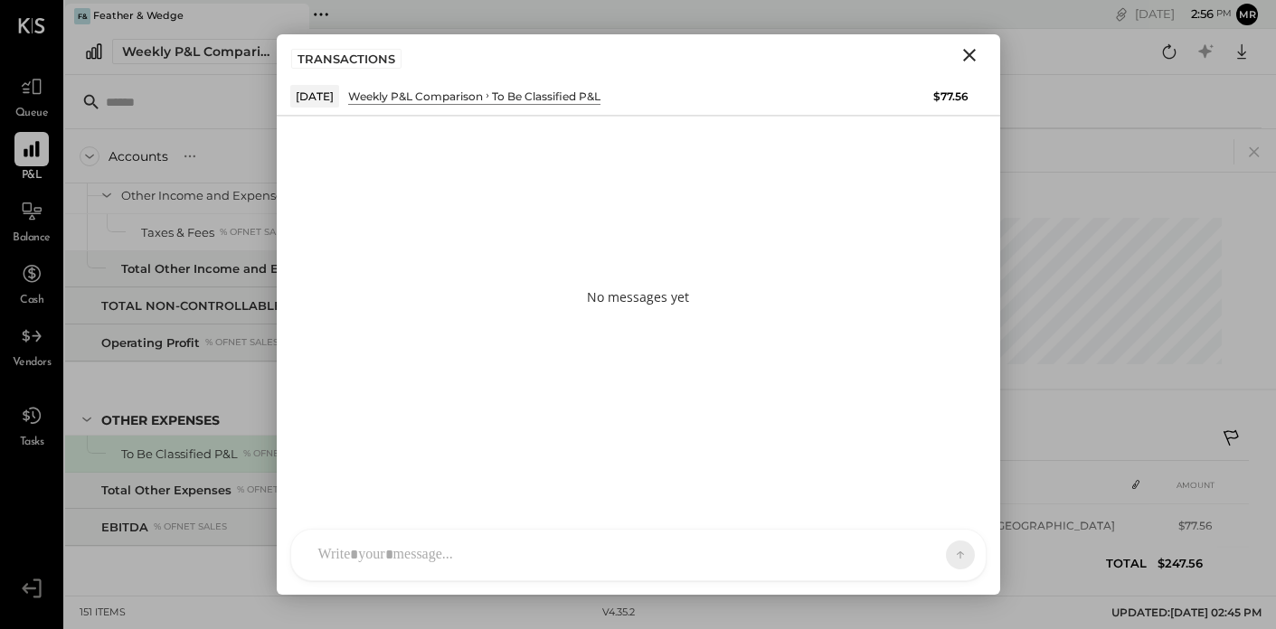
click at [509, 567] on div "RS [PERSON_NAME] TM [PERSON_NAME] ID [PERSON_NAME] Del [PERSON_NAME] M mr.[PERS…" at bounding box center [638, 555] width 696 height 52
click at [951, 544] on button at bounding box center [926, 554] width 66 height 27
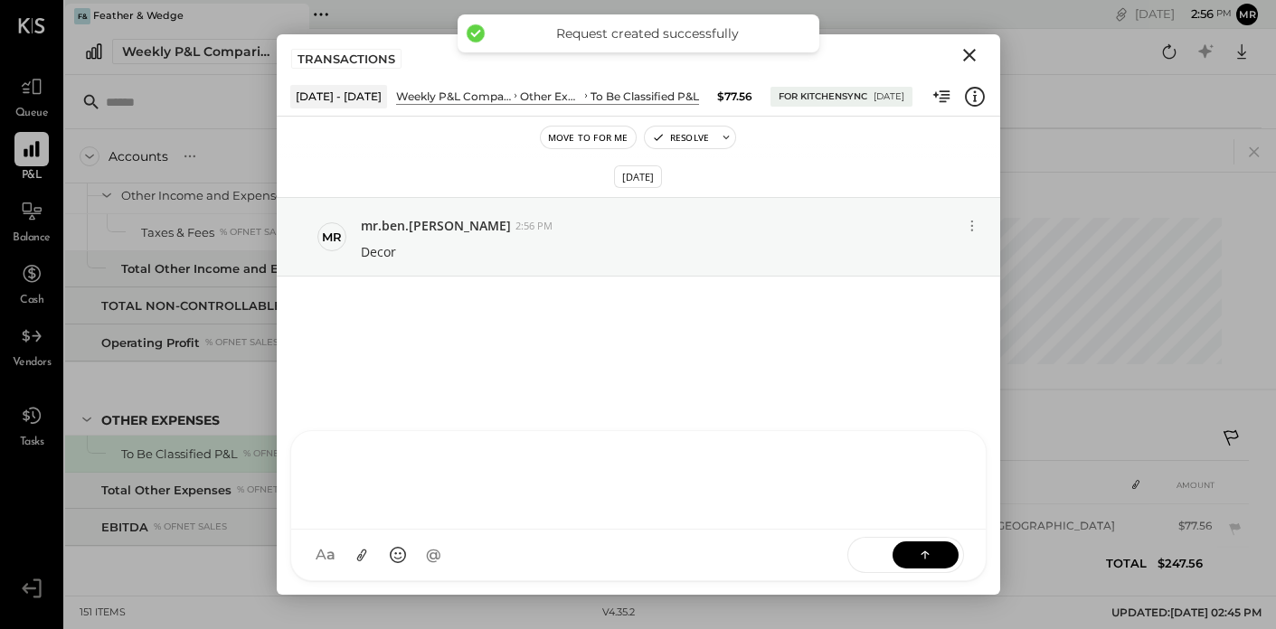
click at [975, 58] on icon "Close" at bounding box center [970, 55] width 22 height 22
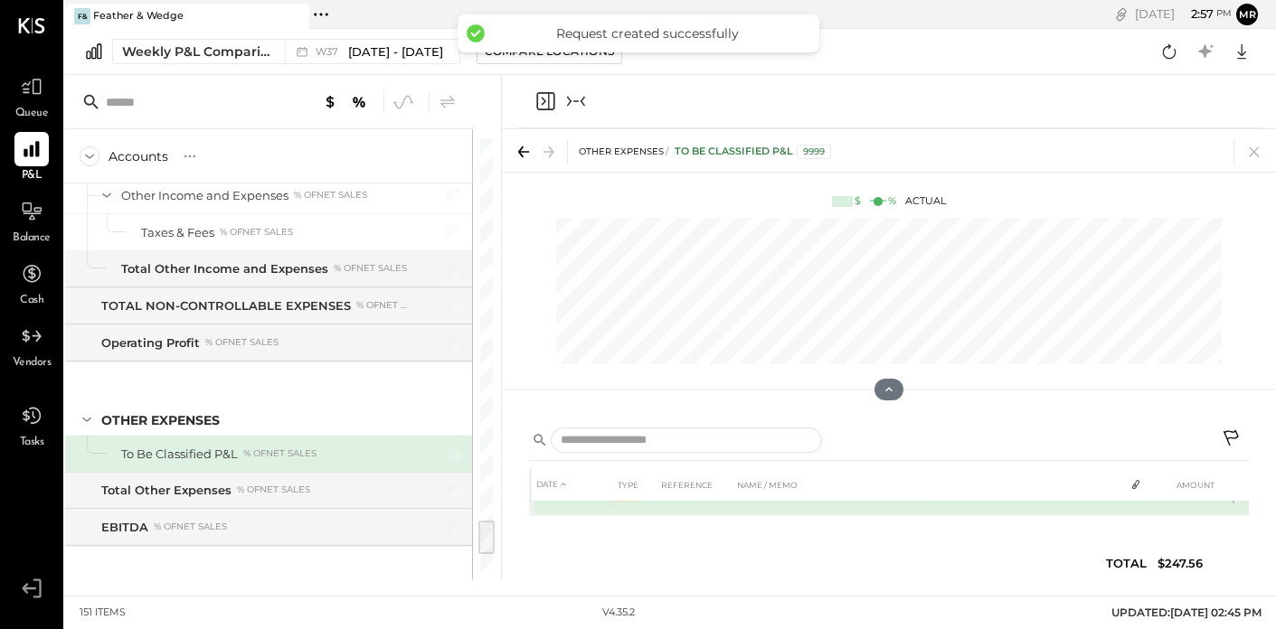
scroll to position [0, 0]
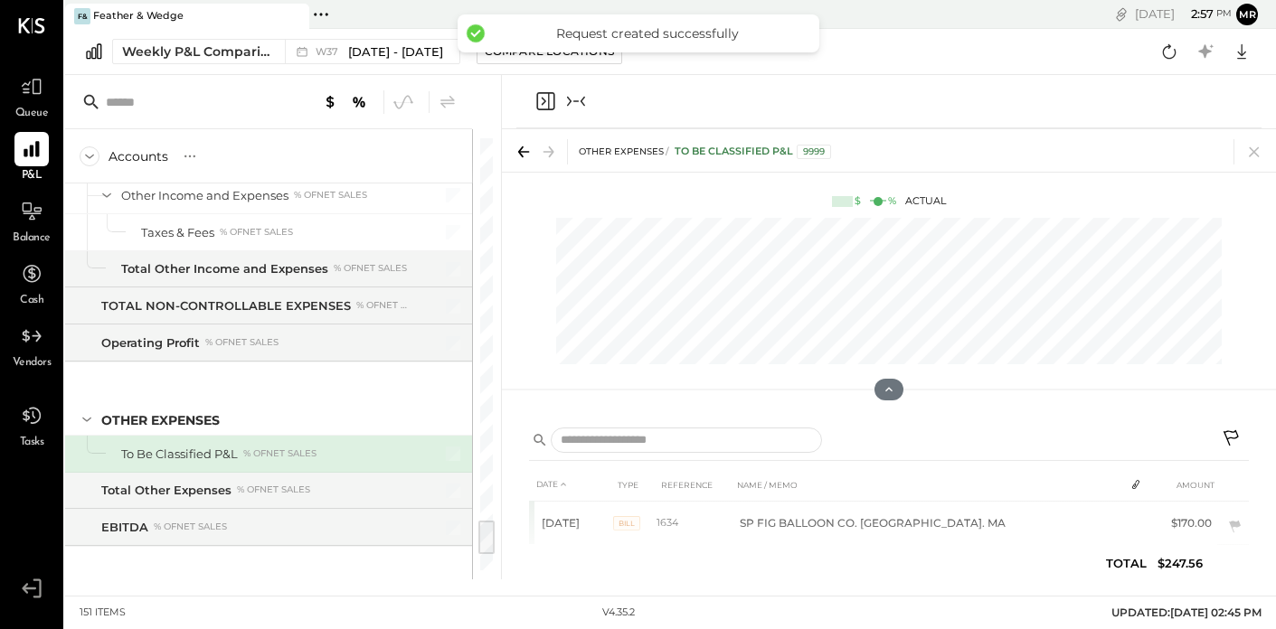
click at [552, 104] on icon "Close panel" at bounding box center [545, 101] width 22 height 22
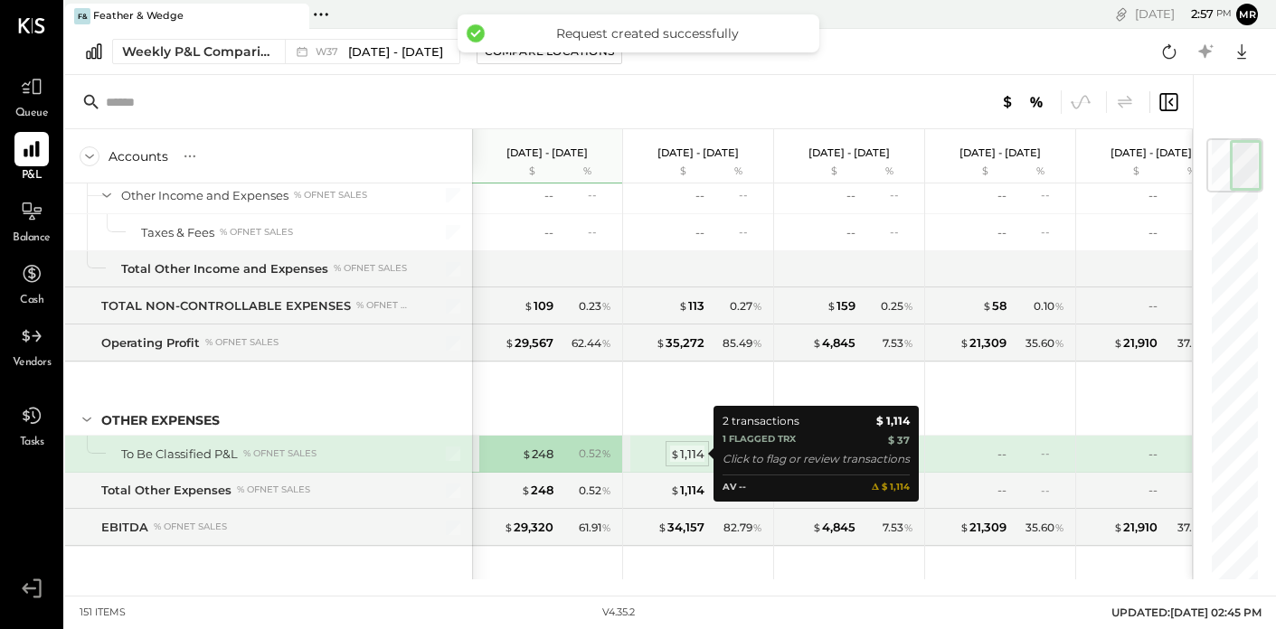
click at [689, 456] on div "$ 1,114" at bounding box center [687, 454] width 34 height 17
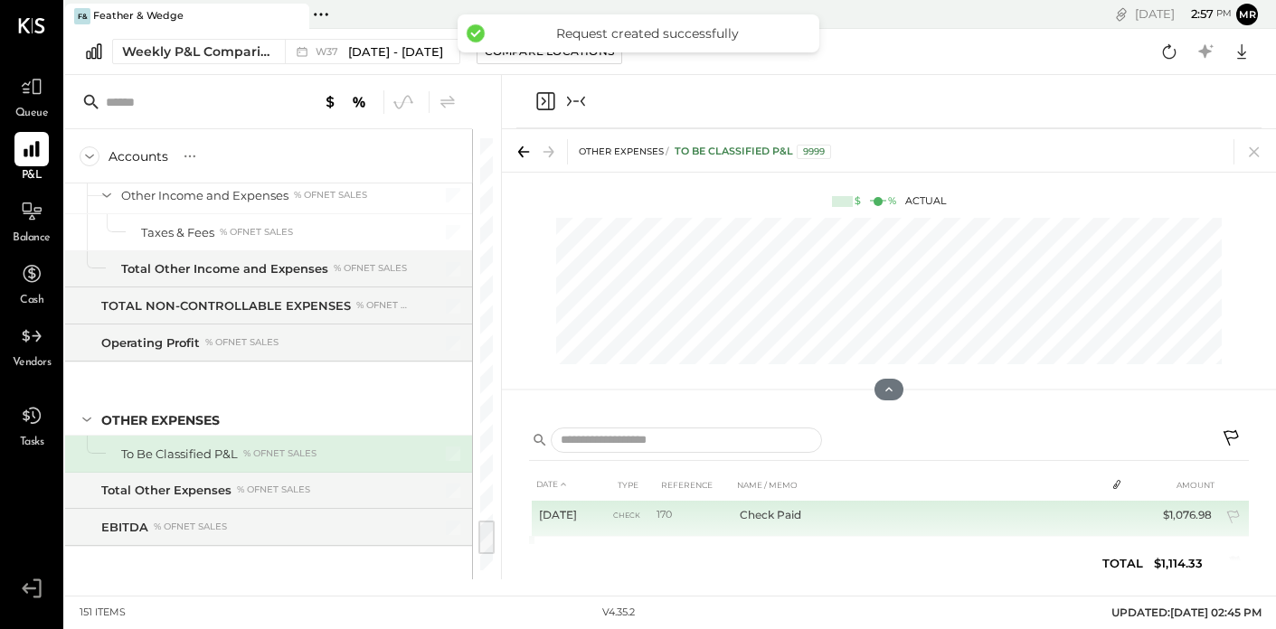
scroll to position [2, 0]
click at [684, 528] on td "170" at bounding box center [695, 521] width 76 height 43
click at [1165, 520] on td "$1,076.98" at bounding box center [1184, 523] width 70 height 43
click at [1231, 525] on icon at bounding box center [1232, 526] width 13 height 14
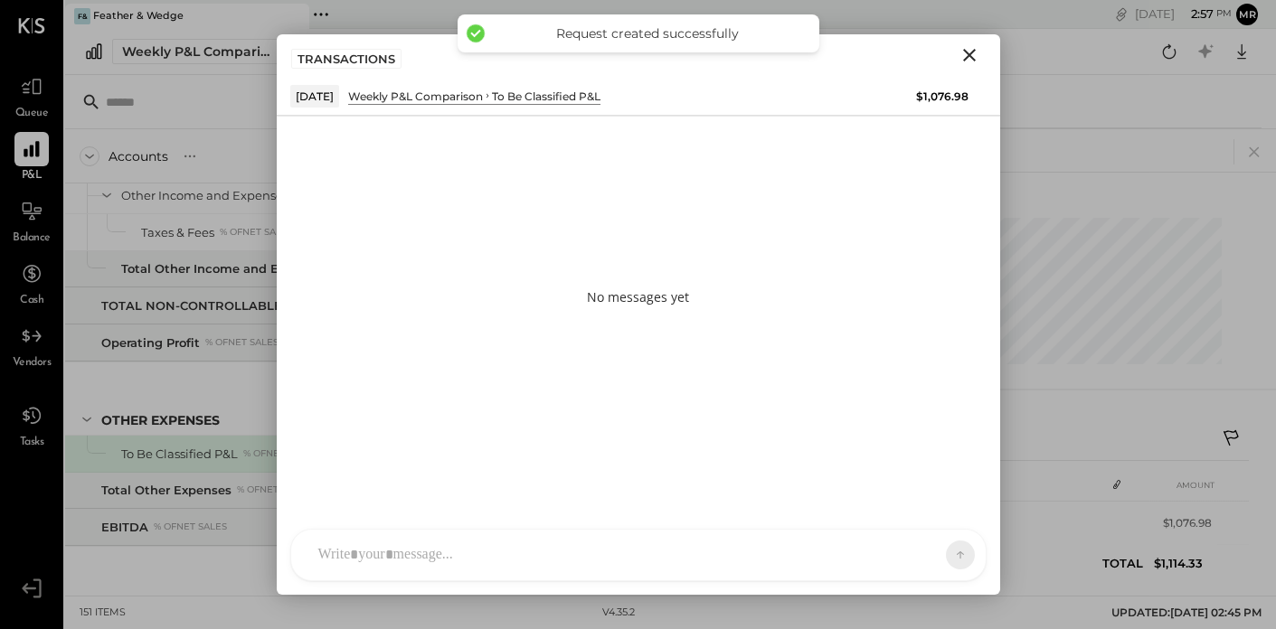
click at [969, 57] on icon "Close" at bounding box center [970, 55] width 22 height 22
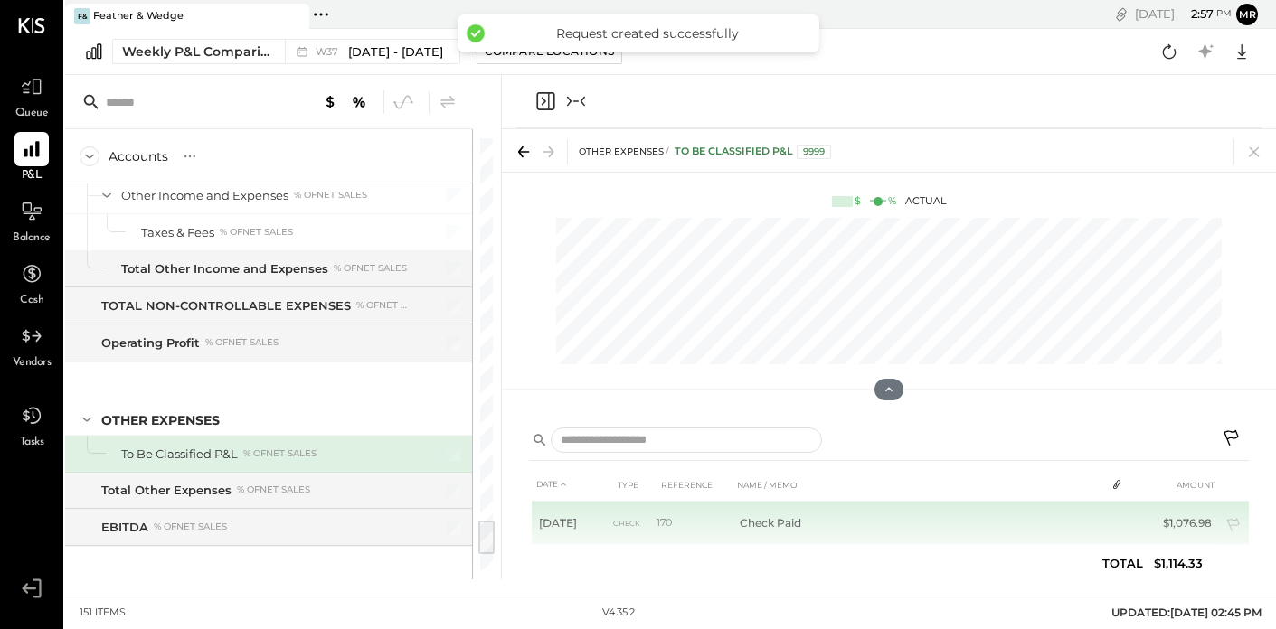
click at [563, 515] on td "[DATE]" at bounding box center [572, 523] width 81 height 43
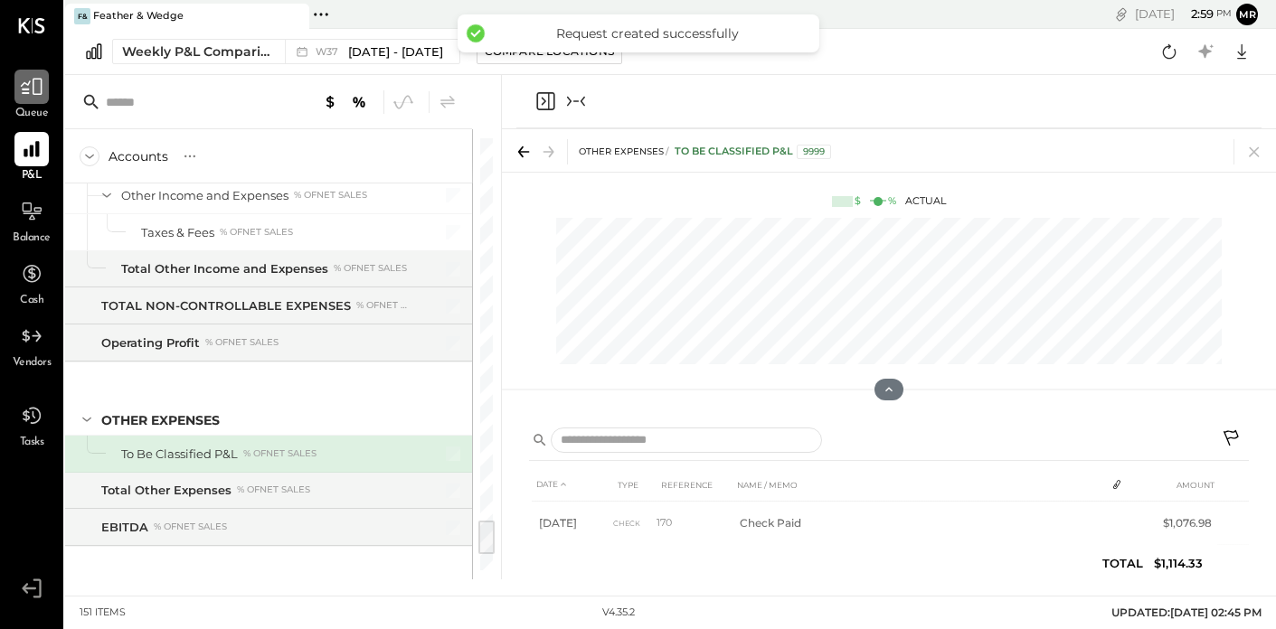
click at [30, 89] on icon at bounding box center [32, 87] width 24 height 24
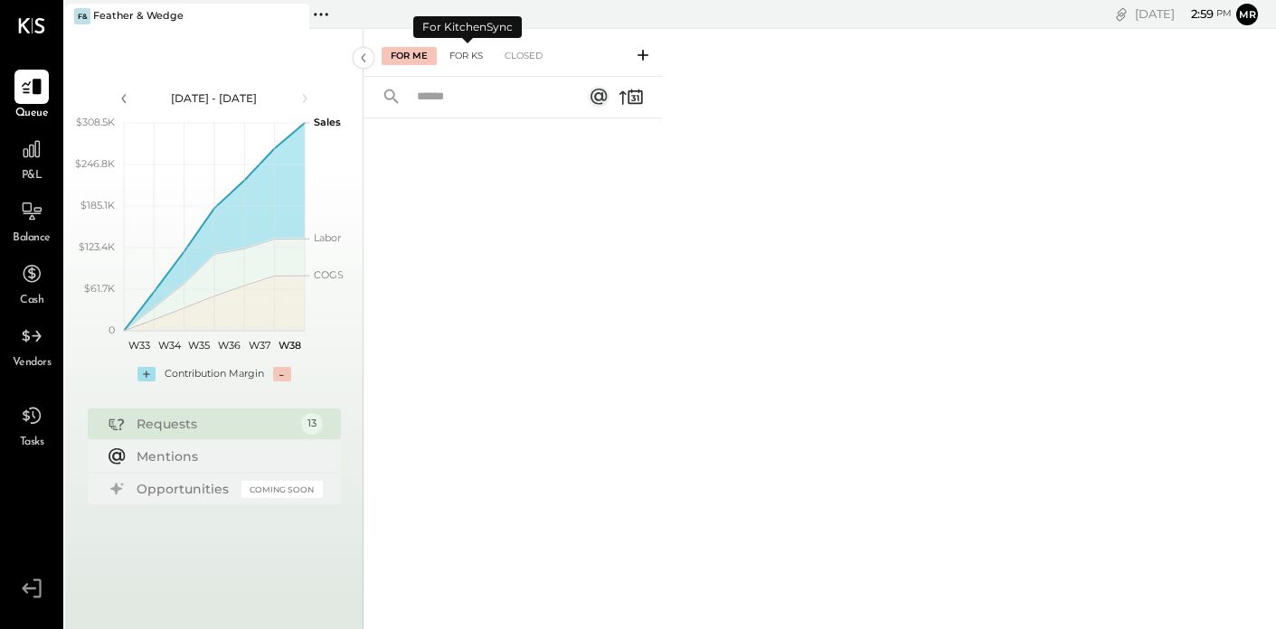
click at [466, 55] on div "For KS" at bounding box center [466, 56] width 52 height 18
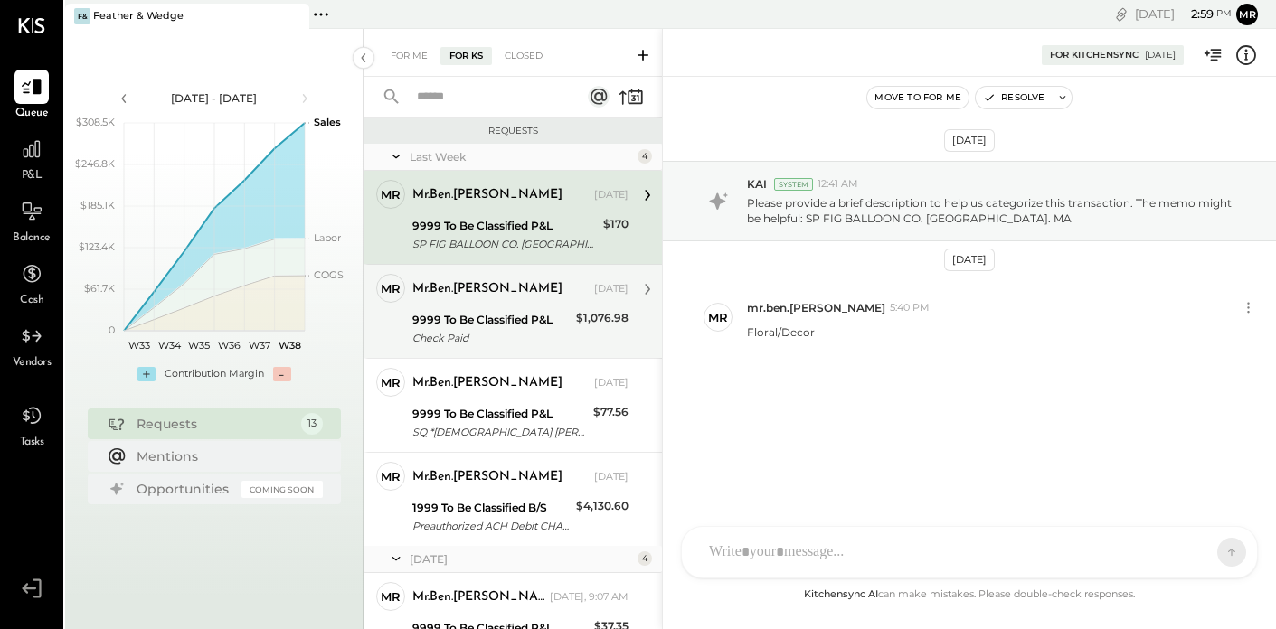
click at [526, 299] on div "mr.ben.[PERSON_NAME] [DATE]" at bounding box center [520, 289] width 216 height 25
